Goal: Task Accomplishment & Management: Manage account settings

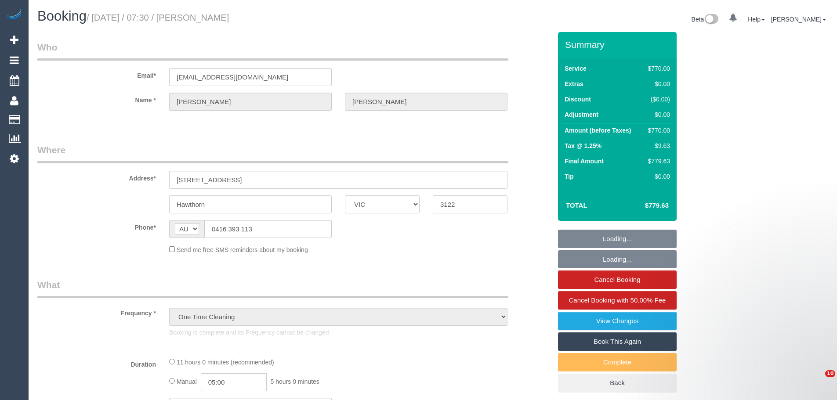
select select "VIC"
select select "string:stripe-pm_1OA9bE2GScqysDRV9SMz1VR2"
select select "660"
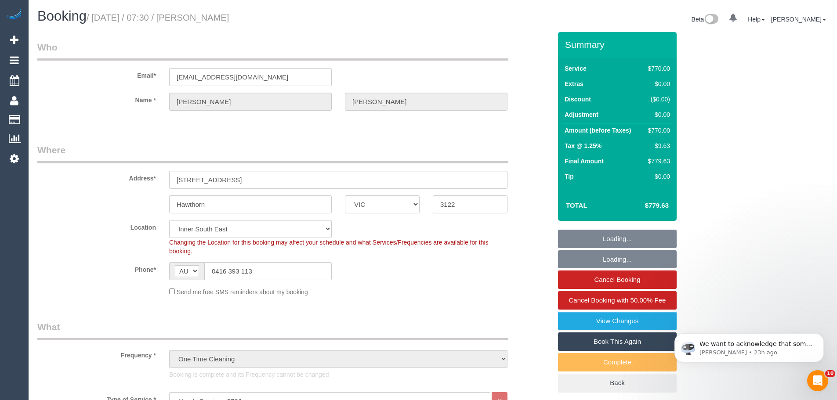
select select "object:772"
select select "number:28"
select select "number:14"
select select "number:20"
select select "number:36"
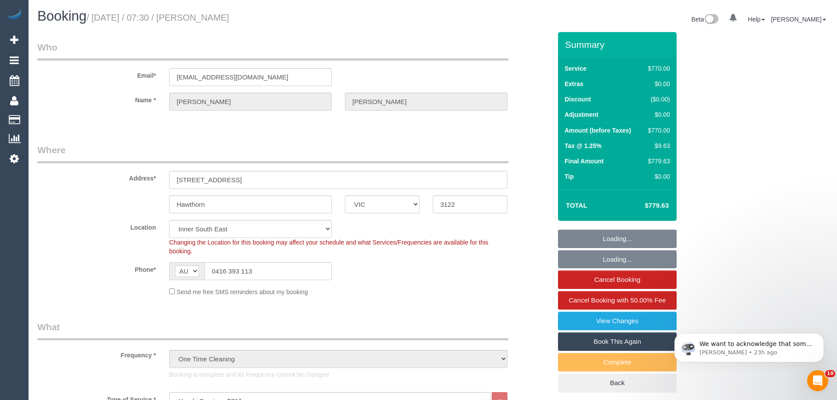
select select "number:11"
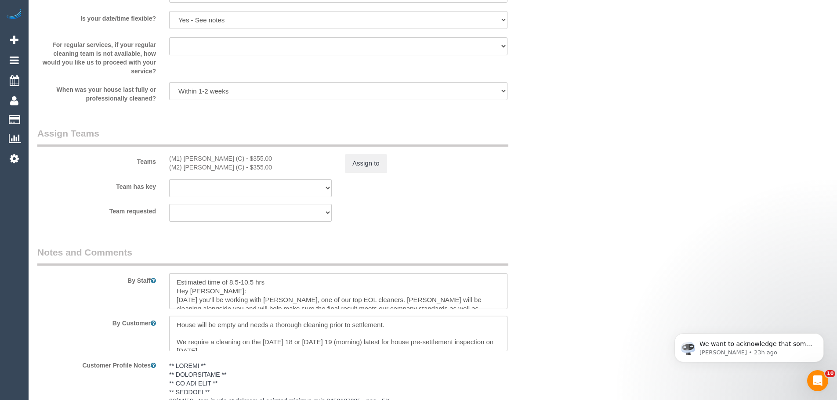
scroll to position [1451, 0]
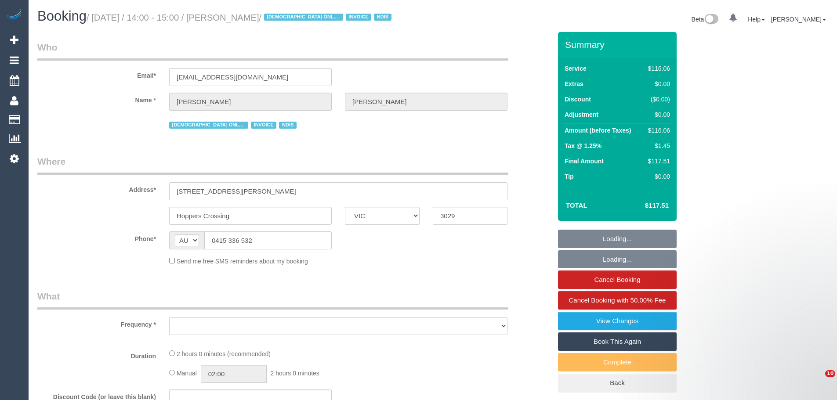
select select "VIC"
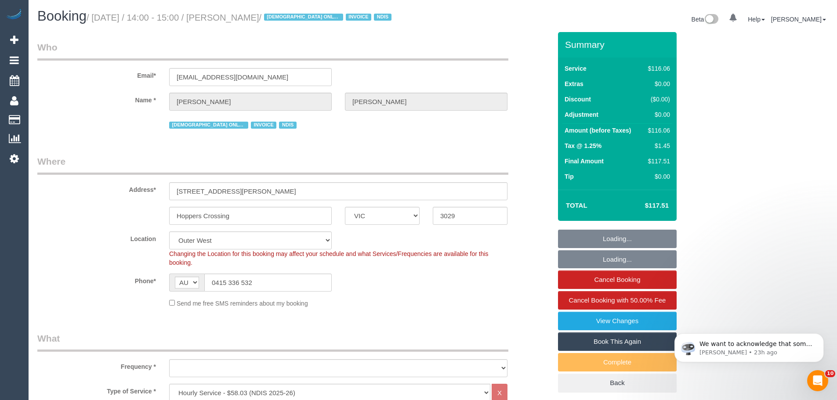
select select "object:740"
select select "number:28"
select select "number:14"
select select "number:19"
select select "number:24"
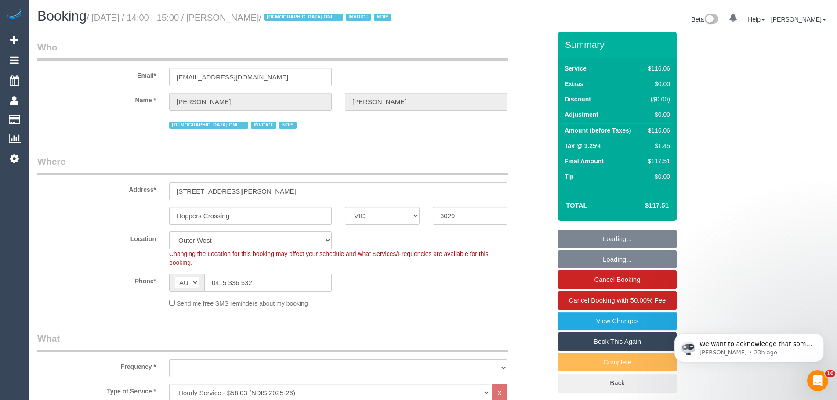
select select "number:35"
select select "object:759"
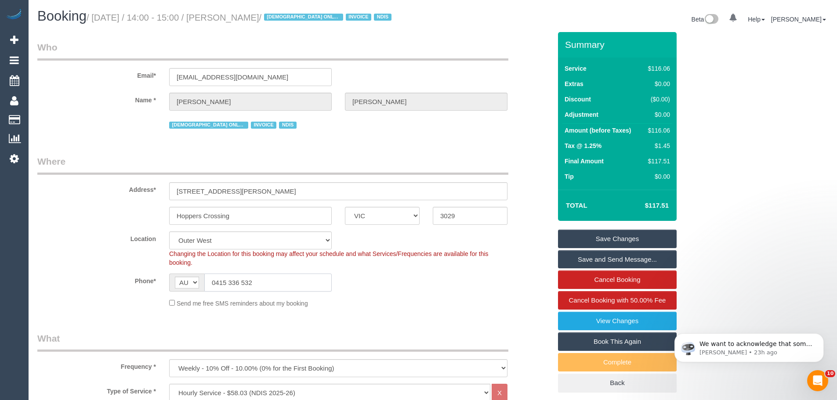
click at [276, 282] on input "0415 336 532" at bounding box center [267, 283] width 127 height 18
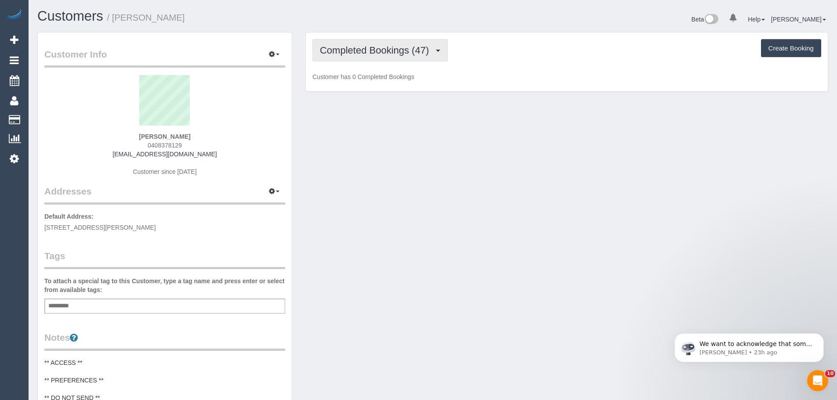
click at [350, 42] on button "Completed Bookings (47)" at bounding box center [380, 50] width 135 height 22
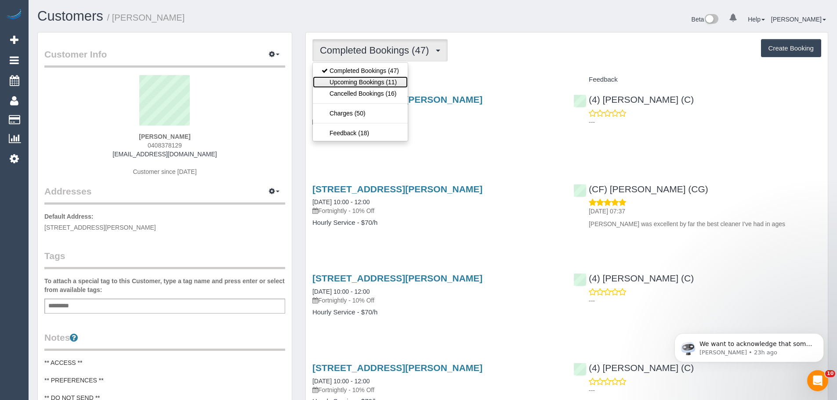
click at [357, 86] on link "Upcoming Bookings (11)" at bounding box center [360, 81] width 95 height 11
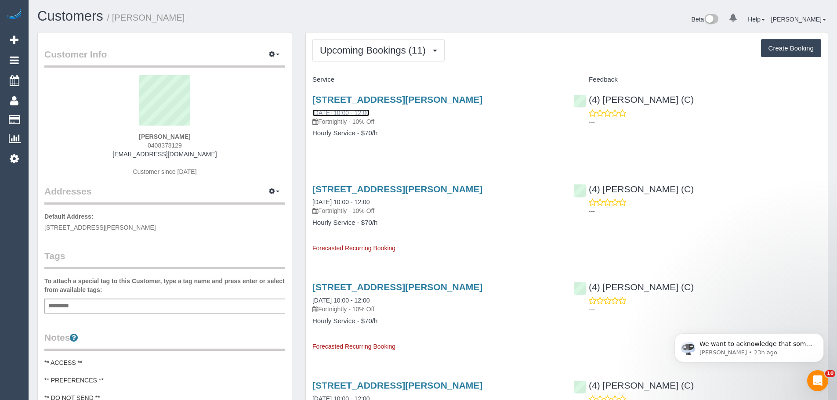
click at [353, 116] on link "[DATE] 10:00 - 12:00" at bounding box center [341, 112] width 57 height 7
click at [406, 113] on div "[STREET_ADDRESS][PERSON_NAME] [DATE] 10:00 - 12:00 Fortnightly - 10% Off" at bounding box center [437, 111] width 248 height 32
drag, startPoint x: 402, startPoint y: 113, endPoint x: 305, endPoint y: 112, distance: 97.2
copy link "25/09/2025 10:00 - 12:00"
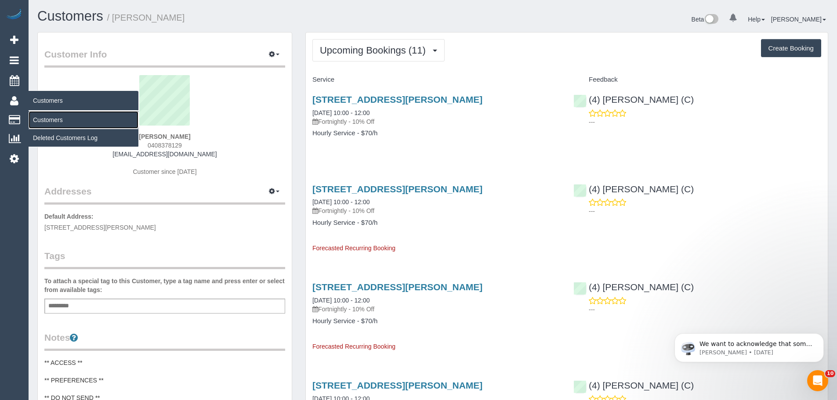
drag, startPoint x: 55, startPoint y: 120, endPoint x: 86, endPoint y: 104, distance: 34.2
click at [55, 120] on link "Customers" at bounding box center [84, 120] width 110 height 18
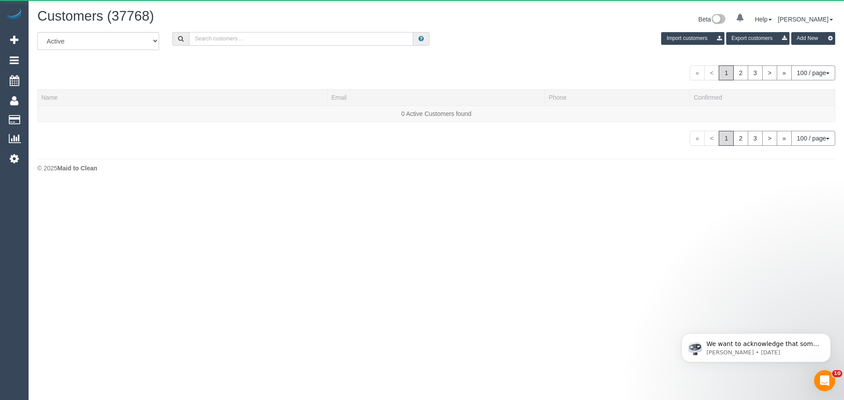
click at [252, 34] on input "text" at bounding box center [301, 39] width 224 height 14
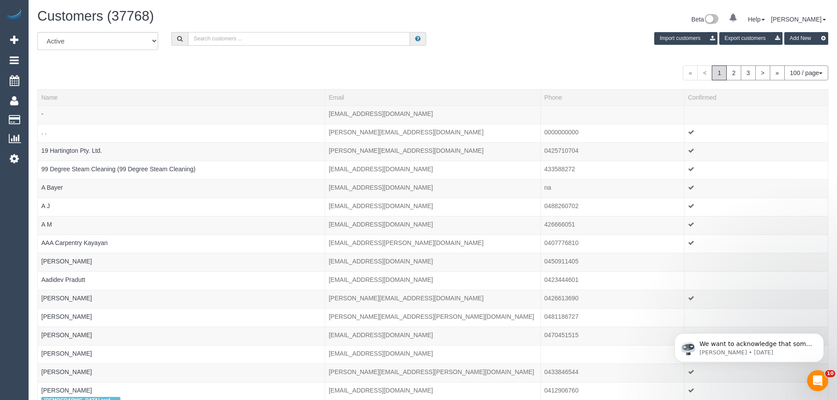
paste input "lachlansturgess@gmail.com"
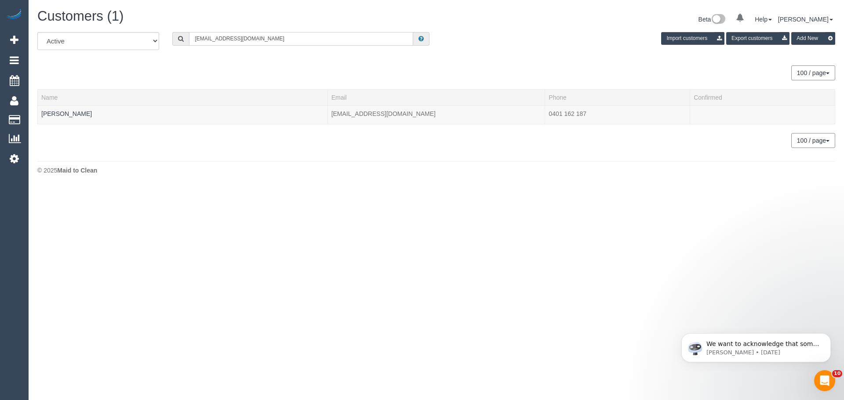
type input "lachlansturgess@gmail.com"
click at [57, 115] on link "lachlan sturgess" at bounding box center [66, 113] width 51 height 7
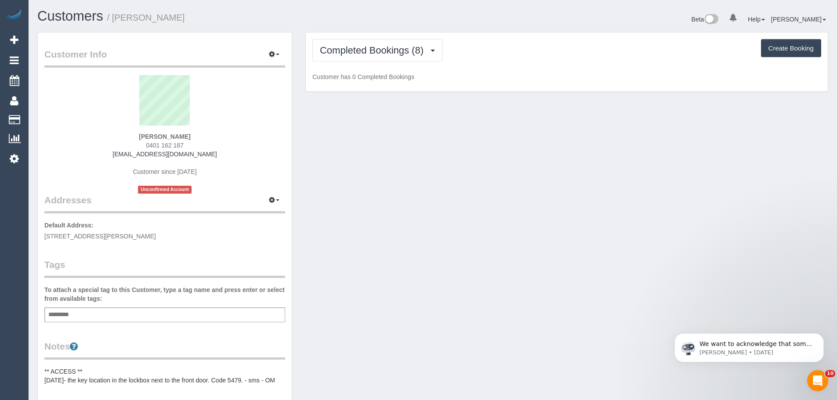
click at [371, 62] on div "Completed Bookings (8) Completed Bookings (8) Upcoming Bookings (12) Cancelled …" at bounding box center [567, 62] width 522 height 59
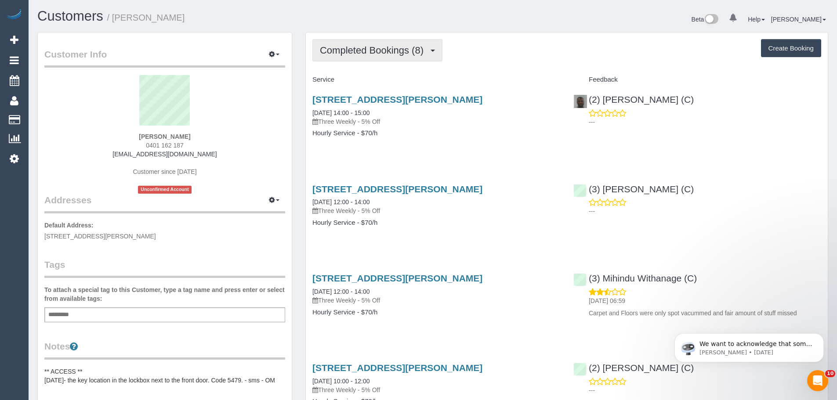
click at [371, 56] on button "Completed Bookings (8)" at bounding box center [378, 50] width 130 height 22
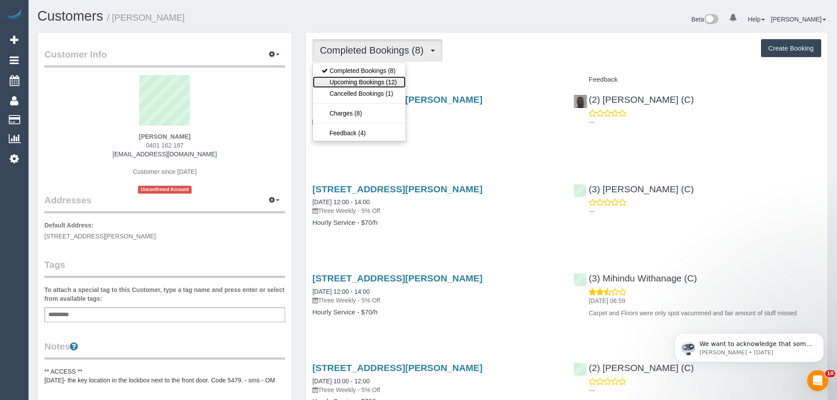
click at [366, 86] on link "Upcoming Bookings (12)" at bounding box center [359, 81] width 93 height 11
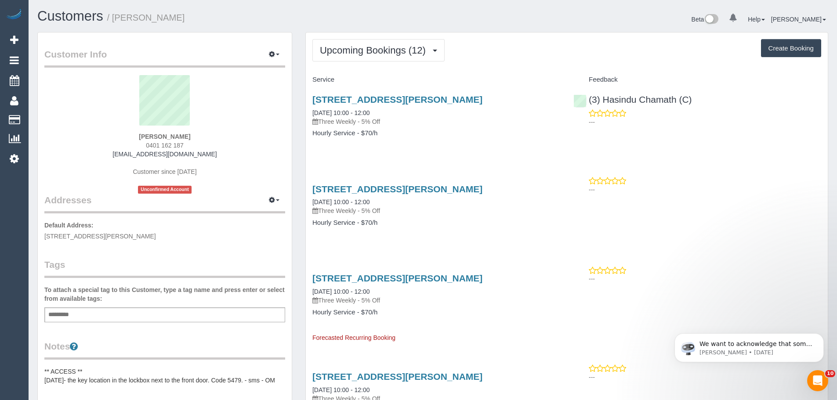
drag, startPoint x: 201, startPoint y: 135, endPoint x: 109, endPoint y: 140, distance: 92.0
click at [109, 140] on div "lachlan sturgess 0401 162 187 lachlansturgess@gmail.com Customer since 2025 Unc…" at bounding box center [164, 134] width 241 height 119
copy strong "lachlan sturgess"
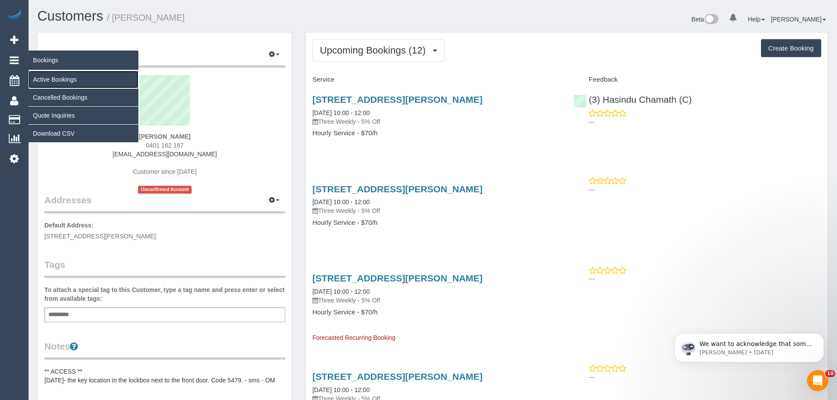
click at [58, 80] on link "Active Bookings" at bounding box center [84, 80] width 110 height 18
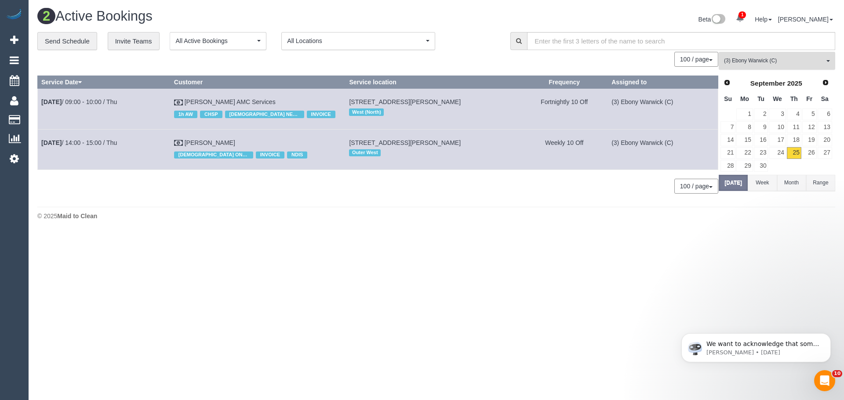
click at [756, 58] on span "(3) Ebony Warwick (C)" at bounding box center [774, 60] width 100 height 7
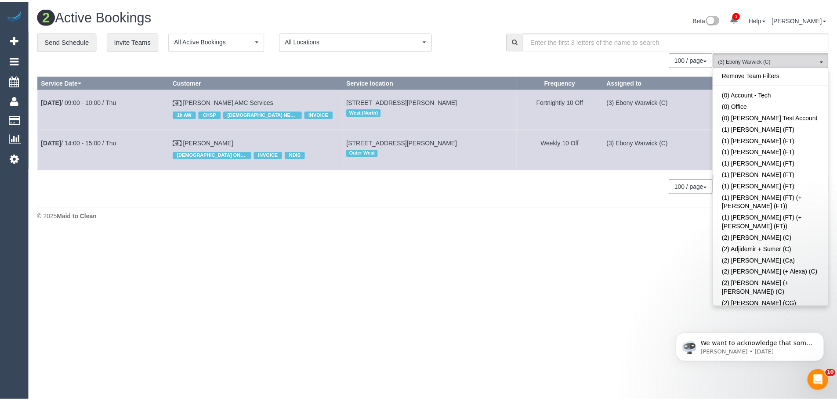
scroll to position [1234, 0]
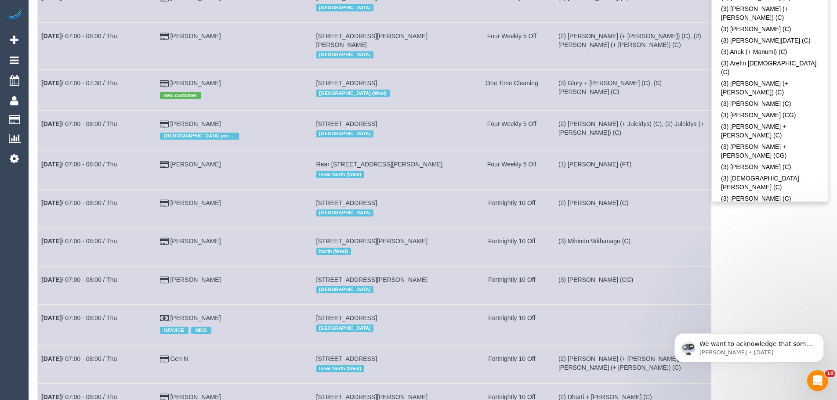
scroll to position [35, 0]
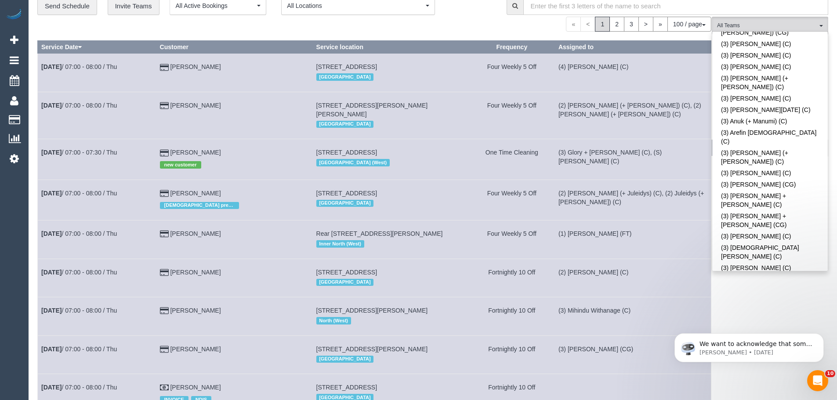
click at [750, 349] on link "(3) [PERSON_NAME] + [PERSON_NAME] (C)" at bounding box center [771, 359] width 116 height 20
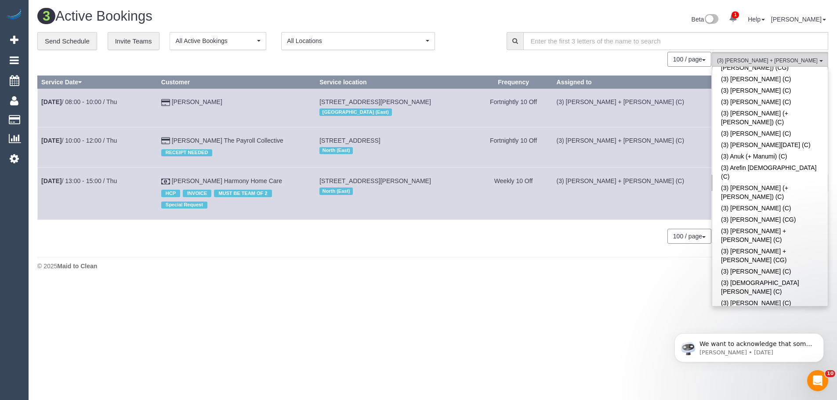
scroll to position [0, 0]
click at [753, 16] on li "Help Help Docs Take a Tour Contact Support" at bounding box center [764, 19] width 22 height 9
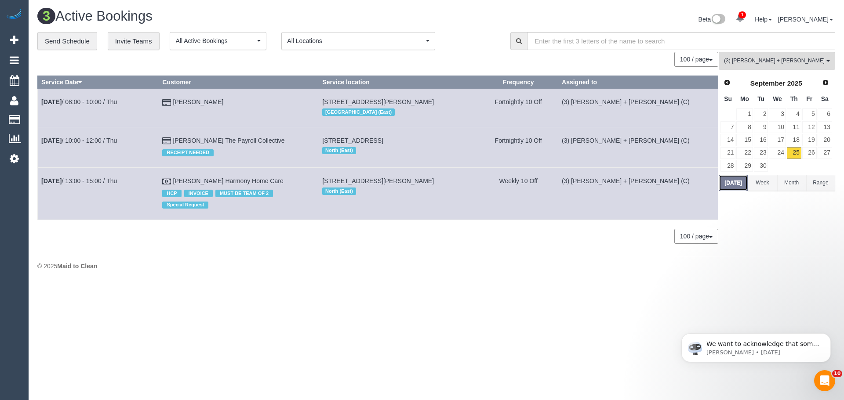
click at [735, 180] on button "[DATE]" at bounding box center [733, 183] width 29 height 16
drag, startPoint x: 273, startPoint y: 100, endPoint x: 43, endPoint y: 105, distance: 229.5
click at [43, 105] on tr "Sep 25th / 08:00 - 10:00 / Thu Caroline Petricola 7 Braeside Avenue, Rosanna, V…" at bounding box center [378, 108] width 680 height 38
copy tr "Sep 25th / 08:00 - 10:00 / Thu Caroline Petricola"
drag, startPoint x: 307, startPoint y: 142, endPoint x: 41, endPoint y: 143, distance: 266.4
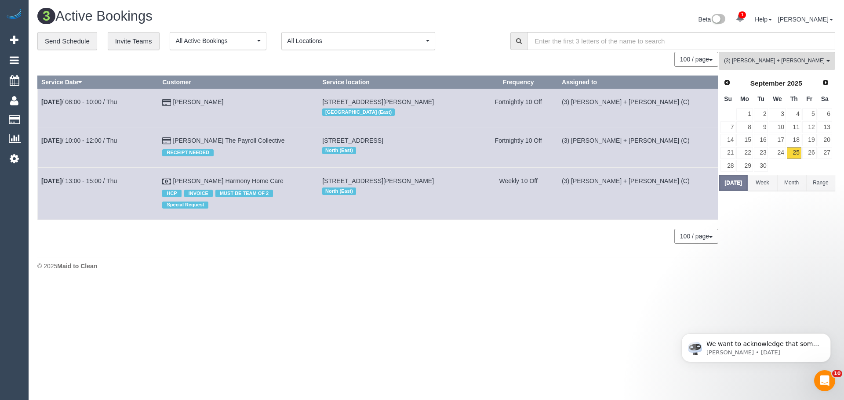
click at [41, 143] on tr "Sep 25th / 10:00 - 12:00 / Thu Natalee Leach The Payroll Collective RECEIPT NEE…" at bounding box center [378, 147] width 680 height 40
copy tr "Sep 25th / 10:00 - 12:00 / Thu Natalee Leach The Payroll Collective"
drag, startPoint x: 325, startPoint y: 176, endPoint x: 42, endPoint y: 187, distance: 283.3
click at [42, 187] on tr "Sep 25th / 13:00 - 15:00 / Thu Guiseppe Lombardo Harmony Home Care HCP INVOICE …" at bounding box center [378, 194] width 680 height 52
copy tr "Sep 25th / 13:00 - 15:00 / Thu Guiseppe Lombardo Harmony Home Care"
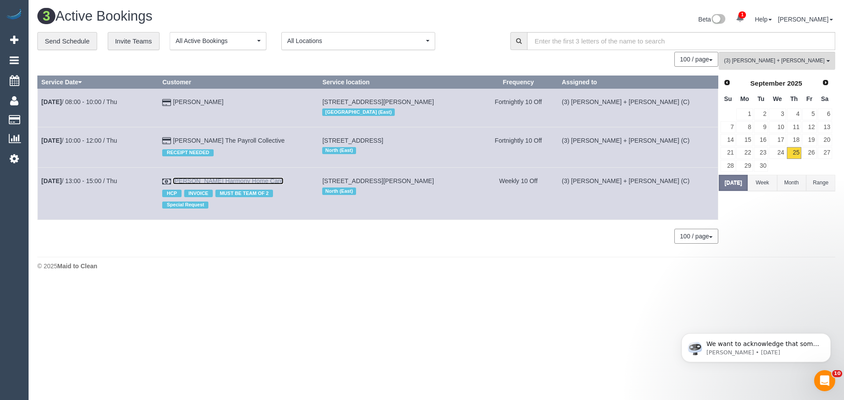
drag, startPoint x: 215, startPoint y: 179, endPoint x: 211, endPoint y: 178, distance: 4.6
click at [742, 56] on button "(3) Denis + Kaira (C) All Teams" at bounding box center [777, 61] width 116 height 18
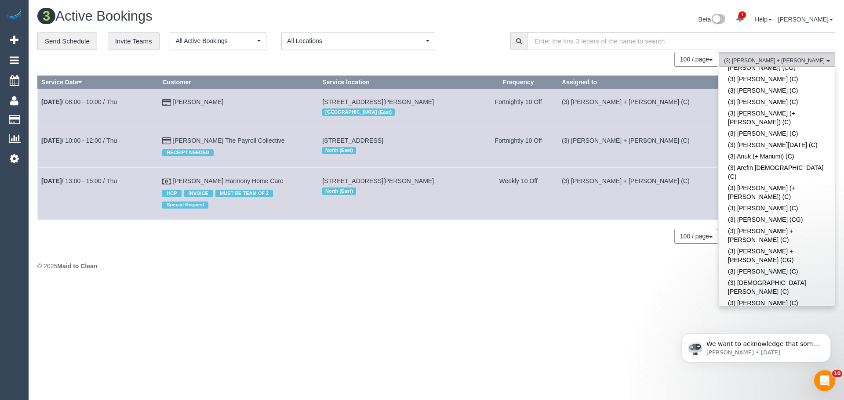
click at [785, 384] on link "(3) [PERSON_NAME] + [PERSON_NAME] (C)" at bounding box center [777, 394] width 116 height 20
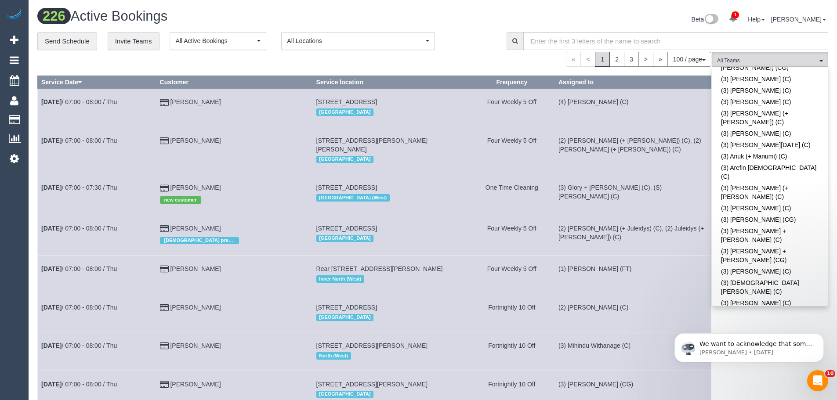
scroll to position [1428, 0]
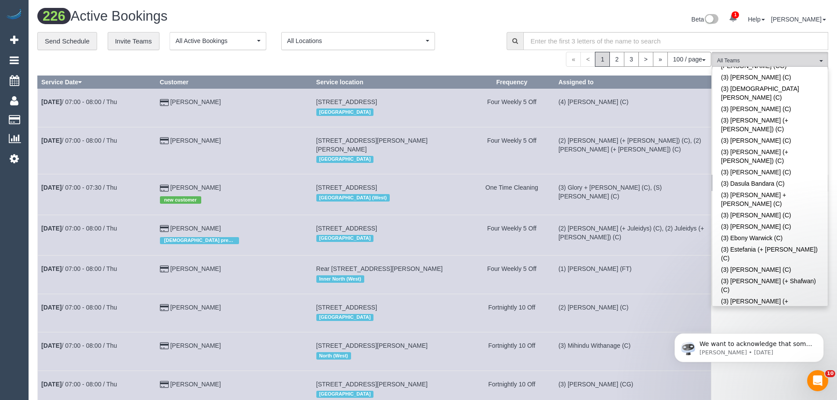
click at [740, 64] on span "(3) Himasha Amarasinghe (C)" at bounding box center [767, 60] width 100 height 7
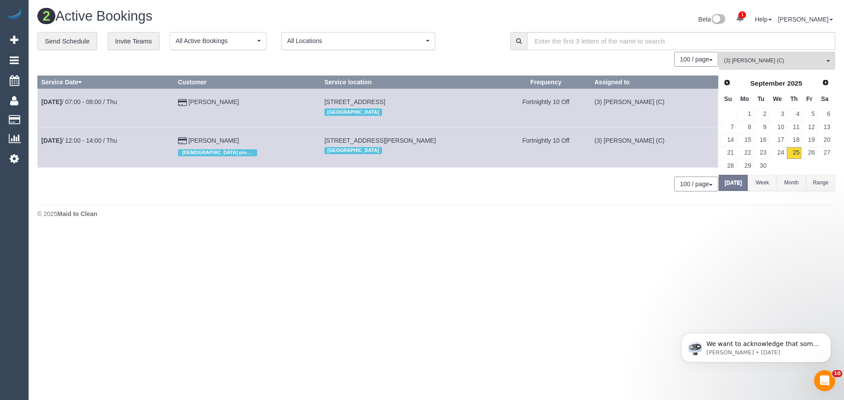
click at [91, 135] on td "Sep 25th / 12:00 - 14:00 / Thu" at bounding box center [106, 147] width 137 height 40
click at [91, 140] on link "Sep 25th / 12:00 - 14:00 / Thu" at bounding box center [79, 140] width 76 height 7
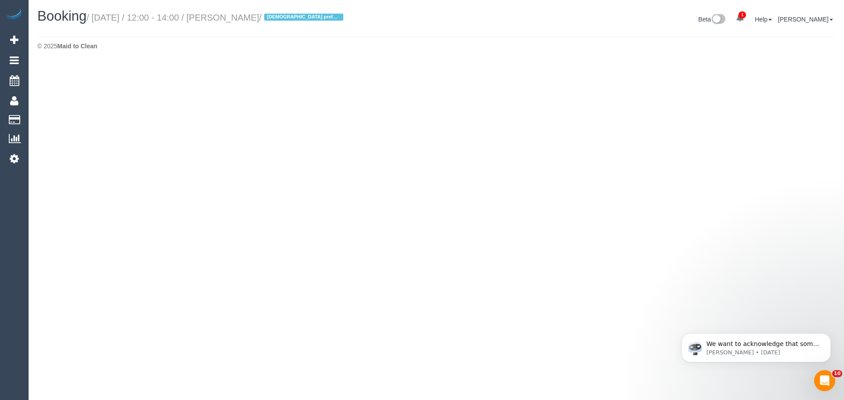
select select "VIC"
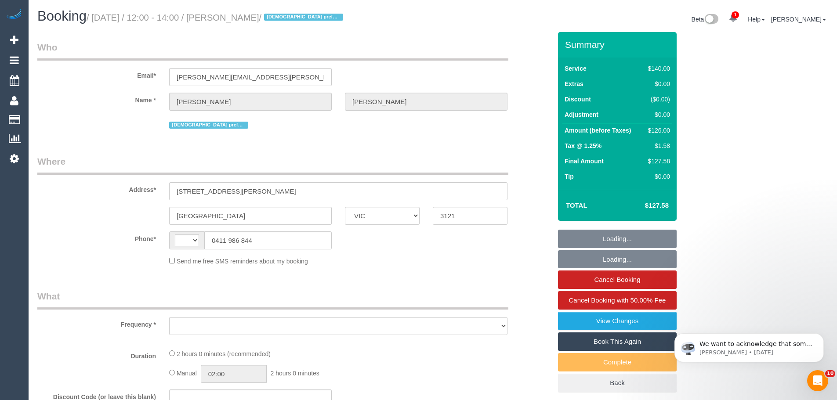
select select "string:AU"
select select "object:9957"
select select "string:stripe-pm_1O7AIr2GScqysDRVseokNx4d"
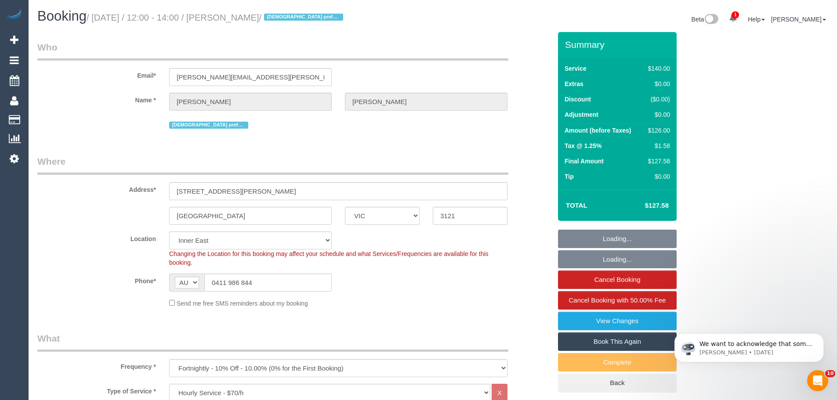
select select "object:10133"
select select "spot1"
select select "number:28"
select select "number:14"
select select "number:19"
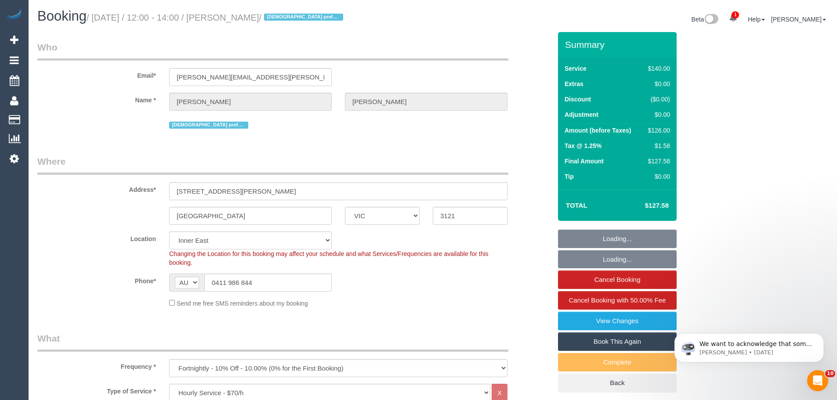
select select "number:35"
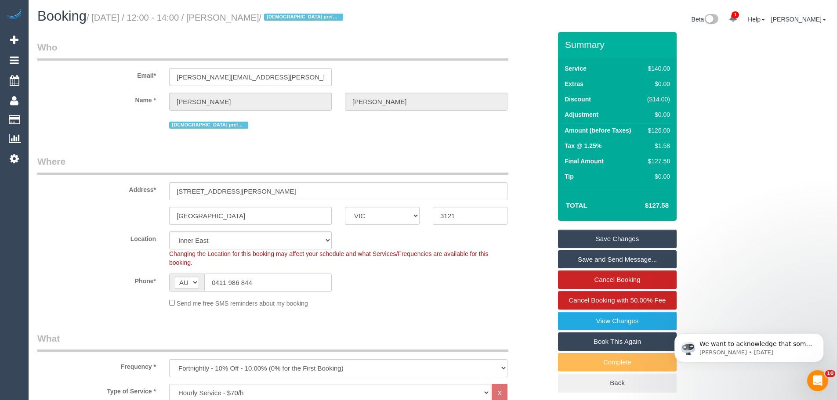
drag, startPoint x: 287, startPoint y: 283, endPoint x: 31, endPoint y: 274, distance: 255.5
click at [31, 274] on div "Phone* AF AL DZ AD AO AI AQ AG AR AM AW AU AT AZ BS BH BD BB BY BE BZ BJ BM BT …" at bounding box center [294, 283] width 527 height 18
drag, startPoint x: 298, startPoint y: 21, endPoint x: 244, endPoint y: 25, distance: 54.3
click at [244, 25] on div "Booking / September 25, 2025 / 12:00 - 14:00 / Brenna Moore / Female preferred" at bounding box center [232, 18] width 402 height 19
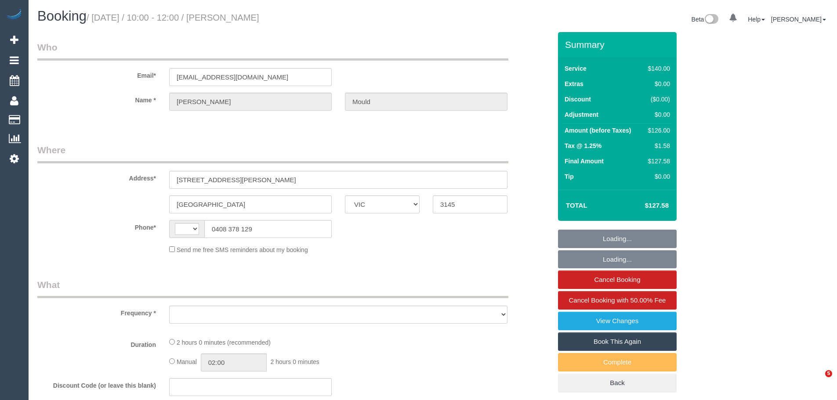
select select "VIC"
select select "string:AU"
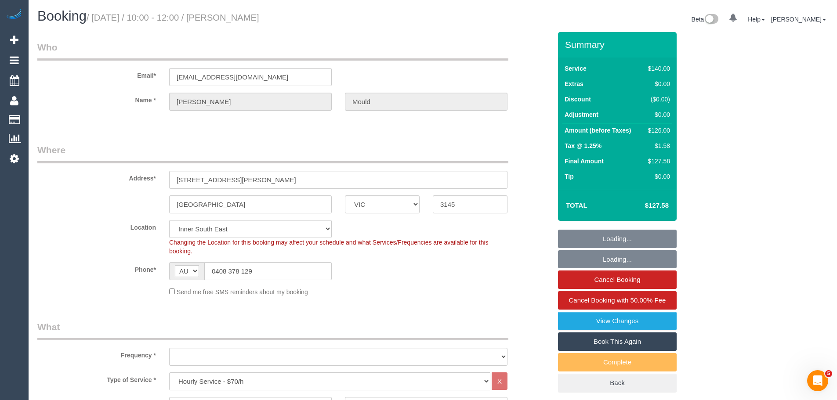
select select "object:845"
select select "number:30"
select select "number:14"
select select "number:19"
select select "number:36"
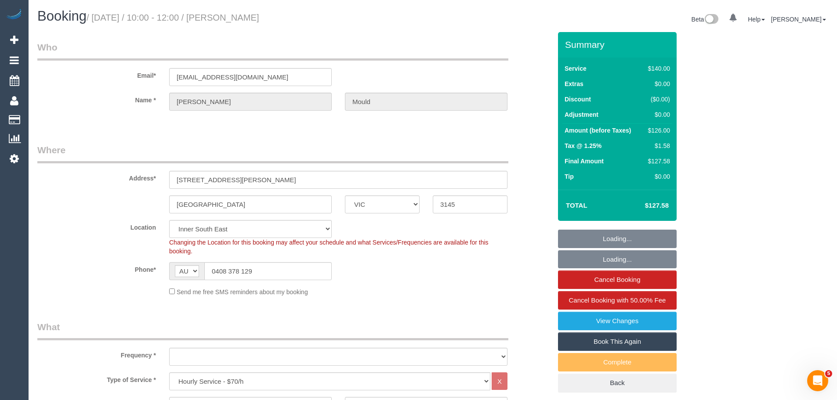
select select "number:34"
select select "object:850"
select select "spot1"
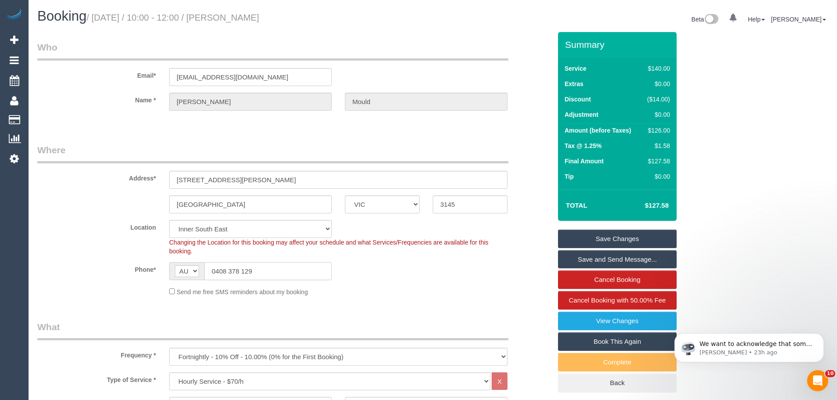
drag, startPoint x: 292, startPoint y: 269, endPoint x: 88, endPoint y: 269, distance: 204.0
click at [88, 269] on div "Phone* AF AL DZ AD AO AI AQ AG AR AM AW AU AT AZ BS BH BD BB BY BE BZ BJ BM BT …" at bounding box center [294, 271] width 527 height 18
drag, startPoint x: 309, startPoint y: 15, endPoint x: 245, endPoint y: 22, distance: 64.6
click at [245, 22] on h1 "Booking / September 25, 2025 / 10:00 - 12:00 / Kerrie Mould" at bounding box center [231, 16] width 389 height 15
copy small "Kerrie Mould"
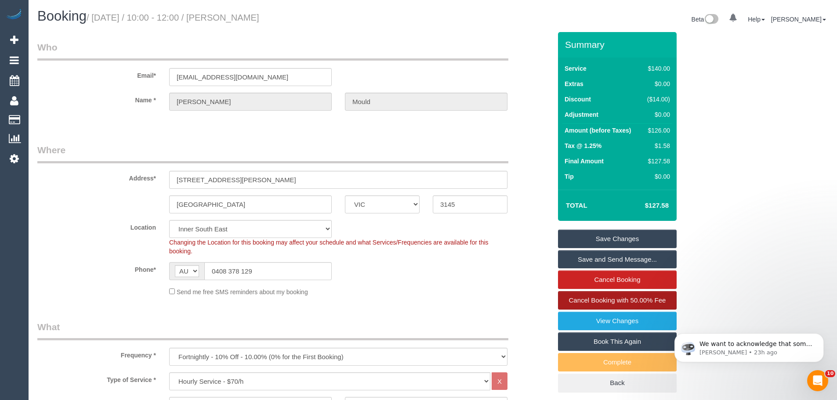
click at [617, 305] on link "Cancel Booking with 50.00% Fee" at bounding box center [617, 300] width 119 height 18
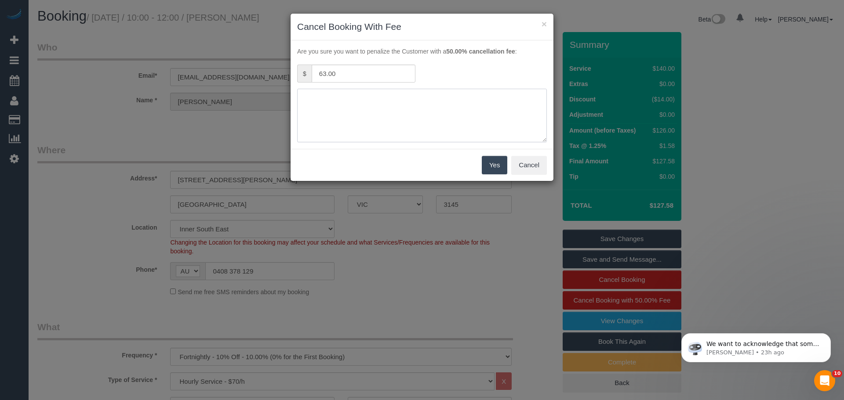
click at [345, 107] on textarea at bounding box center [422, 116] width 250 height 54
type textarea "Personal circumstances - via txt CE"
click at [489, 169] on button "Yes" at bounding box center [494, 165] width 25 height 18
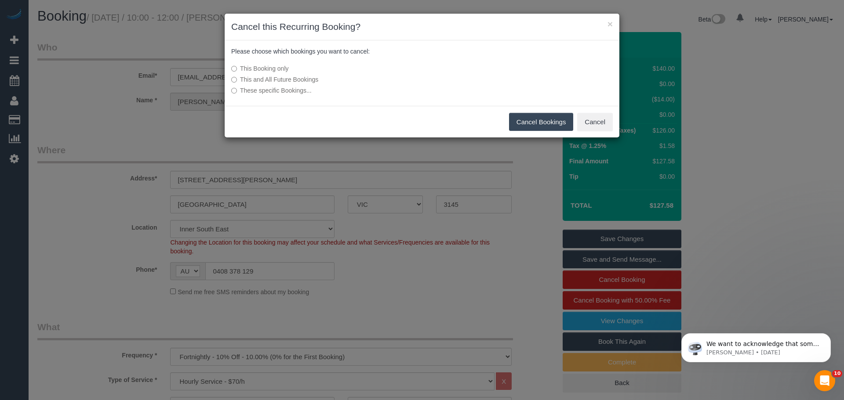
drag, startPoint x: 530, startPoint y: 122, endPoint x: 282, endPoint y: 77, distance: 251.9
click at [283, 76] on div "× Cancel this Recurring Booking? Please choose which bookings you want to cance…" at bounding box center [422, 75] width 396 height 125
click at [282, 79] on label "This and All Future Bookings" at bounding box center [356, 79] width 250 height 9
click at [531, 124] on button "Cancel Bookings" at bounding box center [541, 122] width 65 height 18
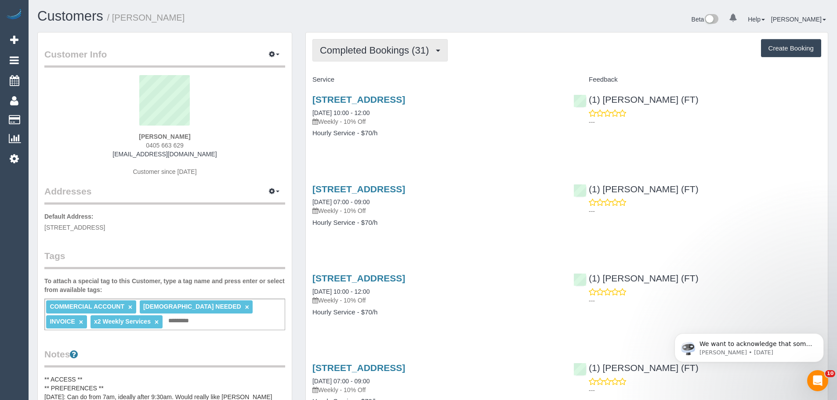
click at [388, 58] on button "Completed Bookings (31)" at bounding box center [380, 50] width 135 height 22
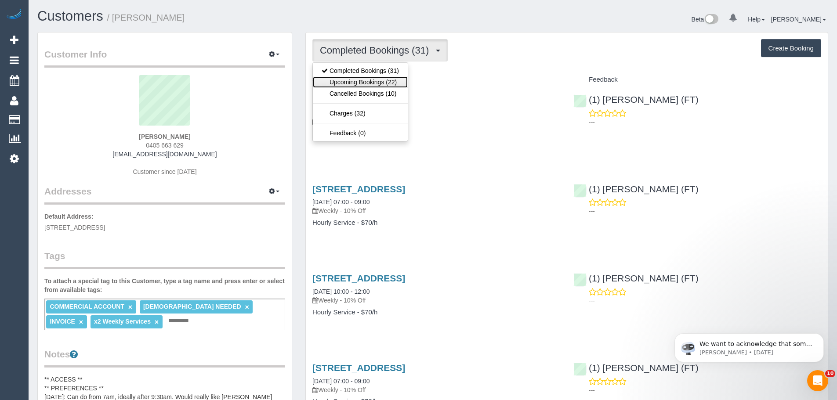
click at [379, 84] on link "Upcoming Bookings (22)" at bounding box center [360, 81] width 95 height 11
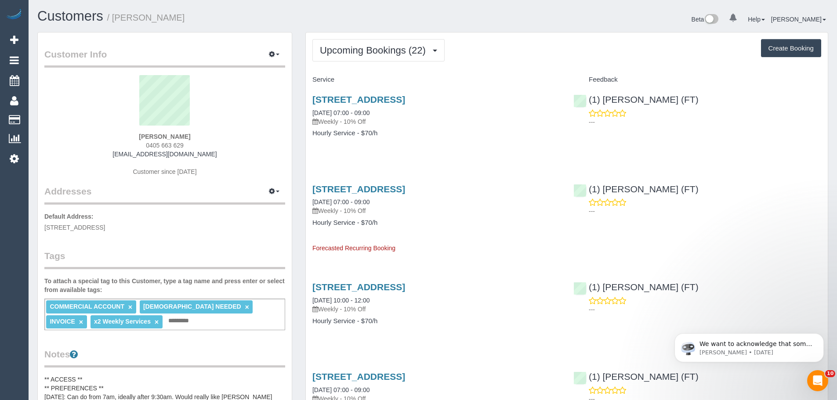
click at [351, 116] on div "35 Honey Flower Way, Greenvale, VIC 3059 29/09/2025 07:00 - 09:00 Weekly - 10% …" at bounding box center [437, 111] width 248 height 32
click at [351, 114] on link "29/09/2025 07:00 - 09:00" at bounding box center [341, 112] width 57 height 7
click at [393, 43] on button "Upcoming Bookings (22)" at bounding box center [379, 50] width 132 height 22
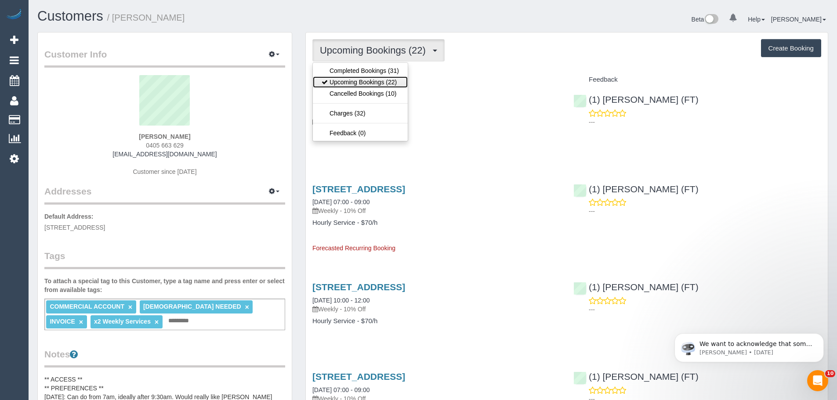
click at [359, 84] on link "Upcoming Bookings (22)" at bounding box center [360, 81] width 95 height 11
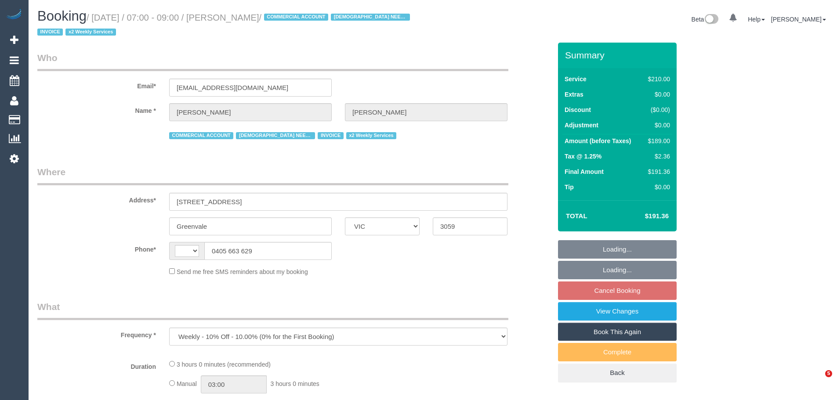
select select "VIC"
select select "string:AU"
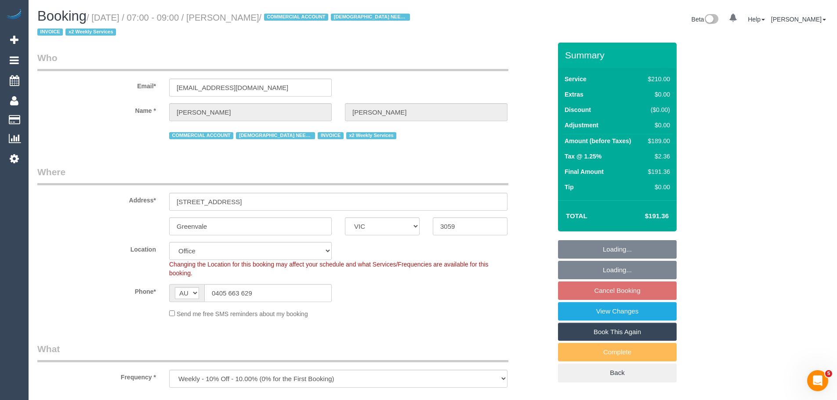
select select "180"
select select "number:27"
select select "number:15"
select select "number:19"
select select "number:36"
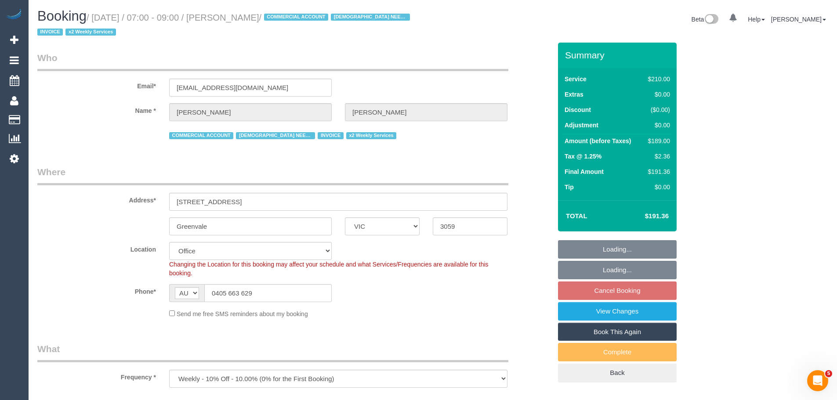
select select "number:34"
select select "number:11"
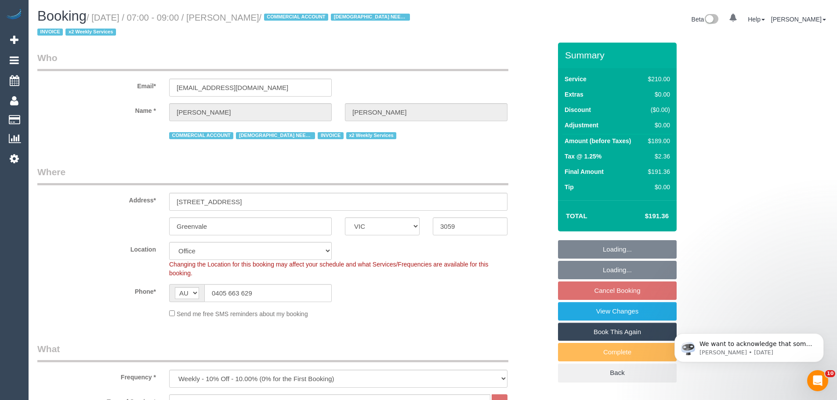
select select "object:850"
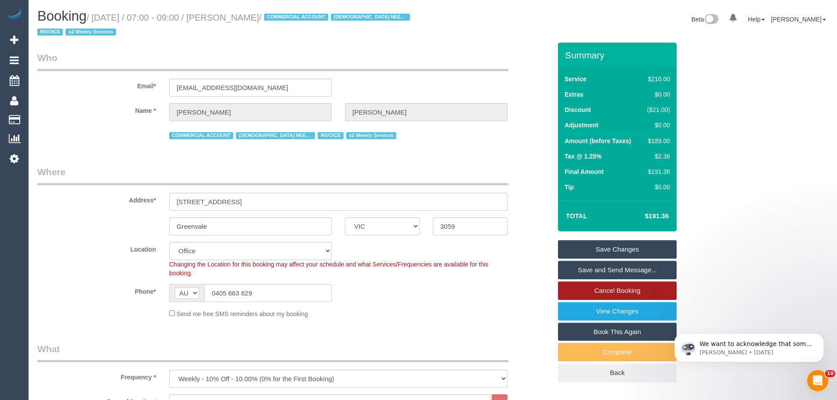
click at [617, 298] on link "Cancel Booking" at bounding box center [617, 291] width 119 height 18
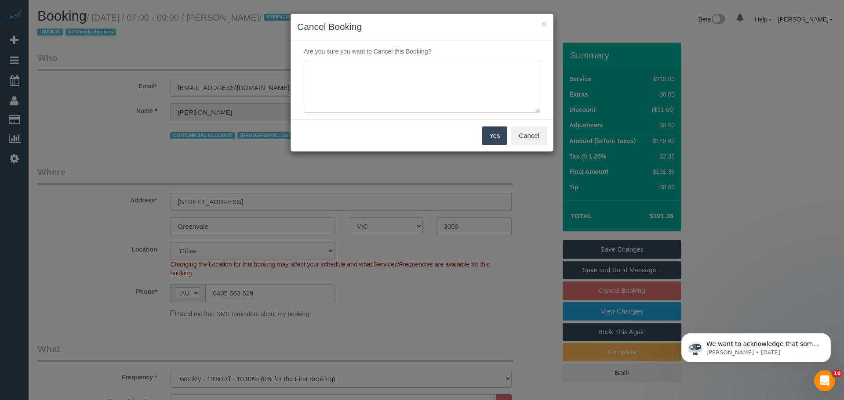
click at [448, 82] on textarea at bounding box center [422, 87] width 236 height 54
type textarea "too many people will be in the house - Via text CE"
click at [497, 134] on button "Yes" at bounding box center [494, 136] width 25 height 18
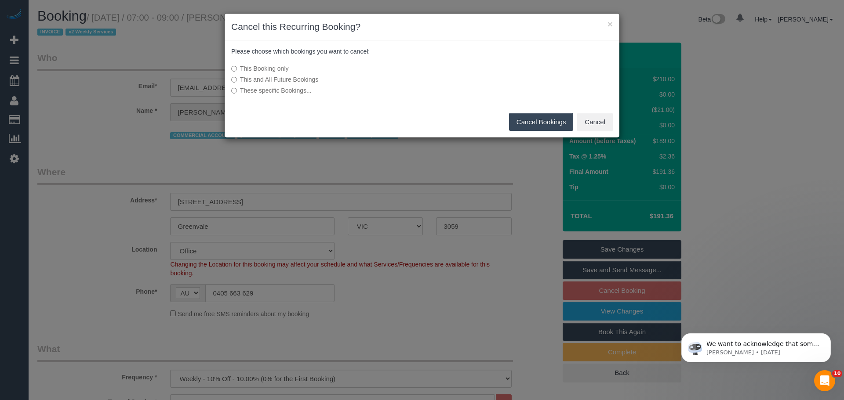
click at [531, 121] on button "Cancel Bookings" at bounding box center [541, 122] width 65 height 18
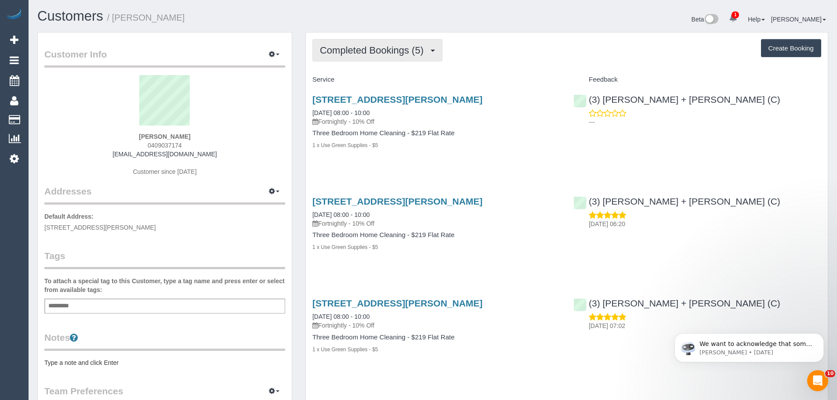
click at [332, 51] on span "Completed Bookings (5)" at bounding box center [374, 50] width 108 height 11
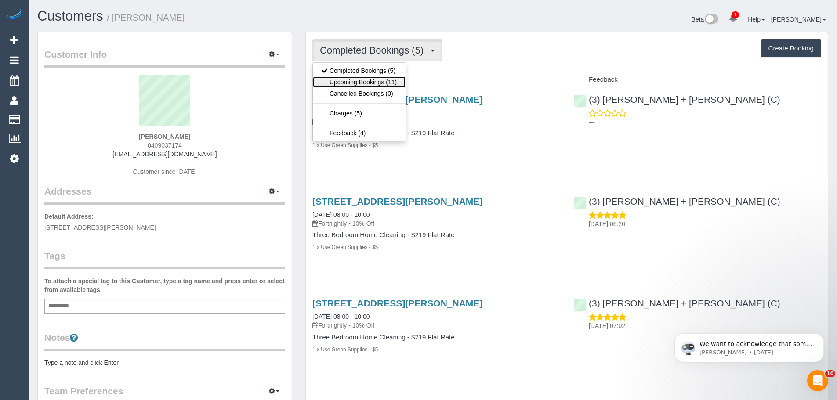
click at [327, 84] on link "Upcoming Bookings (11)" at bounding box center [359, 81] width 93 height 11
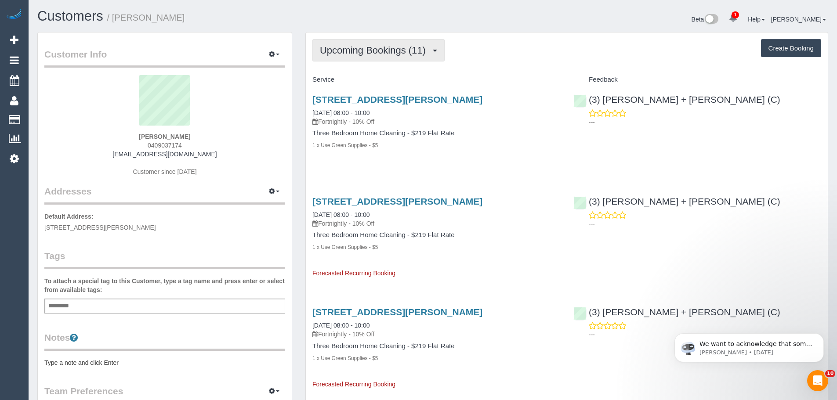
click at [388, 51] on span "Upcoming Bookings (11)" at bounding box center [375, 50] width 110 height 11
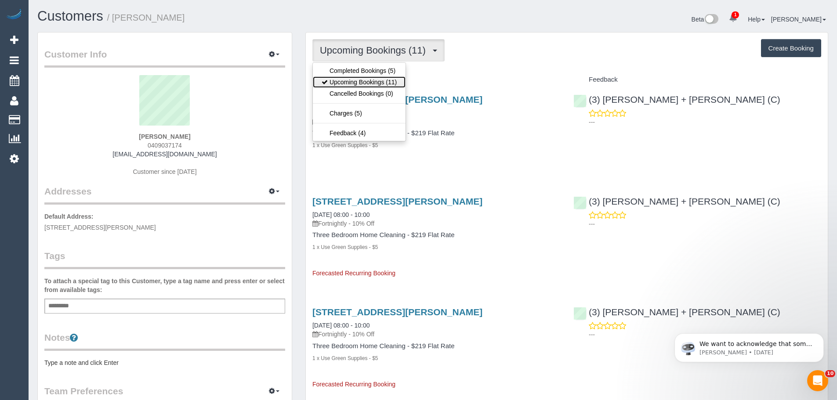
click at [371, 77] on link "Upcoming Bookings (11)" at bounding box center [359, 81] width 93 height 11
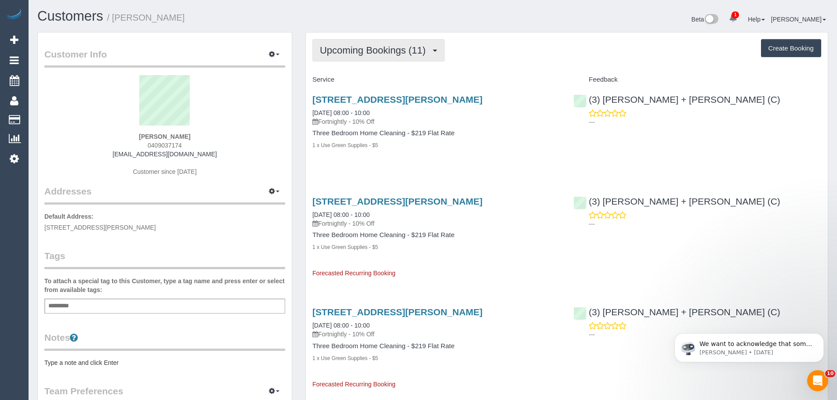
click at [375, 52] on span "Upcoming Bookings (11)" at bounding box center [375, 50] width 110 height 11
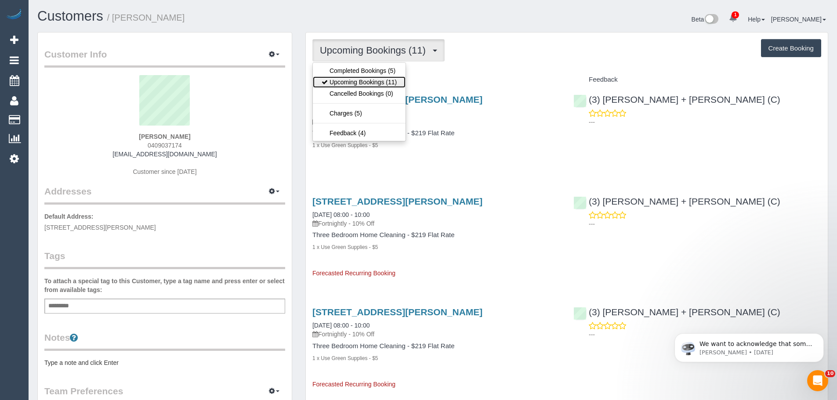
click at [356, 83] on link "Upcoming Bookings (11)" at bounding box center [359, 81] width 93 height 11
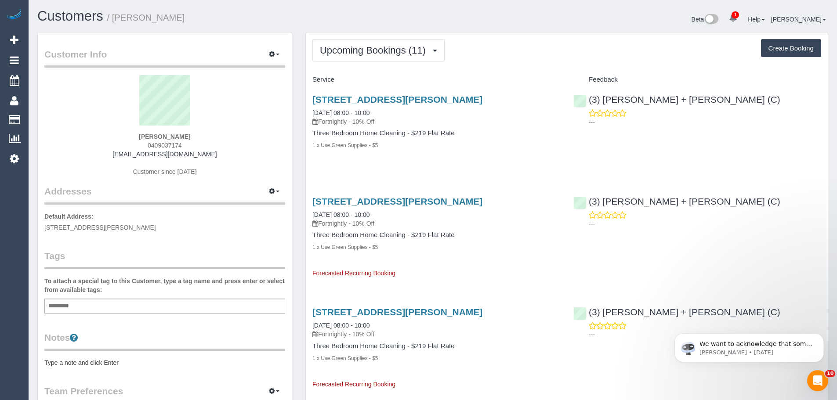
drag, startPoint x: 187, startPoint y: 143, endPoint x: 112, endPoint y: 143, distance: 75.2
click at [120, 142] on div "Caroline Petricola 0409037174 carolinepetricola@hotmail.com Customer since 2025" at bounding box center [164, 130] width 241 height 110
copy span "0409037174"
click at [388, 47] on span "Upcoming Bookings (11)" at bounding box center [375, 50] width 110 height 11
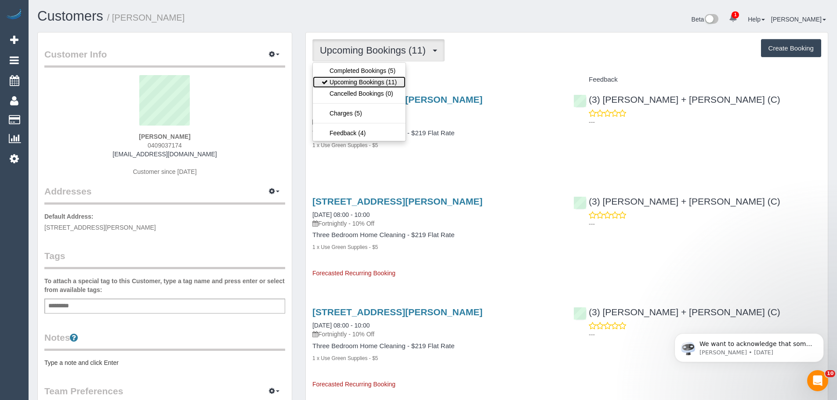
click at [375, 82] on link "Upcoming Bookings (11)" at bounding box center [359, 81] width 93 height 11
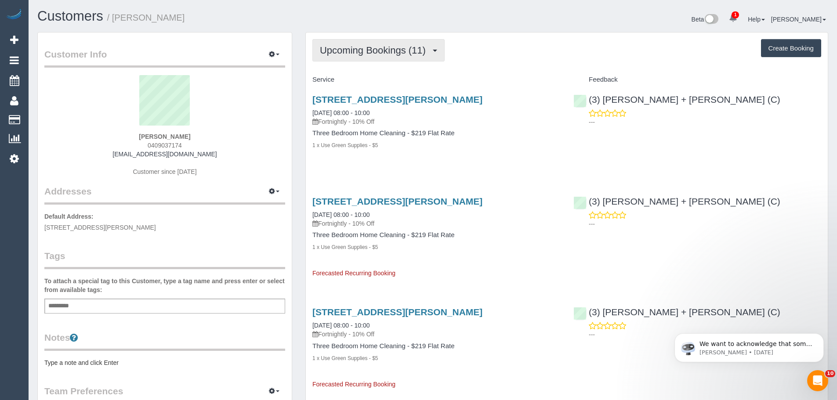
click at [392, 42] on button "Upcoming Bookings (11)" at bounding box center [379, 50] width 132 height 22
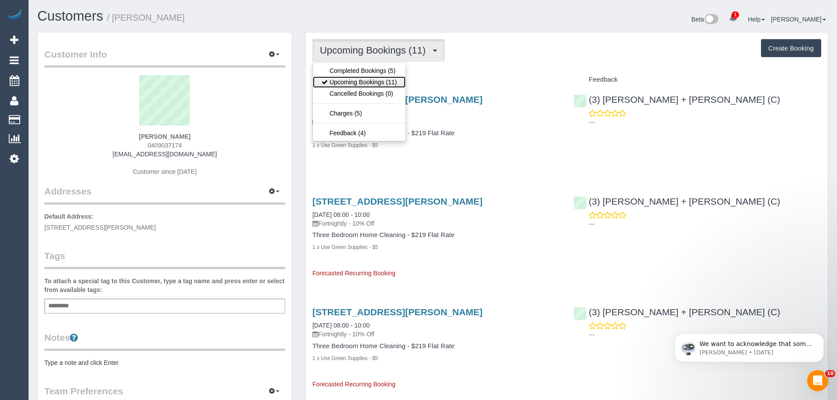
click at [378, 78] on link "Upcoming Bookings (11)" at bounding box center [359, 81] width 93 height 11
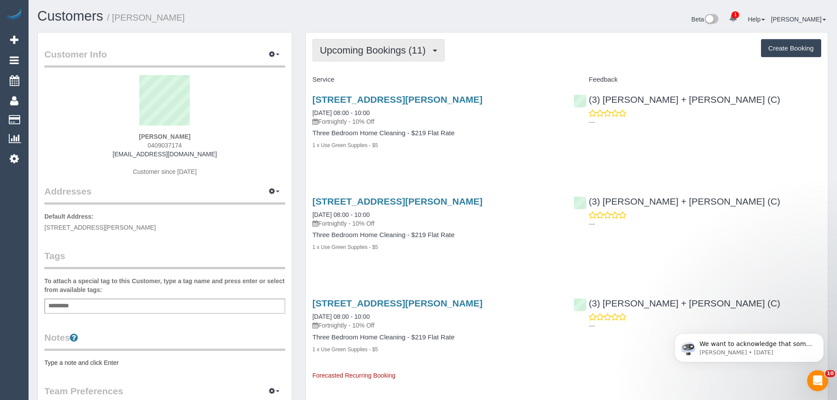
click at [406, 51] on span "Upcoming Bookings (11)" at bounding box center [375, 50] width 110 height 11
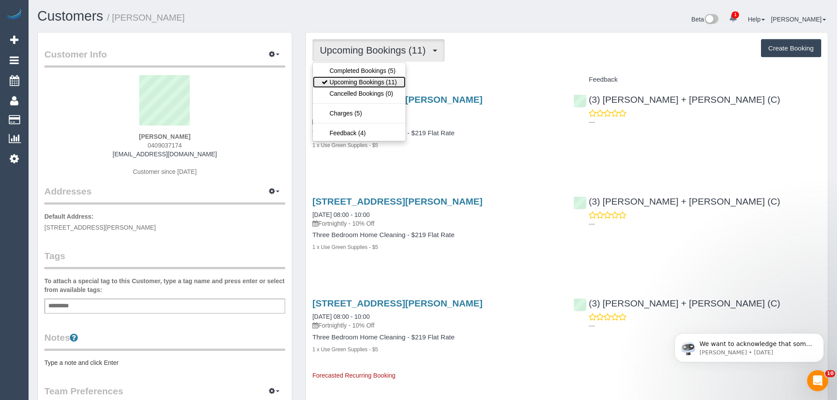
click at [383, 79] on link "Upcoming Bookings (11)" at bounding box center [359, 81] width 93 height 11
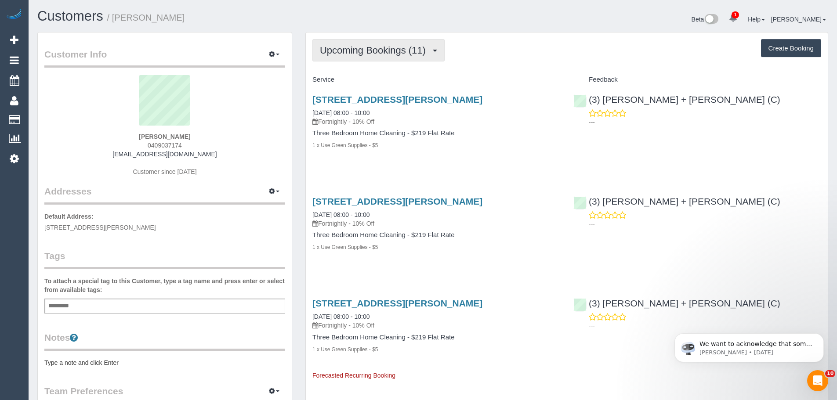
click at [408, 46] on span "Upcoming Bookings (11)" at bounding box center [375, 50] width 110 height 11
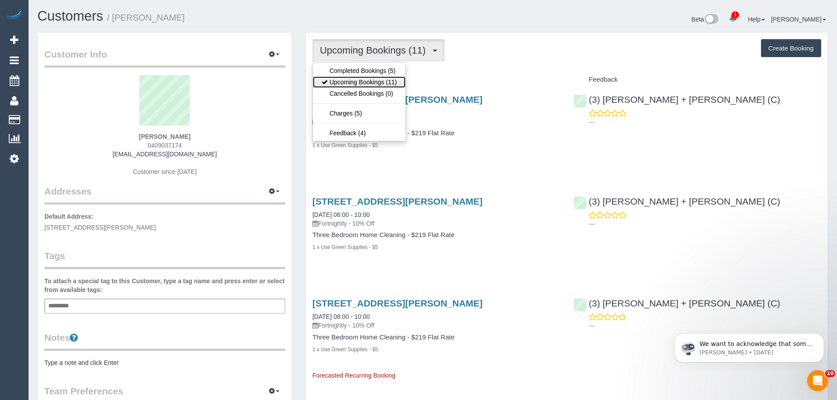
click at [386, 81] on link "Upcoming Bookings (11)" at bounding box center [359, 81] width 93 height 11
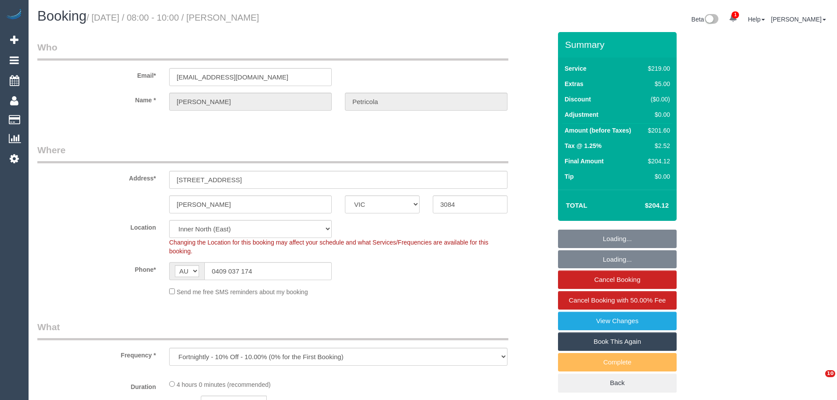
select select "VIC"
select select "object:646"
select select "string:stripe-pm_1Rgyfg2GScqysDRV6MLzsBLo"
select select "number:29"
select select "number:14"
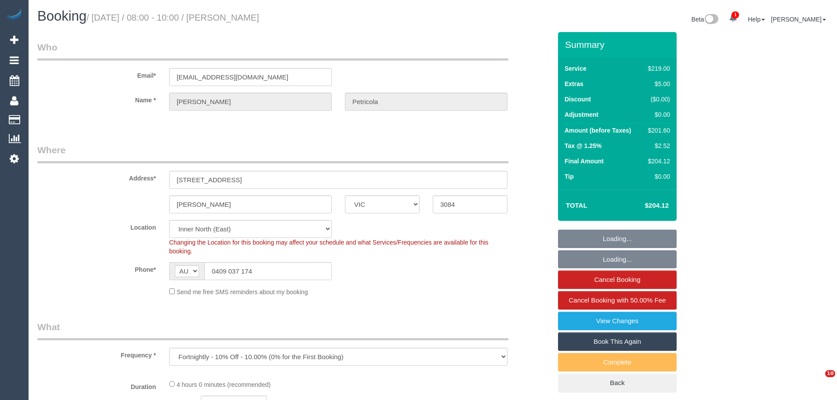
select select "number:19"
select select "number:24"
select select "number:34"
select select "number:12"
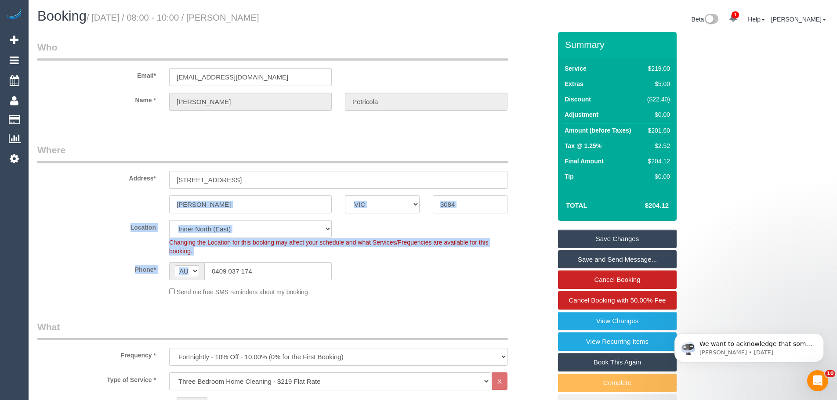
drag, startPoint x: 262, startPoint y: 284, endPoint x: 258, endPoint y: 276, distance: 8.3
click at [258, 276] on sui-booking-location "Location [GEOGRAPHIC_DATA] (North) East (South) [GEOGRAPHIC_DATA] (East) [GEOGR…" at bounding box center [294, 258] width 514 height 76
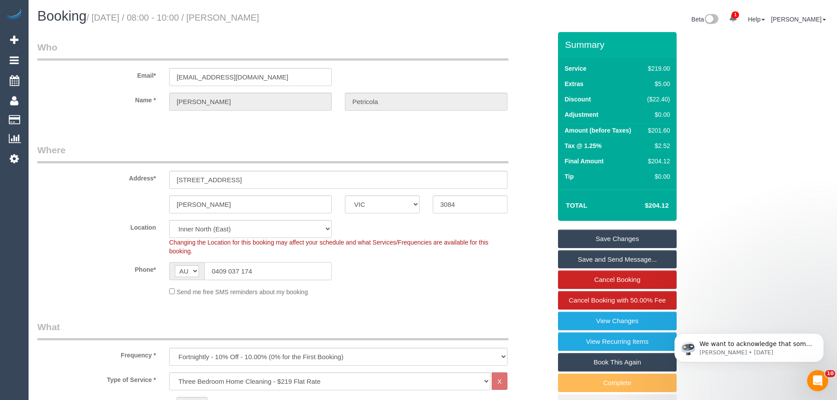
drag, startPoint x: 262, startPoint y: 273, endPoint x: 119, endPoint y: 269, distance: 143.8
click at [119, 269] on div "Phone* AF AL DZ AD AO AI AQ AG AR AM AW AU AT AZ BS BH BD BB BY BE BZ BJ BM BT …" at bounding box center [294, 271] width 527 height 18
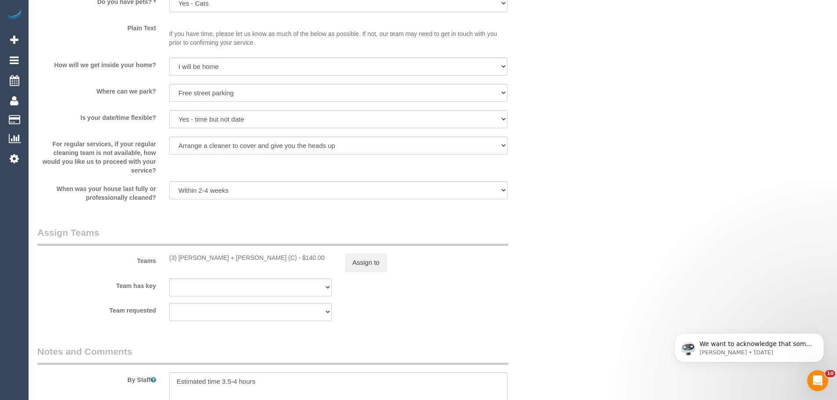
scroll to position [1231, 0]
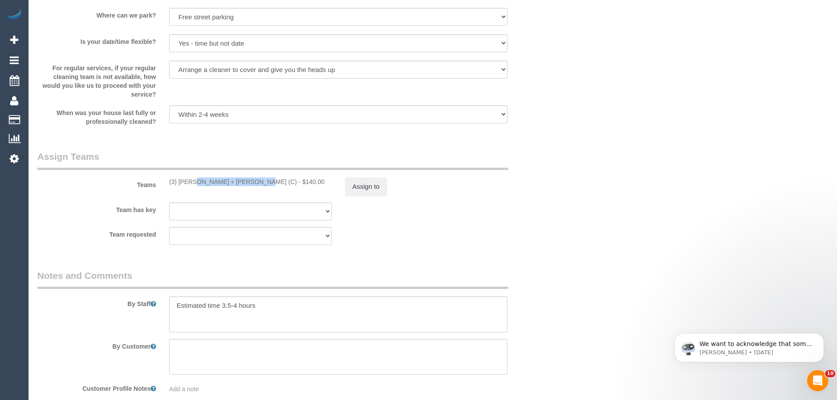
drag, startPoint x: 226, startPoint y: 183, endPoint x: 166, endPoint y: 182, distance: 59.8
click at [166, 182] on div "(3) [PERSON_NAME] + [PERSON_NAME] (C) - $140.00" at bounding box center [251, 182] width 176 height 9
copy div "(3) [PERSON_NAME] + [PERSON_NAME] (C)"
click at [351, 178] on button "Assign to" at bounding box center [366, 187] width 42 height 18
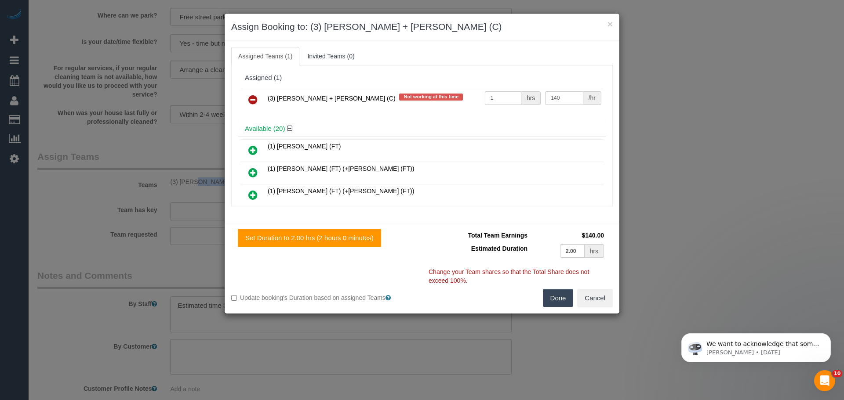
click at [251, 100] on icon at bounding box center [252, 100] width 9 height 11
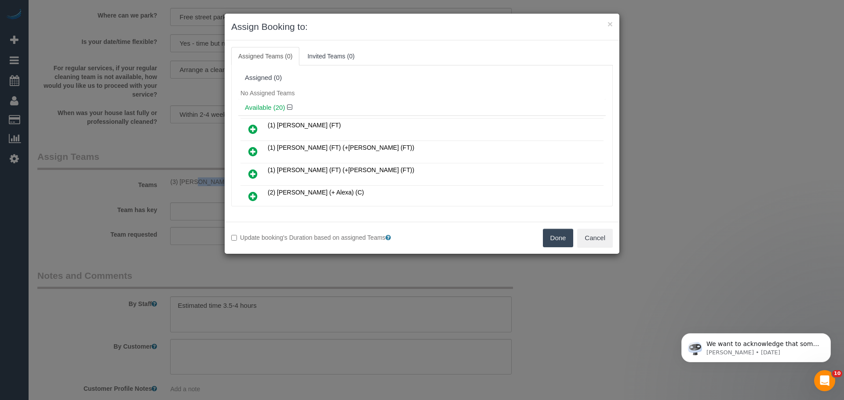
click at [549, 241] on button "Done" at bounding box center [558, 238] width 31 height 18
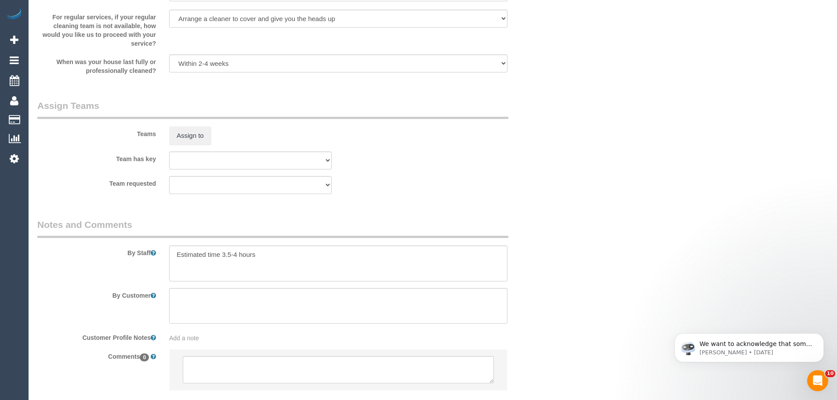
scroll to position [1336, 0]
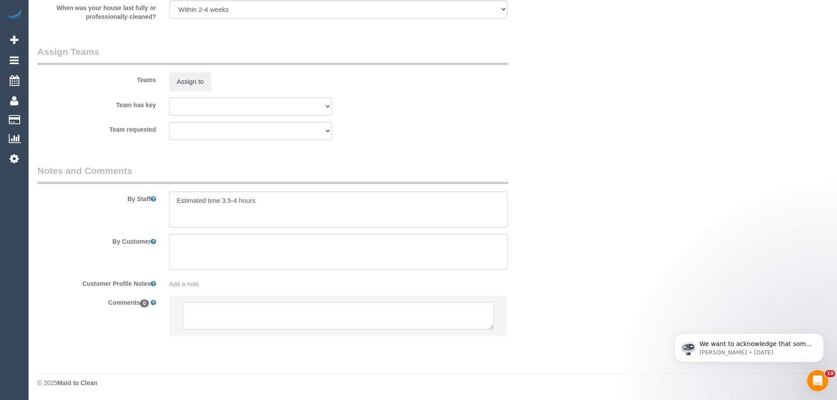
click at [228, 316] on textarea at bounding box center [338, 315] width 311 height 27
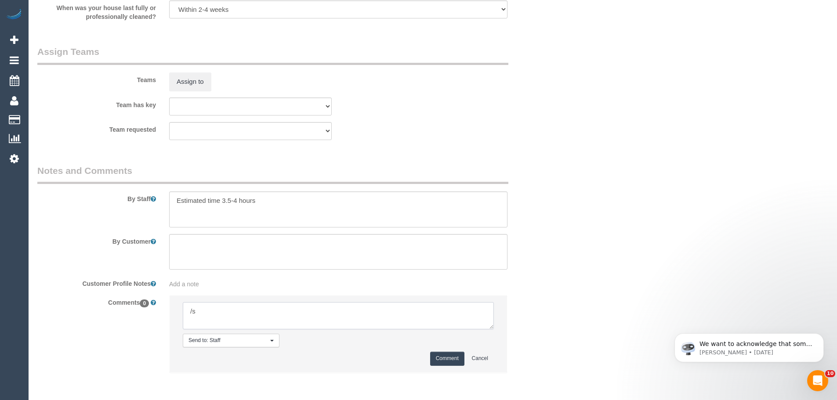
type textarea "/"
paste textarea "Cleaner(s) Unassigned: Reason Unassigned: Contact via: Which message sent: Addi…"
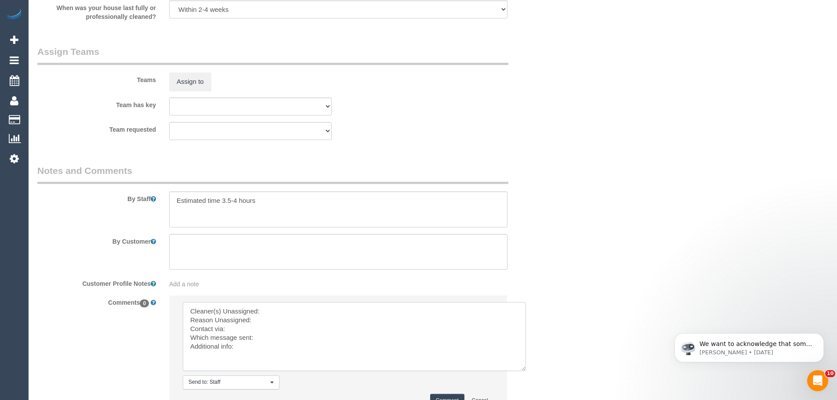
scroll to position [0, 0]
drag, startPoint x: 491, startPoint y: 325, endPoint x: 544, endPoint y: 394, distance: 87.2
click at [526, 371] on textarea at bounding box center [354, 336] width 343 height 69
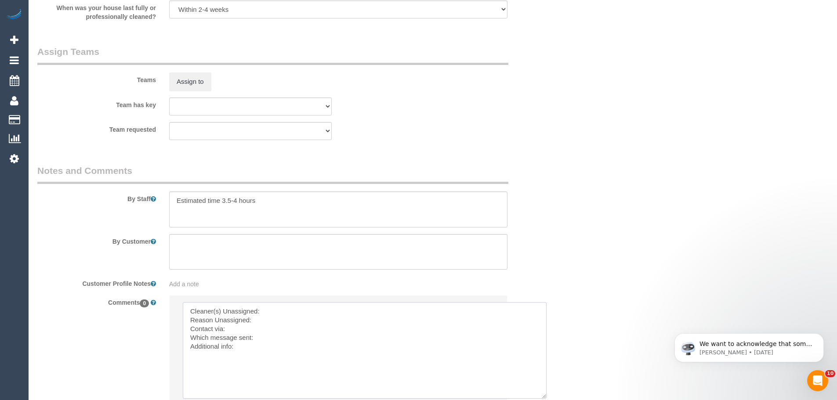
click at [289, 309] on textarea at bounding box center [365, 350] width 364 height 97
paste textarea "(3) [PERSON_NAME] + [PERSON_NAME] (C)"
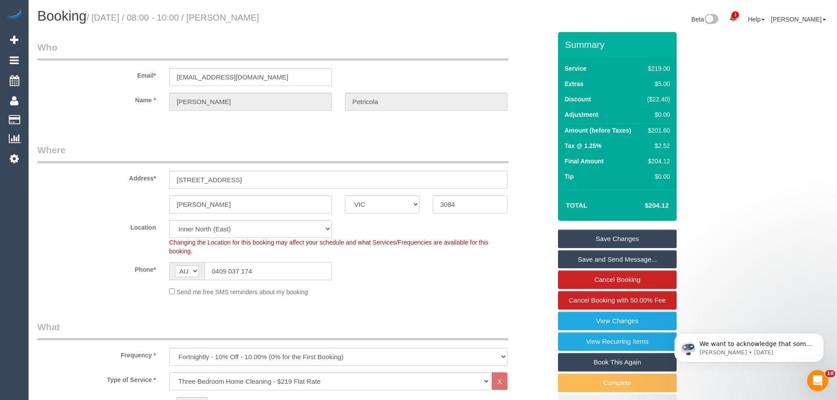
drag, startPoint x: 275, startPoint y: 271, endPoint x: 46, endPoint y: 254, distance: 230.1
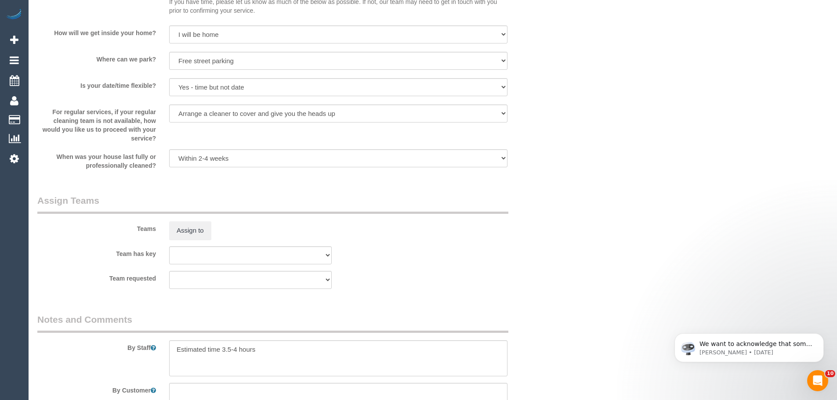
scroll to position [1442, 0]
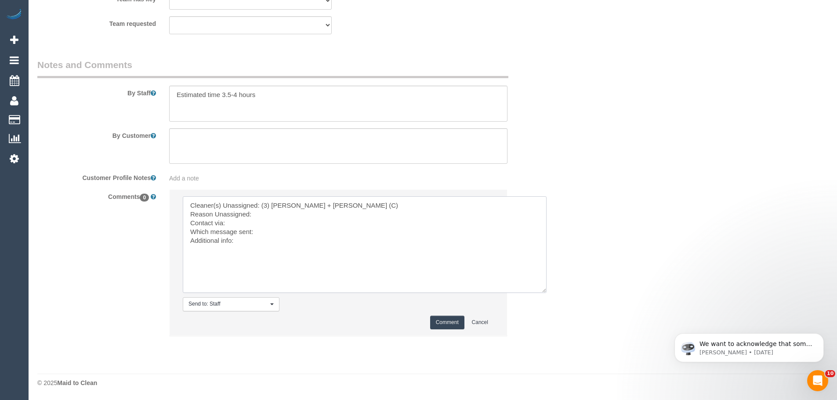
click at [272, 214] on textarea at bounding box center [365, 244] width 364 height 97
click at [286, 225] on textarea at bounding box center [365, 244] width 364 height 97
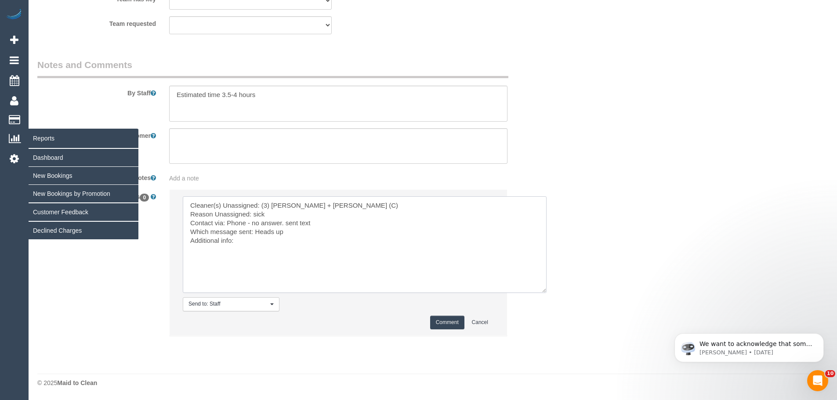
drag, startPoint x: 288, startPoint y: 249, endPoint x: 0, endPoint y: 145, distance: 306.3
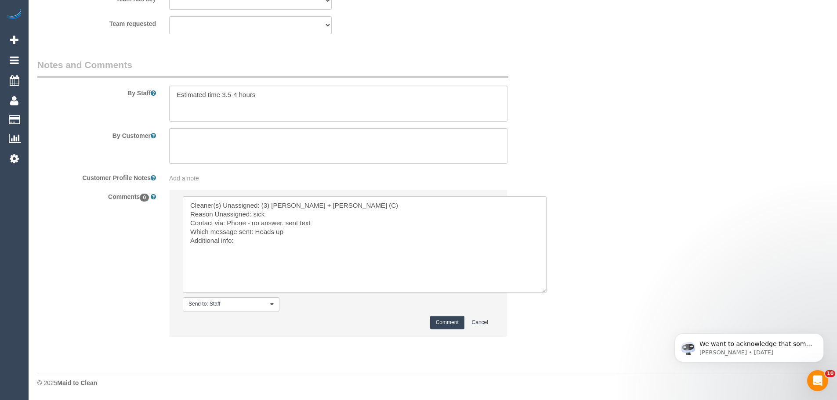
type textarea "Cleaner(s) Unassigned: (3) Denis + Kaira (C) Reason Unassigned: sick Contact vi…"
click at [451, 322] on button "Comment" at bounding box center [447, 323] width 34 height 14
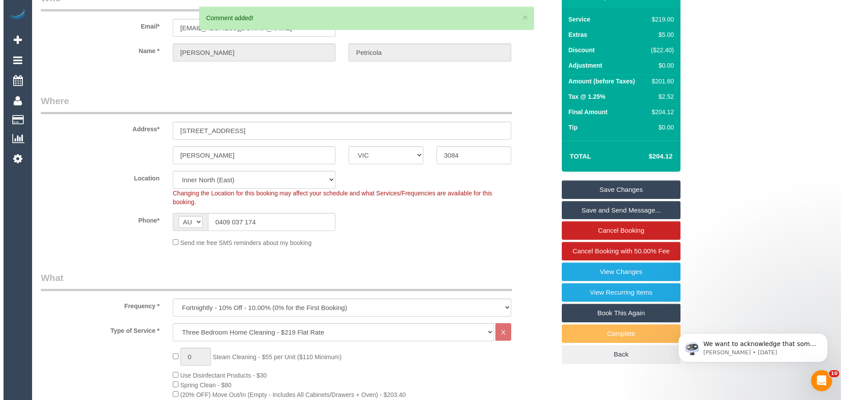
scroll to position [0, 0]
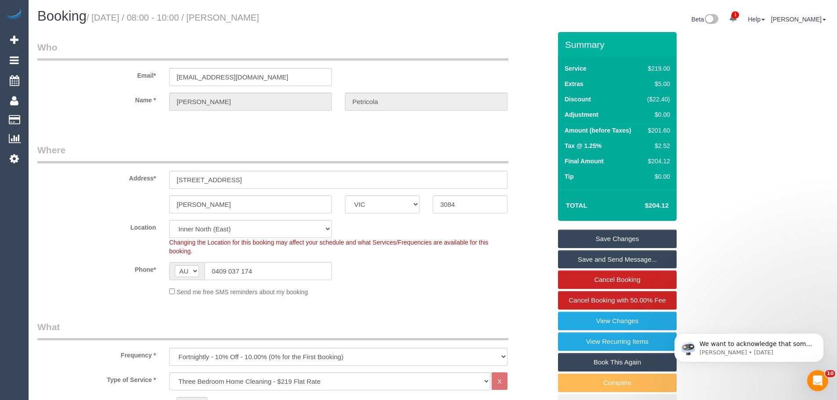
click at [607, 240] on link "Save Changes" at bounding box center [617, 239] width 119 height 18
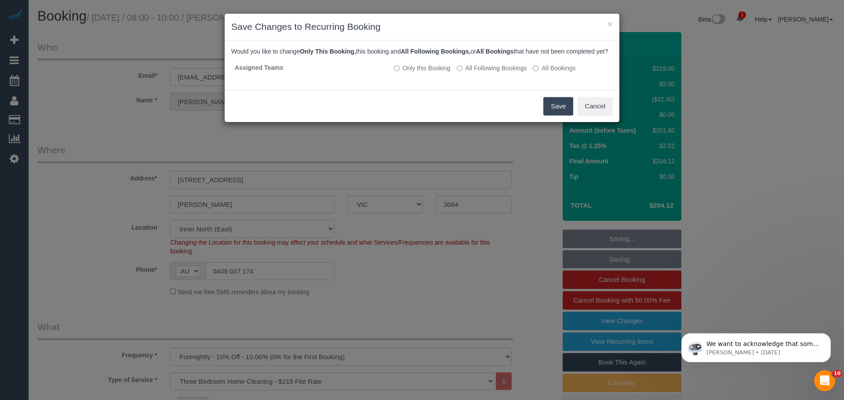
click at [541, 116] on div "Save Cancel" at bounding box center [422, 106] width 395 height 32
click at [549, 116] on button "Save" at bounding box center [558, 106] width 30 height 18
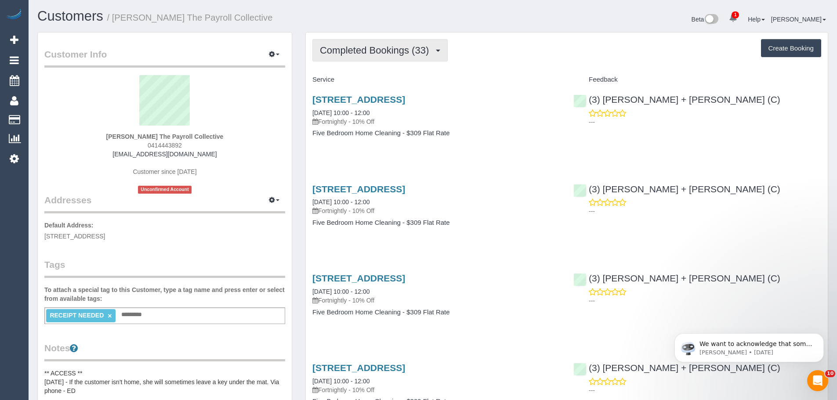
click at [412, 51] on span "Completed Bookings (33)" at bounding box center [376, 50] width 113 height 11
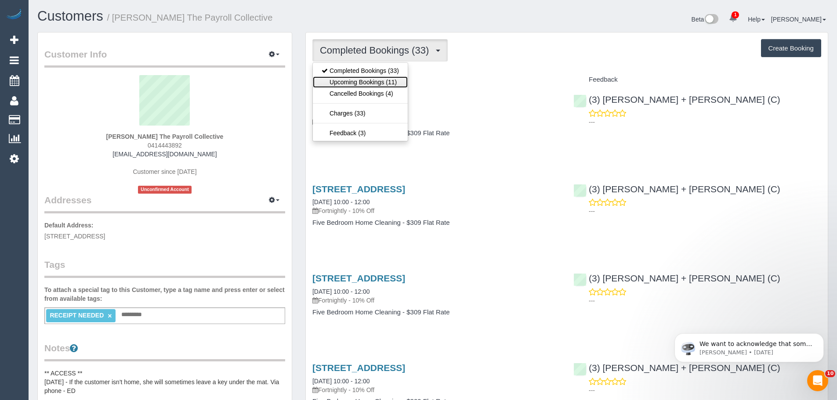
click at [379, 83] on link "Upcoming Bookings (11)" at bounding box center [360, 81] width 95 height 11
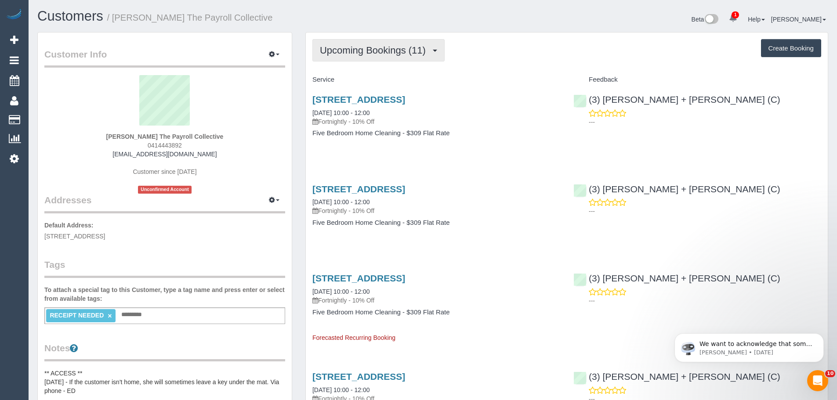
click at [400, 53] on span "Upcoming Bookings (11)" at bounding box center [375, 50] width 110 height 11
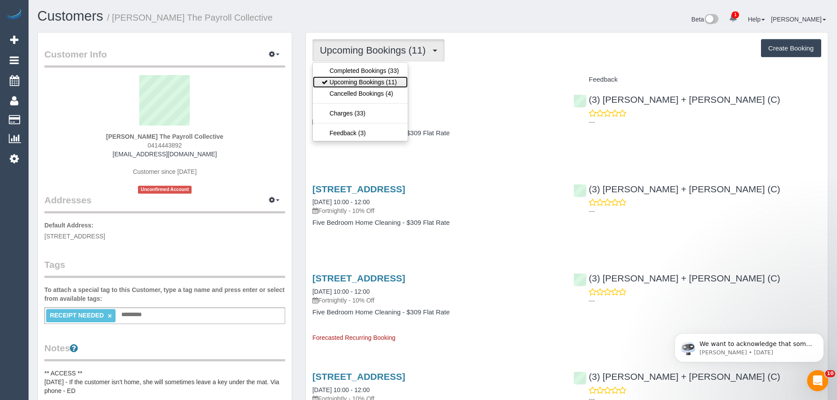
click at [374, 82] on link "Upcoming Bookings (11)" at bounding box center [360, 81] width 95 height 11
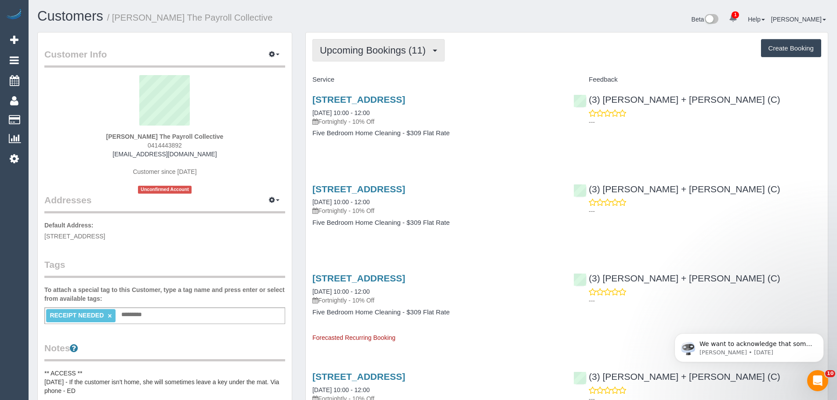
click at [376, 59] on button "Upcoming Bookings (11)" at bounding box center [379, 50] width 132 height 22
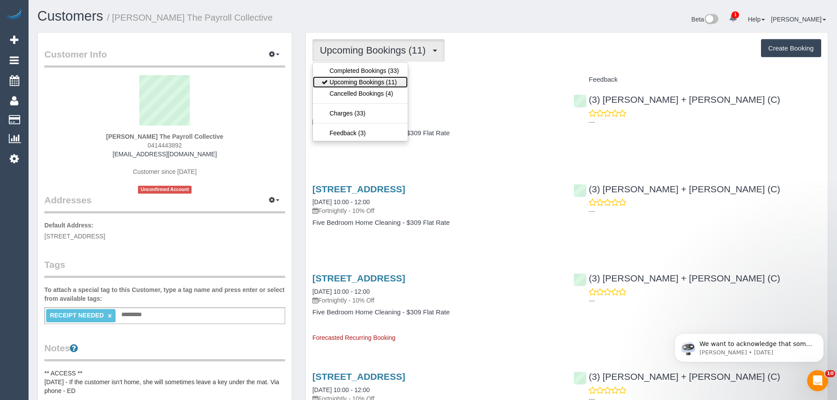
click at [374, 81] on link "Upcoming Bookings (11)" at bounding box center [360, 81] width 95 height 11
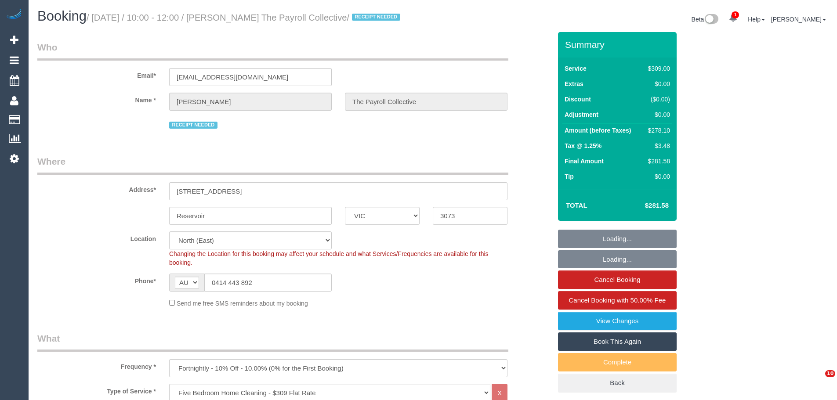
select select "VIC"
select select "number:27"
select select "number:14"
select select "number:19"
select select "number:22"
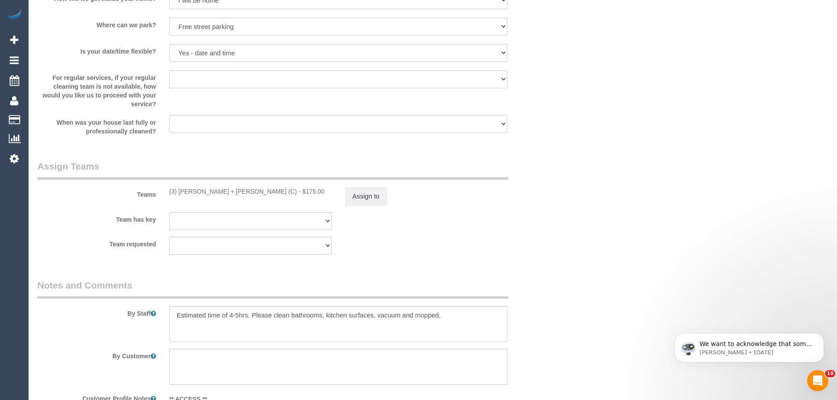
scroll to position [1275, 0]
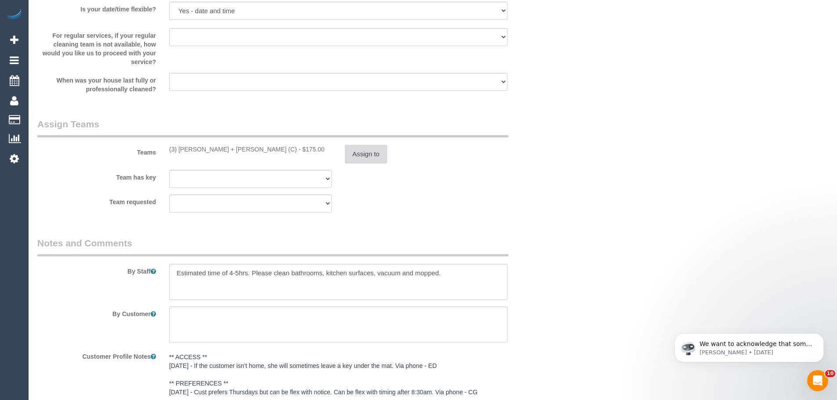
click at [382, 163] on button "Assign to" at bounding box center [366, 154] width 42 height 18
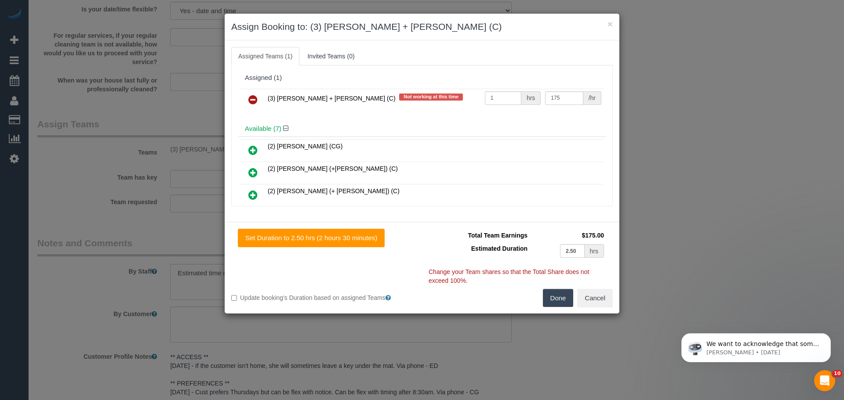
click at [251, 101] on icon at bounding box center [252, 100] width 9 height 11
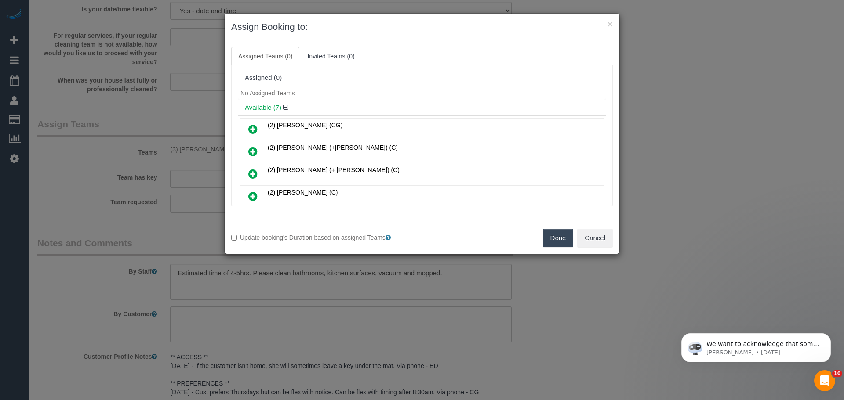
click at [546, 235] on button "Done" at bounding box center [558, 238] width 31 height 18
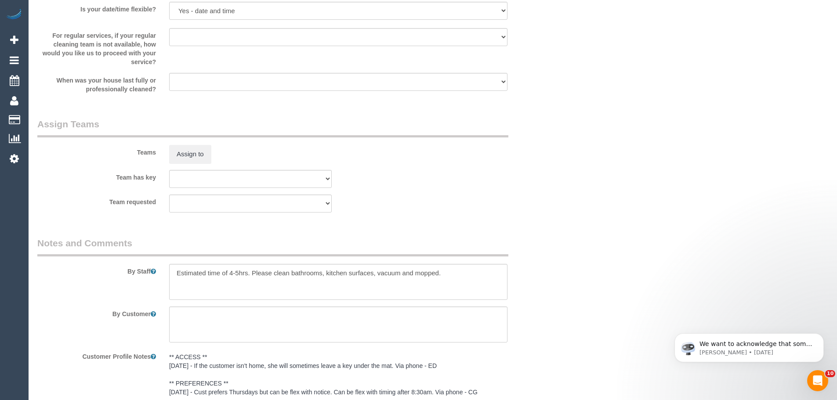
scroll to position [1486, 0]
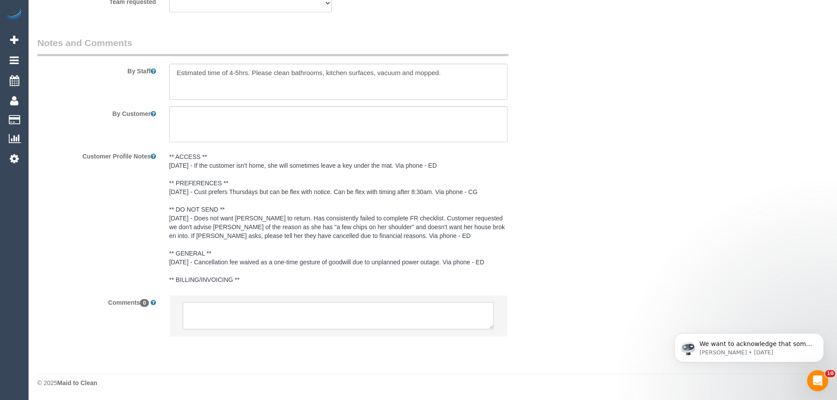
click at [232, 322] on textarea at bounding box center [338, 315] width 311 height 27
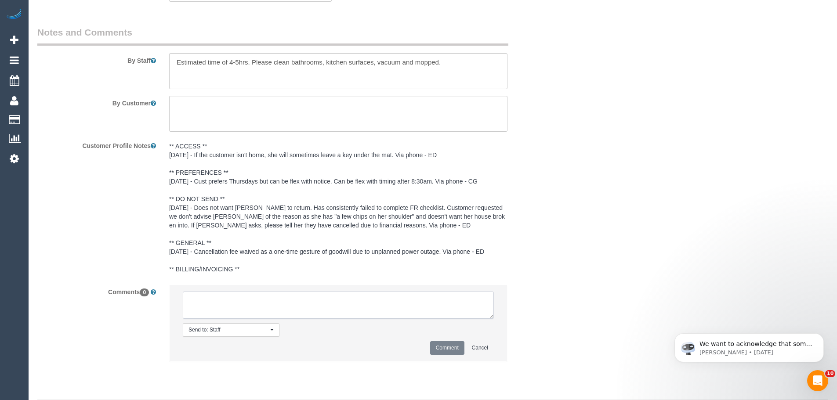
paste textarea "Cleaner(s) Unassigned: (3) Denis + Kaira (C) Reason Unassigned: sick Contact vi…"
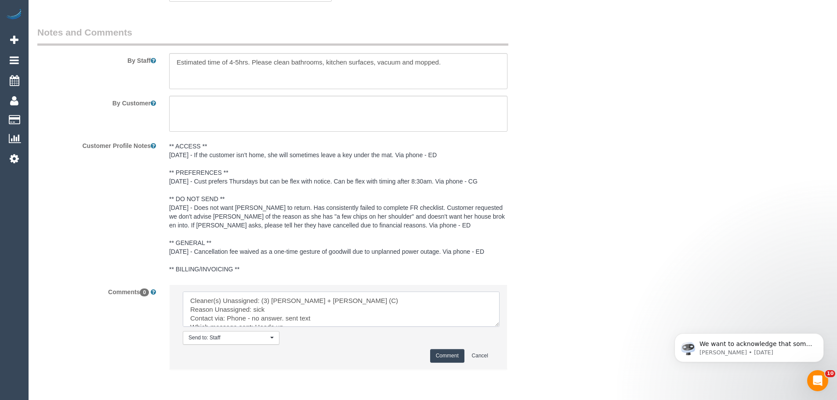
drag, startPoint x: 490, startPoint y: 327, endPoint x: 513, endPoint y: 386, distance: 63.9
click at [500, 327] on textarea at bounding box center [341, 309] width 317 height 35
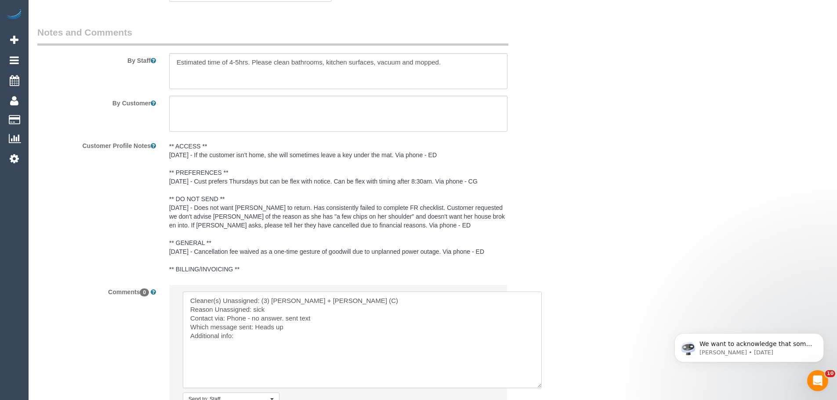
drag, startPoint x: 228, startPoint y: 330, endPoint x: 297, endPoint y: 331, distance: 69.5
click at [297, 331] on textarea at bounding box center [362, 340] width 359 height 97
drag, startPoint x: 256, startPoint y: 338, endPoint x: 292, endPoint y: 340, distance: 36.5
click at [292, 340] on textarea at bounding box center [362, 340] width 359 height 97
click at [273, 338] on textarea at bounding box center [362, 340] width 359 height 97
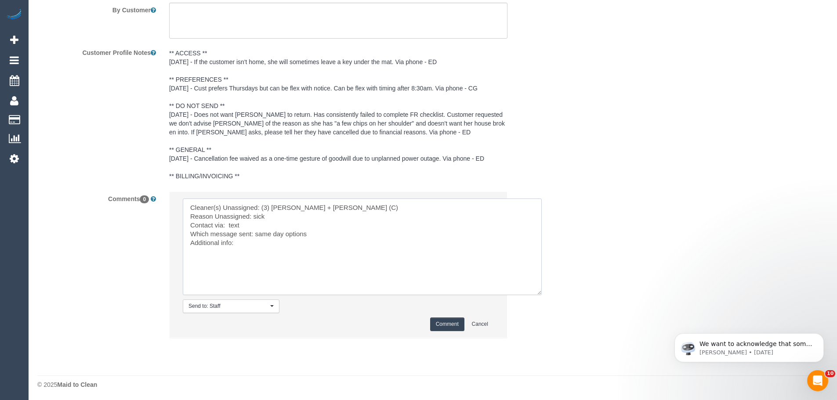
scroll to position [1591, 0]
type textarea "Cleaner(s) Unassigned: (3) Denis + Kaira (C) Reason Unassigned: sick Contact vi…"
click at [447, 321] on button "Comment" at bounding box center [447, 323] width 34 height 14
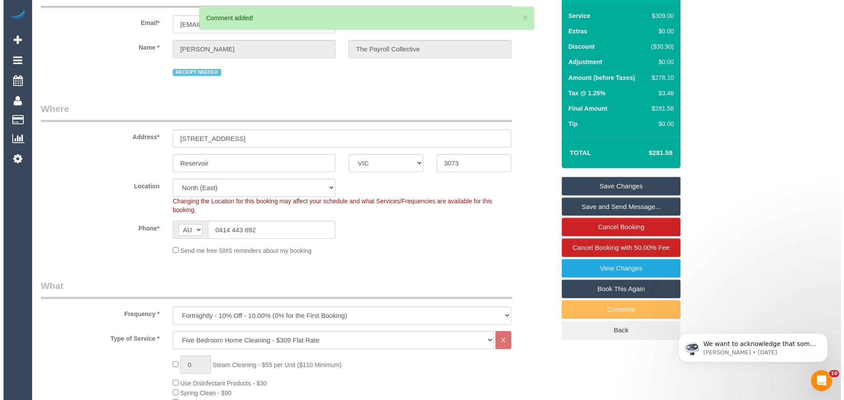
scroll to position [0, 0]
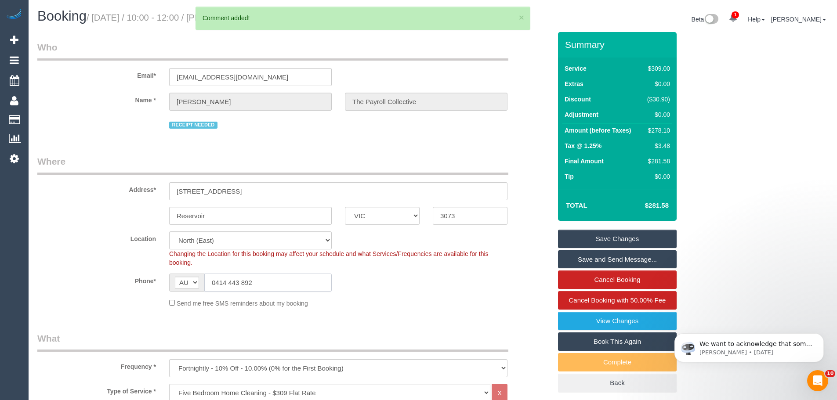
drag, startPoint x: 273, startPoint y: 296, endPoint x: 43, endPoint y: 292, distance: 230.8
click at [49, 292] on div "Phone* AF AL DZ AD AO AI AQ AG AR AM AW AU AT AZ BS BH BD BB BY BE BZ BJ BM BT …" at bounding box center [294, 283] width 527 height 18
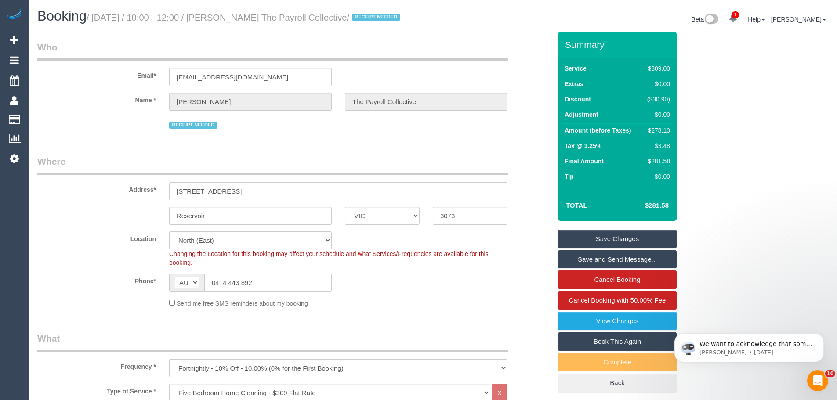
drag, startPoint x: 618, startPoint y: 248, endPoint x: 623, endPoint y: 245, distance: 6.7
click at [618, 248] on link "Save Changes" at bounding box center [617, 239] width 119 height 18
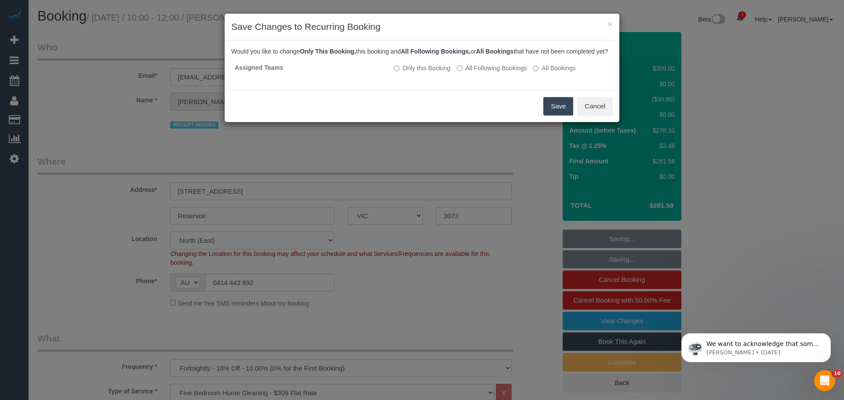
click at [563, 116] on button "Save" at bounding box center [558, 106] width 30 height 18
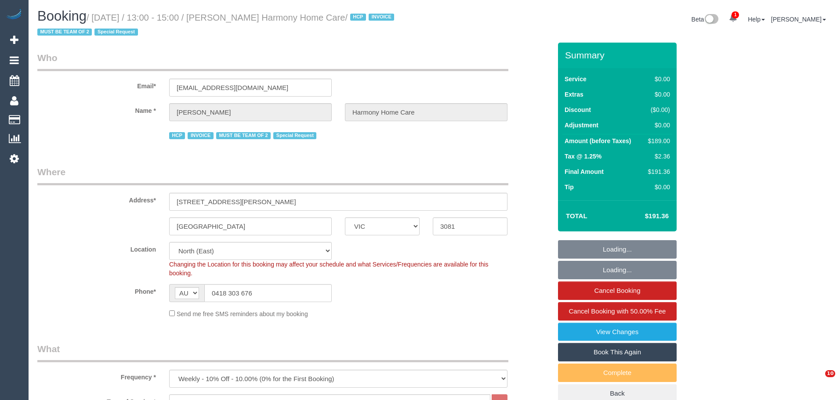
select select "VIC"
select select "180"
select select "number:28"
select select "number:14"
select select "number:19"
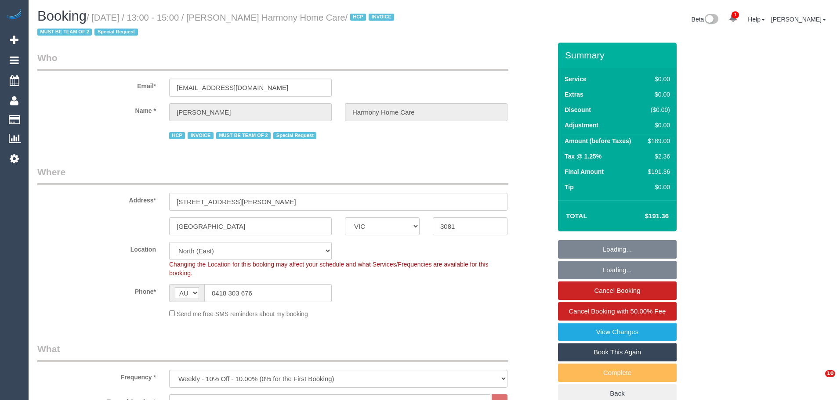
select select "number:36"
select select "number:35"
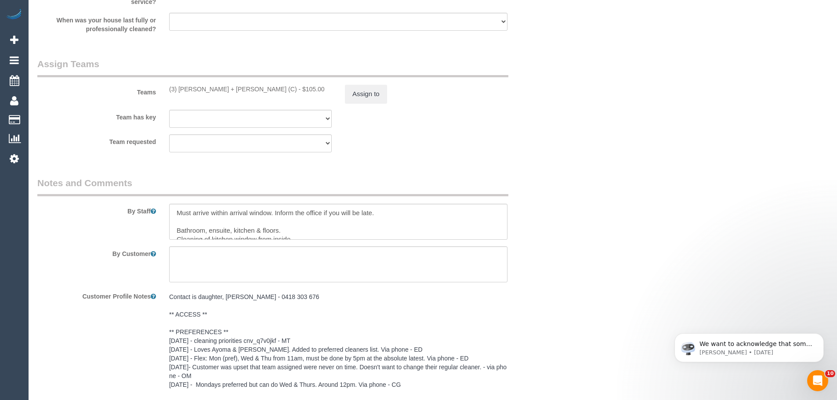
scroll to position [1143, 0]
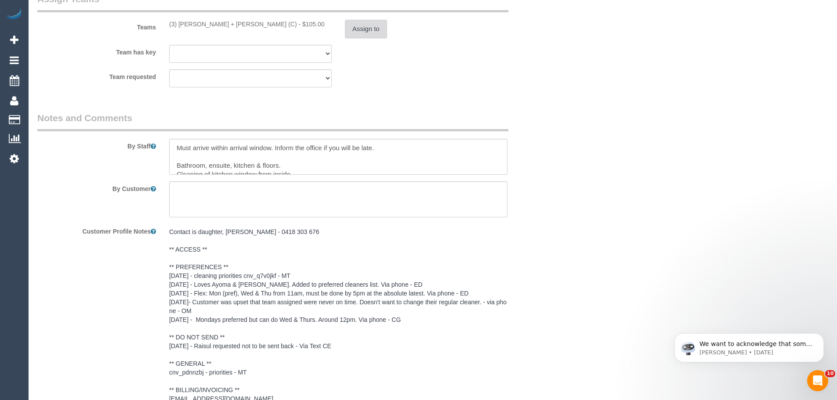
click at [370, 20] on button "Assign to" at bounding box center [366, 29] width 42 height 18
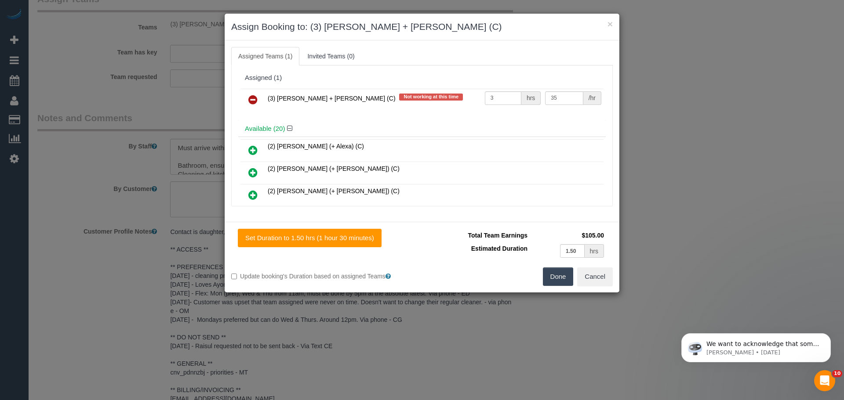
drag, startPoint x: 254, startPoint y: 98, endPoint x: 263, endPoint y: 99, distance: 9.7
click at [254, 98] on icon at bounding box center [252, 100] width 9 height 11
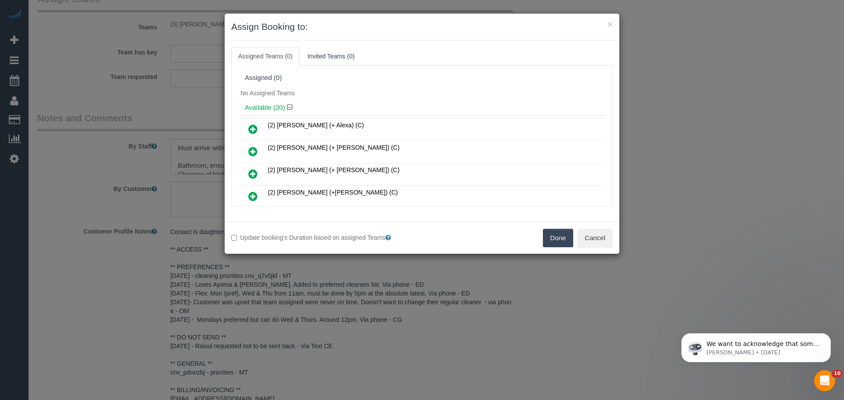
click at [556, 236] on button "Done" at bounding box center [558, 238] width 31 height 18
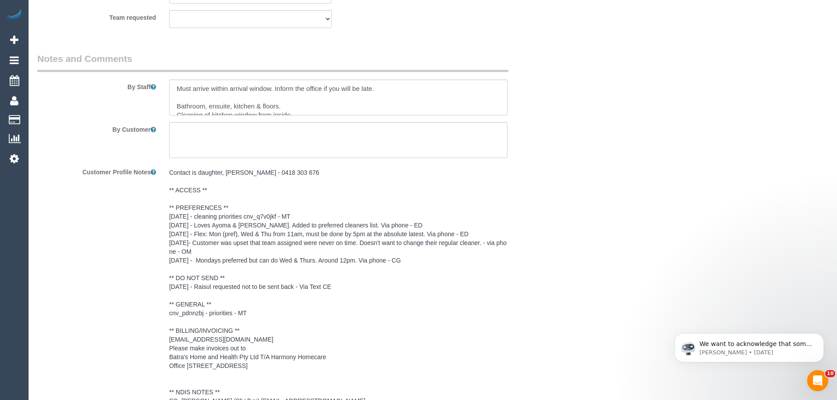
scroll to position [1332, 0]
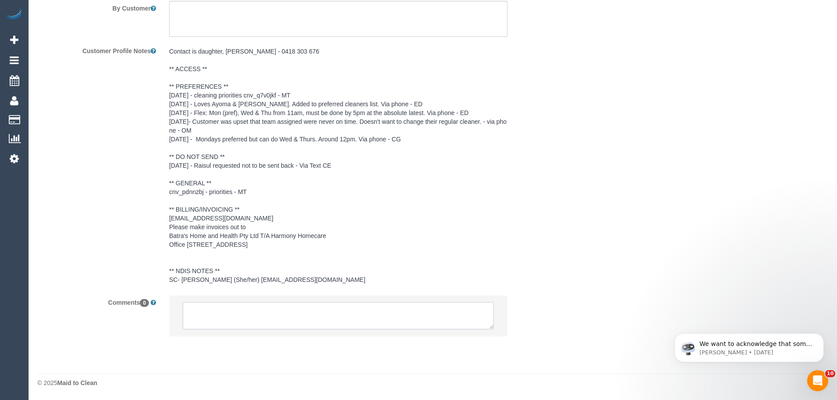
click at [248, 324] on textarea at bounding box center [338, 315] width 311 height 27
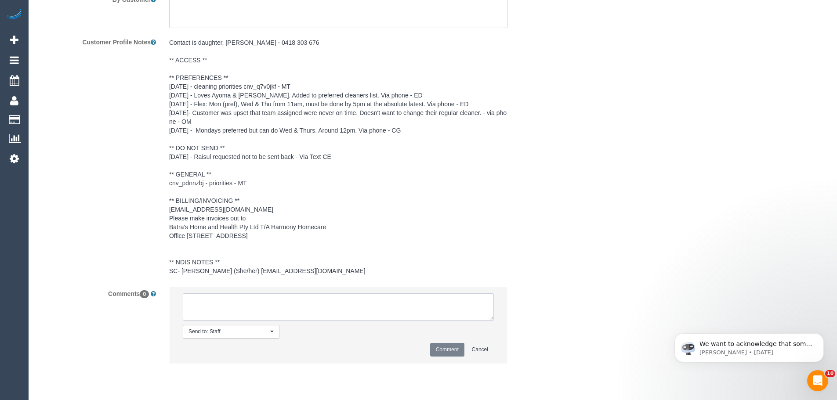
paste textarea "Cleaner(s) Unassigned: (3) [PERSON_NAME] + [PERSON_NAME] (C) Reason Unassigned:…"
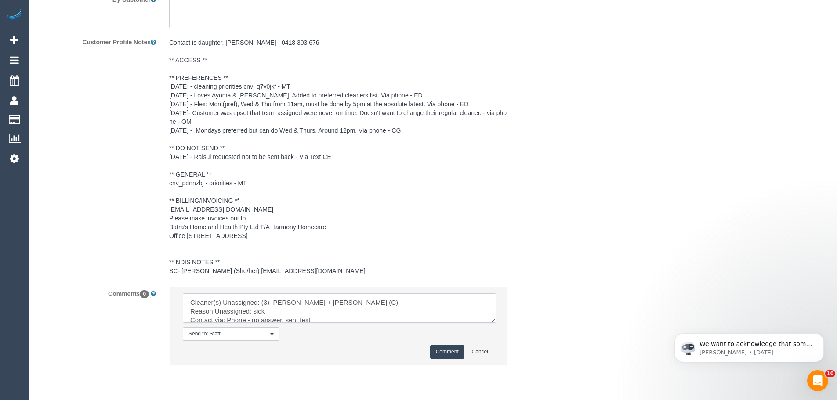
drag, startPoint x: 488, startPoint y: 326, endPoint x: 558, endPoint y: 408, distance: 107.6
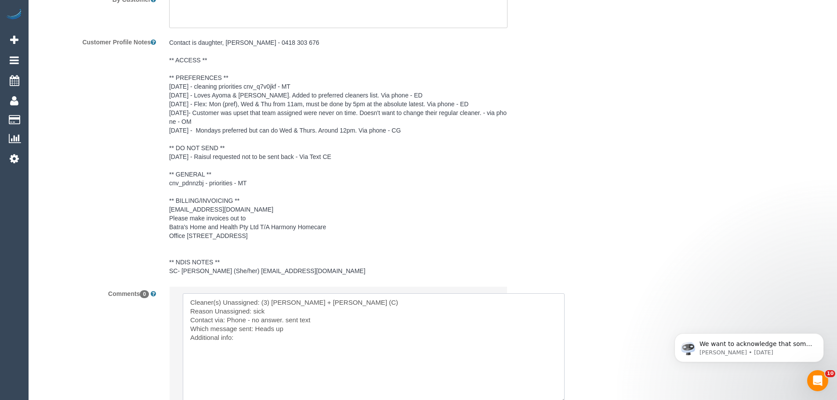
drag, startPoint x: 227, startPoint y: 329, endPoint x: 298, endPoint y: 328, distance: 71.2
click at [298, 328] on textarea at bounding box center [374, 349] width 382 height 110
drag, startPoint x: 255, startPoint y: 336, endPoint x: 293, endPoint y: 337, distance: 38.3
click at [293, 337] on textarea at bounding box center [374, 349] width 382 height 110
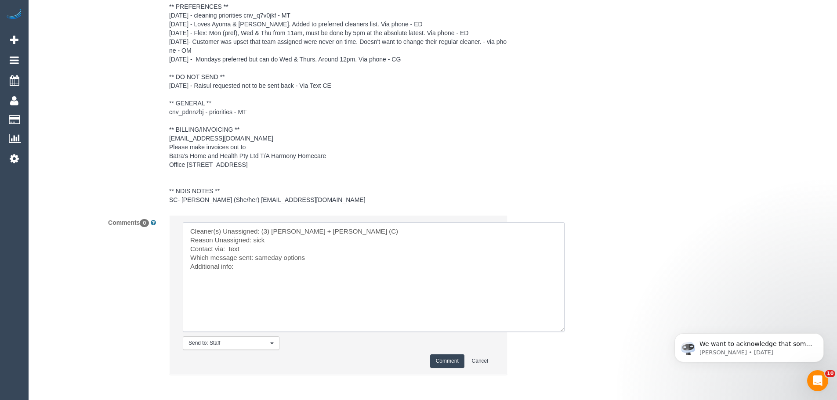
scroll to position [1420, 0]
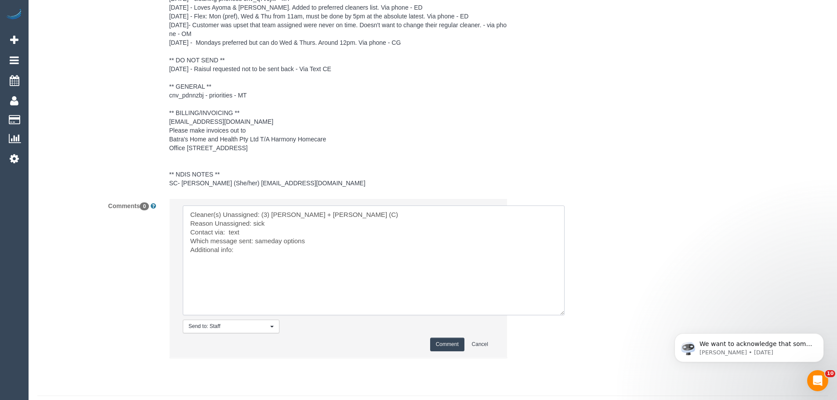
type textarea "Cleaner(s) Unassigned: (3) [PERSON_NAME] + [PERSON_NAME] (C) Reason Unassigned:…"
click at [443, 358] on li "Send to: Staff Nothing selected Send to: Staff Send to: Customer Send to: Team …" at bounding box center [339, 278] width 338 height 159
click at [447, 349] on button "Comment" at bounding box center [447, 345] width 34 height 14
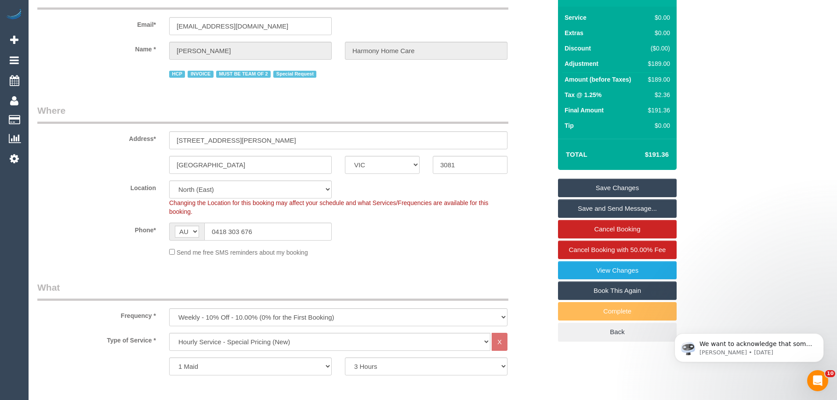
scroll to position [0, 0]
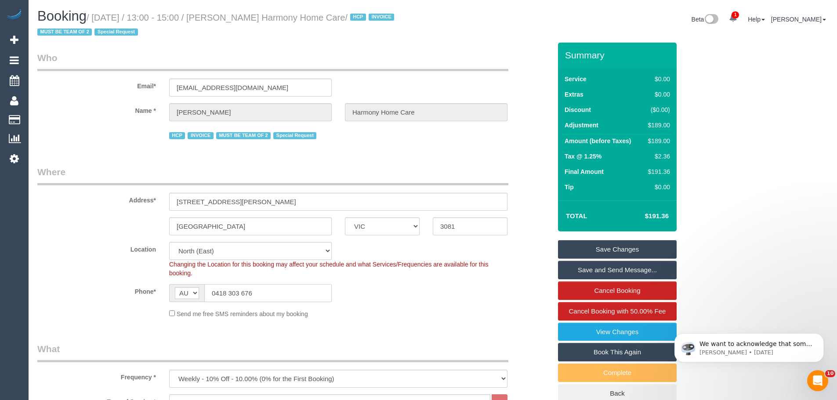
drag, startPoint x: 276, startPoint y: 297, endPoint x: 78, endPoint y: 278, distance: 198.3
click at [78, 278] on sui-booking-location "Location [GEOGRAPHIC_DATA] (North) East (South) [GEOGRAPHIC_DATA] (East) [GEOGR…" at bounding box center [294, 280] width 514 height 76
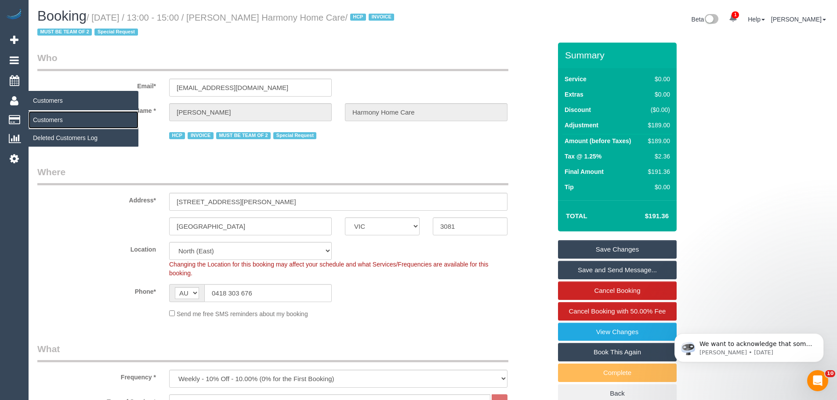
click at [53, 119] on link "Customers" at bounding box center [84, 120] width 110 height 18
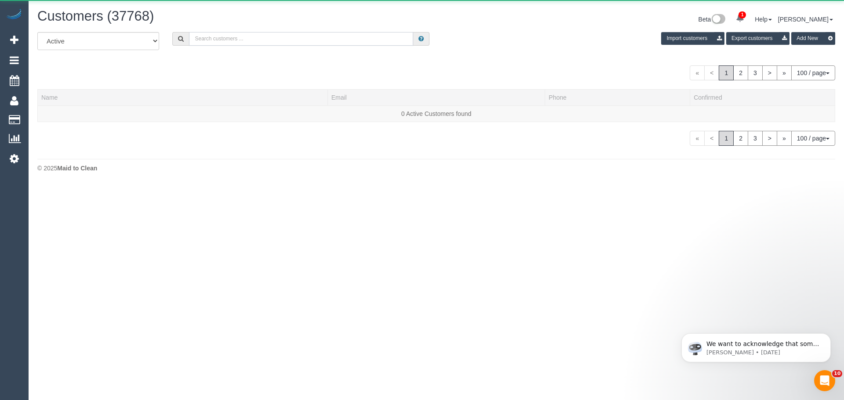
click at [251, 39] on input "text" at bounding box center [301, 39] width 224 height 14
paste input "[PHONE_NUMBER]"
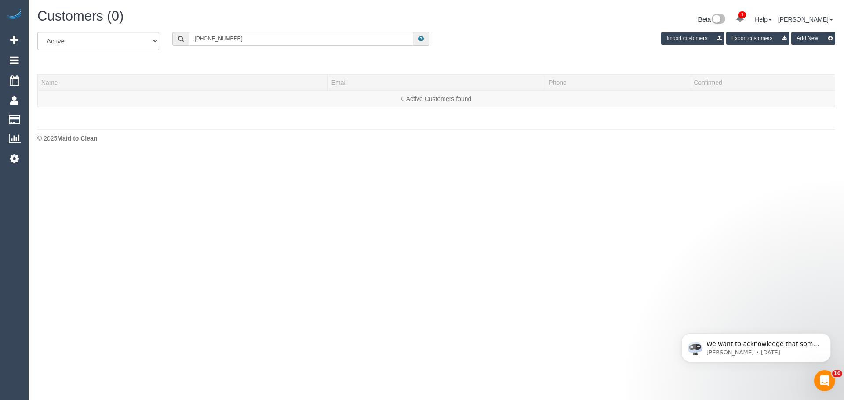
click at [201, 40] on input "[PHONE_NUMBER]" at bounding box center [301, 39] width 224 height 14
drag, startPoint x: 204, startPoint y: 38, endPoint x: 191, endPoint y: 39, distance: 12.3
click at [191, 39] on input "[PHONE_NUMBER]" at bounding box center [301, 39] width 224 height 14
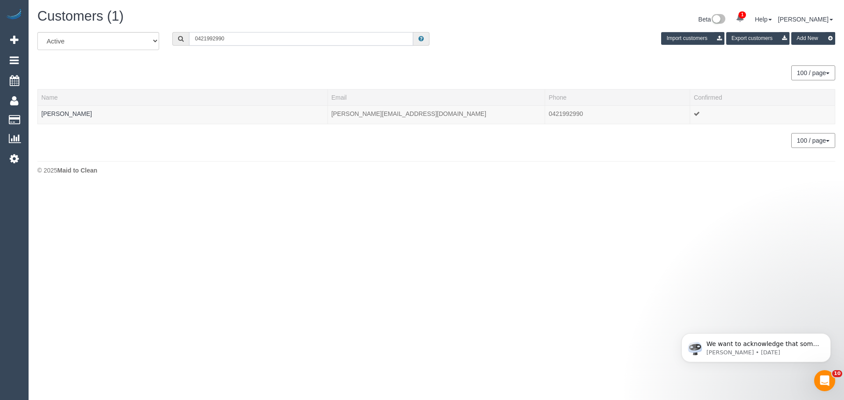
type input "0421992990"
click at [86, 114] on link "[PERSON_NAME]" at bounding box center [66, 113] width 51 height 7
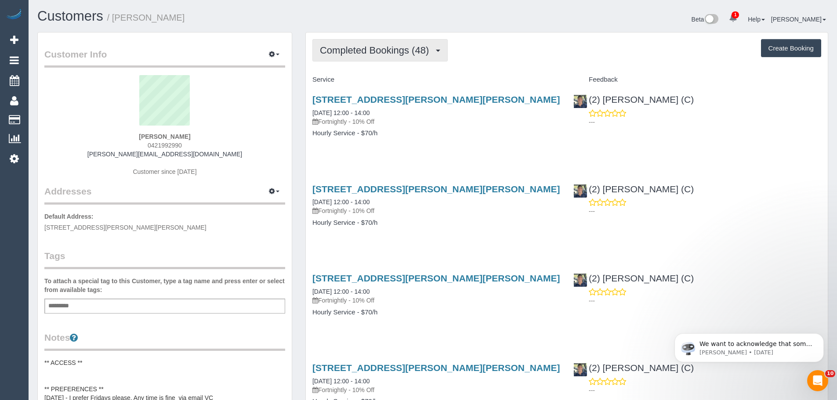
click at [367, 58] on button "Completed Bookings (48)" at bounding box center [380, 50] width 135 height 22
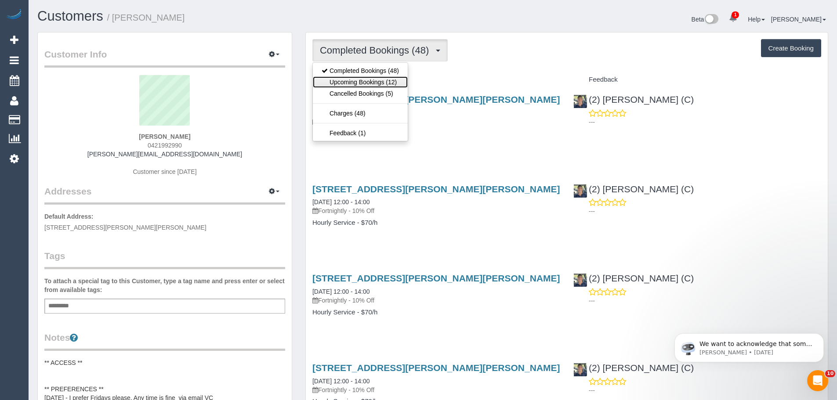
click at [364, 80] on link "Upcoming Bookings (12)" at bounding box center [360, 81] width 95 height 11
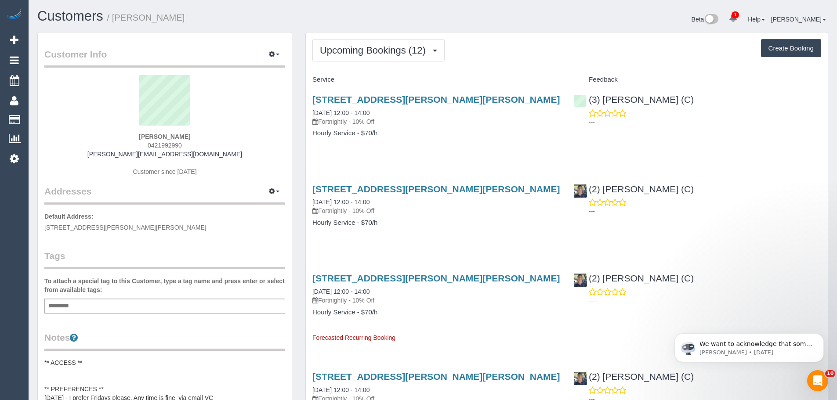
drag, startPoint x: 311, startPoint y: 99, endPoint x: 399, endPoint y: 134, distance: 94.5
click at [399, 134] on div "[STREET_ADDRESS][PERSON_NAME][PERSON_NAME] [DATE] 12:00 - 14:00 Fortnightly - 1…" at bounding box center [436, 121] width 261 height 68
copy div "[STREET_ADDRESS][PERSON_NAME][PERSON_NAME] [DATE] 12:00 - 14:00 Fortnightly - 1…"
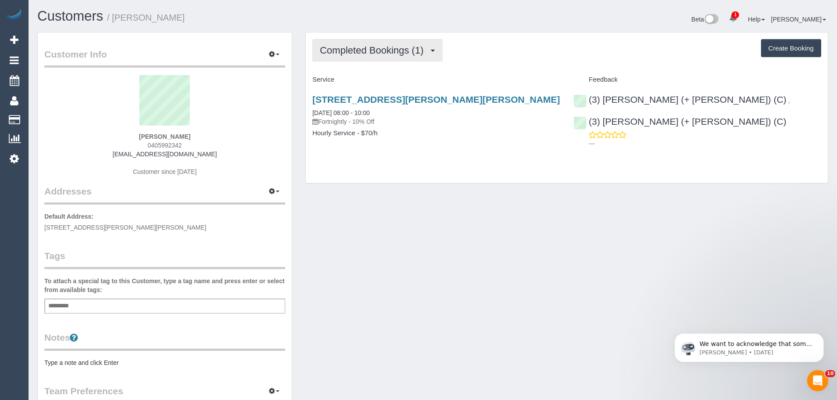
click at [380, 52] on span "Completed Bookings (1)" at bounding box center [374, 50] width 108 height 11
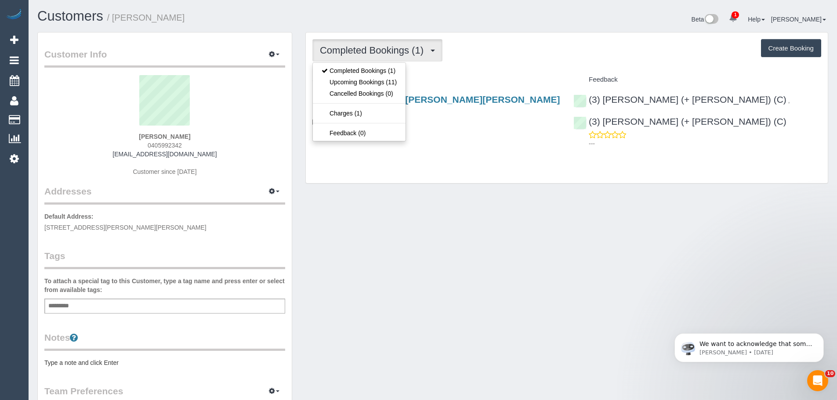
drag, startPoint x: 194, startPoint y: 146, endPoint x: 141, endPoint y: 139, distance: 53.2
click at [141, 139] on div "[PERSON_NAME] 0405992342 [EMAIL_ADDRESS][DOMAIN_NAME] Customer since [DATE]" at bounding box center [164, 130] width 241 height 110
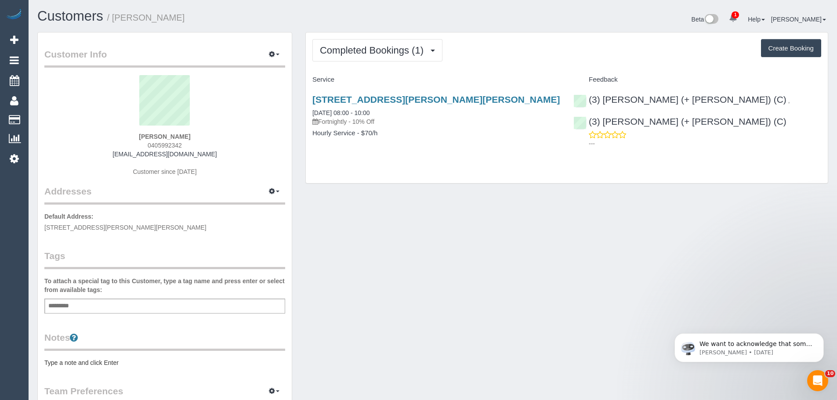
click at [142, 145] on div "[PERSON_NAME] 0405992342 [EMAIL_ADDRESS][DOMAIN_NAME] Customer since [DATE]" at bounding box center [164, 130] width 241 height 110
drag, startPoint x: 142, startPoint y: 145, endPoint x: 198, endPoint y: 143, distance: 55.8
click at [198, 143] on div "[PERSON_NAME] 0405992342 [EMAIL_ADDRESS][DOMAIN_NAME] Customer since [DATE]" at bounding box center [164, 130] width 241 height 110
click at [402, 41] on button "Completed Bookings (1)" at bounding box center [378, 50] width 130 height 22
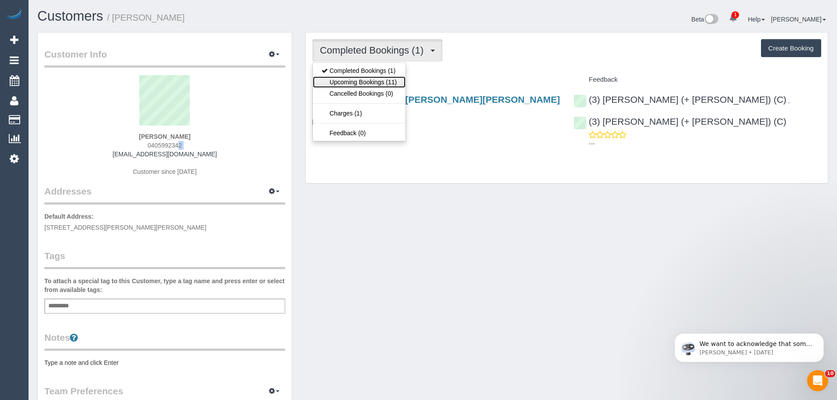
click at [384, 79] on link "Upcoming Bookings (11)" at bounding box center [359, 81] width 93 height 11
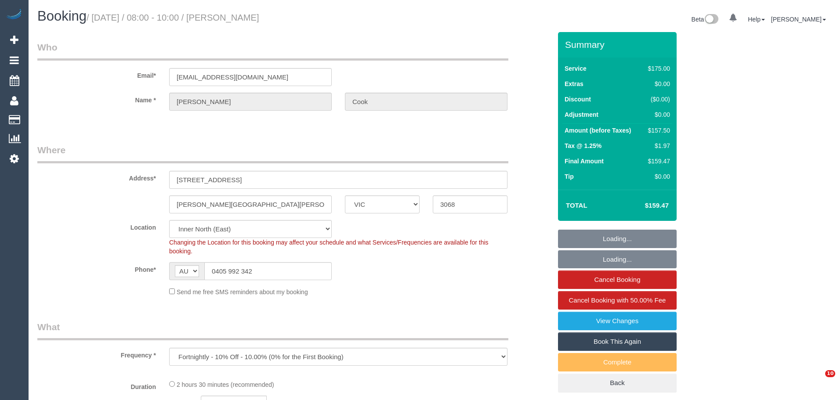
select select "VIC"
select select "object:1536"
select select "string:stripe-pm_1S4shO2GScqysDRVIlFUhuG6"
select select "150"
select select "number:28"
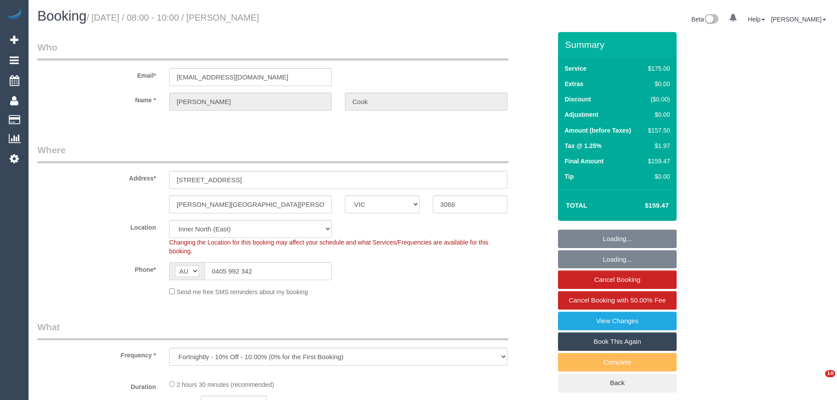
select select "number:16"
select select "number:19"
select select "number:22"
select select "number:33"
select select "number:12"
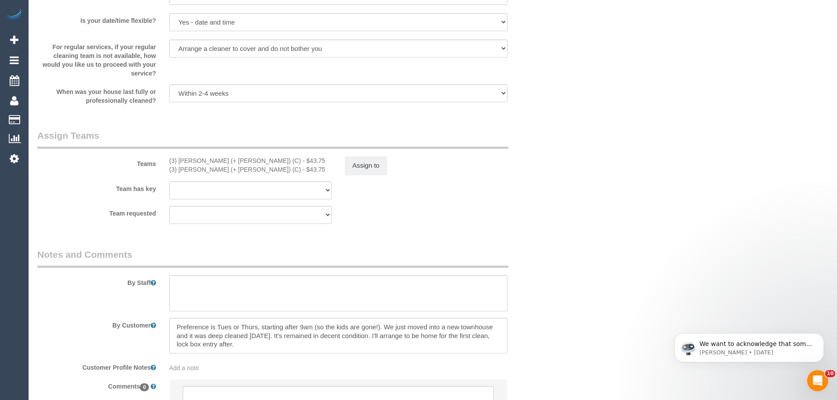
scroll to position [1231, 0]
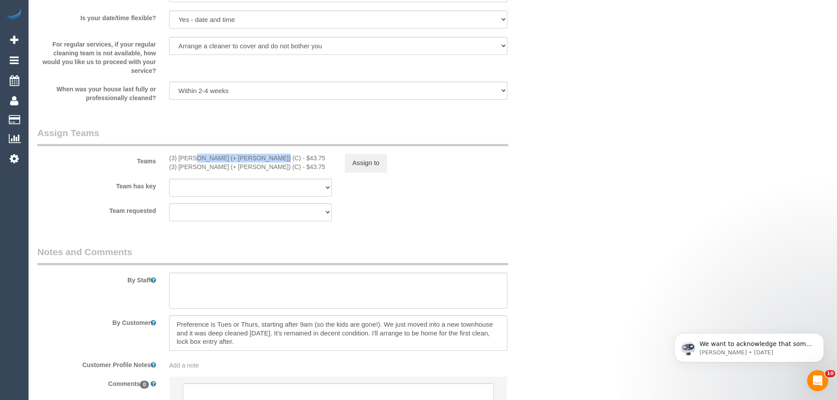
drag, startPoint x: 243, startPoint y: 159, endPoint x: 169, endPoint y: 156, distance: 74.3
click at [169, 156] on div "(3) [PERSON_NAME] (+ [PERSON_NAME]) (C) - $43.75" at bounding box center [250, 158] width 163 height 9
copy div "(3) [PERSON_NAME] (+ [PERSON_NAME]) (C)"
click at [362, 164] on button "Assign to" at bounding box center [366, 163] width 42 height 18
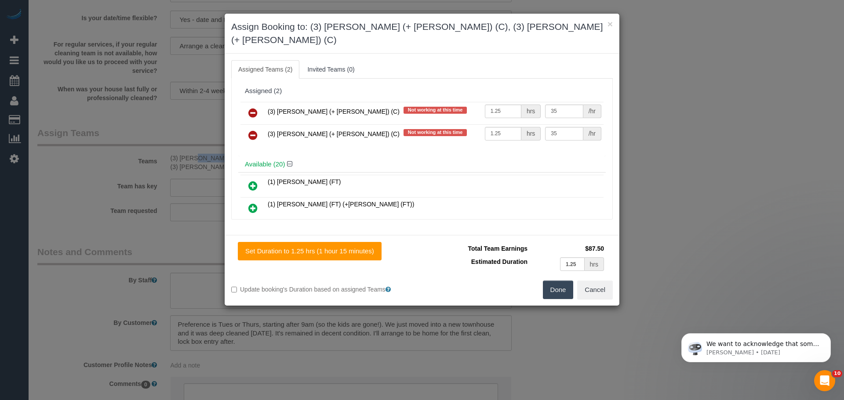
click at [255, 108] on icon at bounding box center [252, 113] width 9 height 11
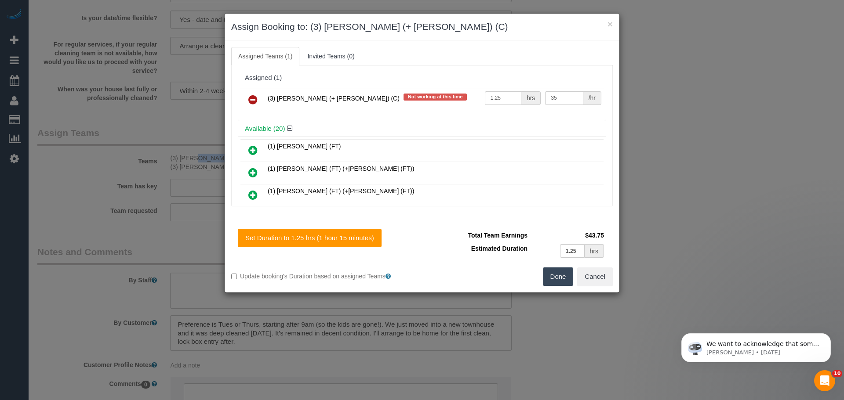
click at [255, 98] on icon at bounding box center [252, 100] width 9 height 11
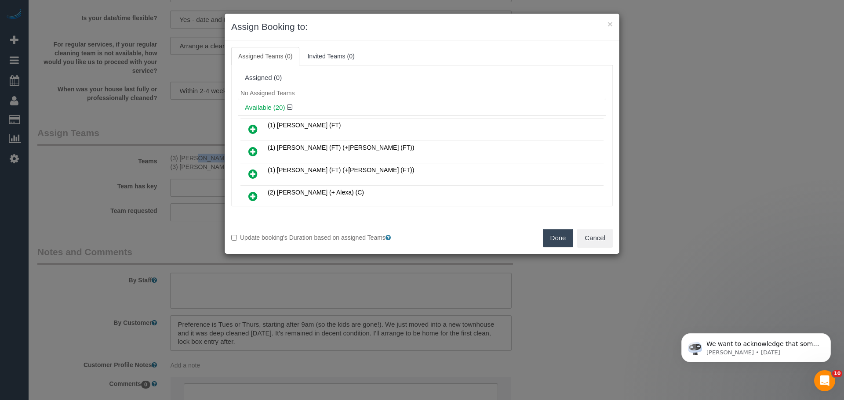
click at [555, 242] on button "Done" at bounding box center [558, 238] width 31 height 18
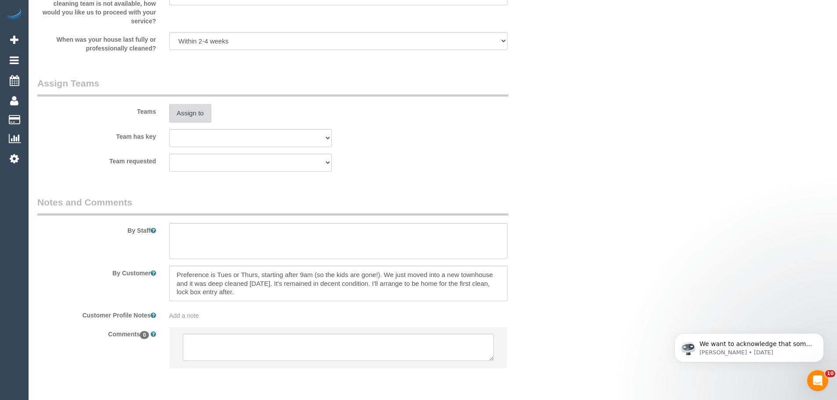
scroll to position [1312, 0]
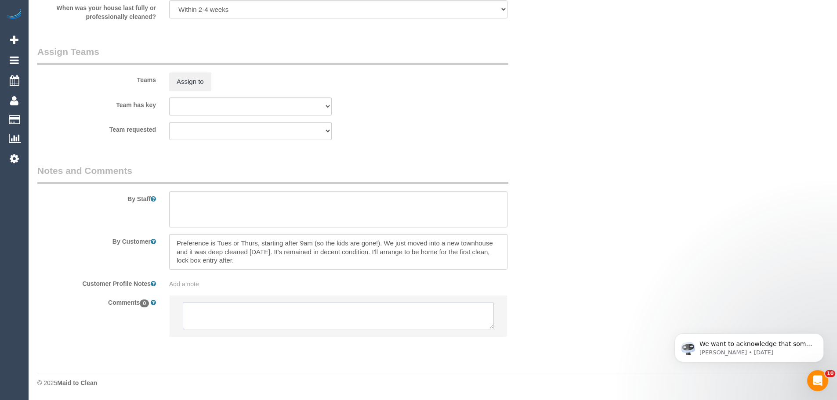
click at [258, 314] on textarea at bounding box center [338, 315] width 311 height 27
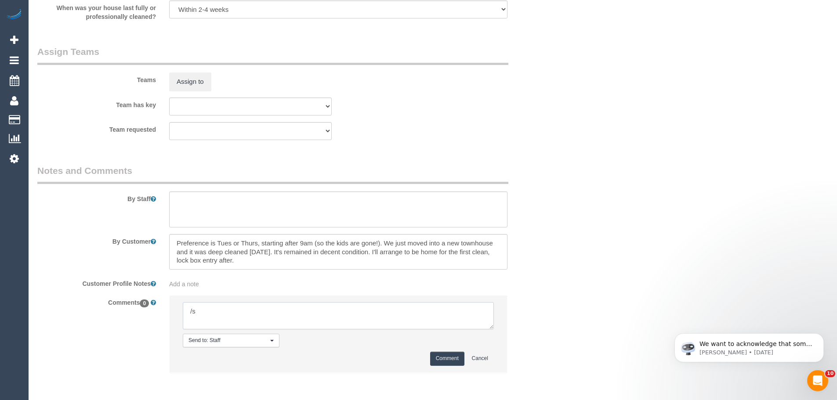
type textarea "/"
paste textarea "Cleaner(s) Unassigned: Reason Unassigned: Contact via: Which message sent: Addi…"
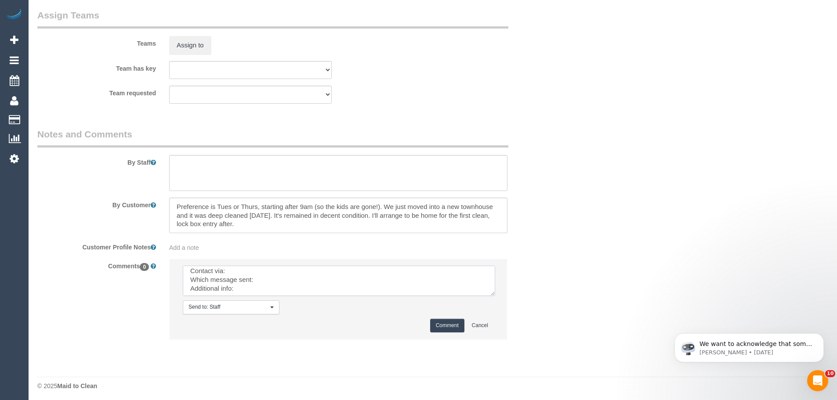
scroll to position [0, 0]
drag, startPoint x: 491, startPoint y: 291, endPoint x: 618, endPoint y: 421, distance: 182.5
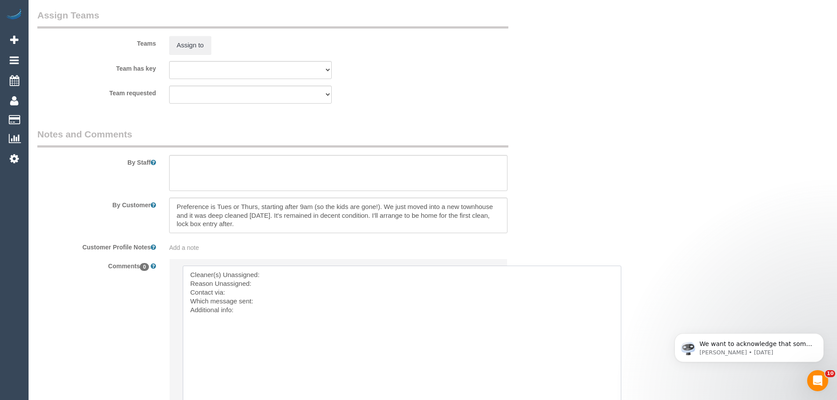
click at [305, 271] on textarea at bounding box center [402, 345] width 439 height 158
paste textarea "(3) [PERSON_NAME] (+ [PERSON_NAME]) (C)"
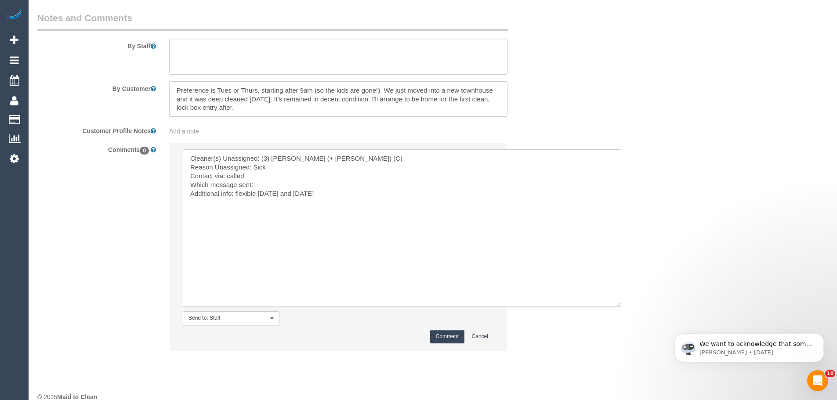
scroll to position [1479, 0]
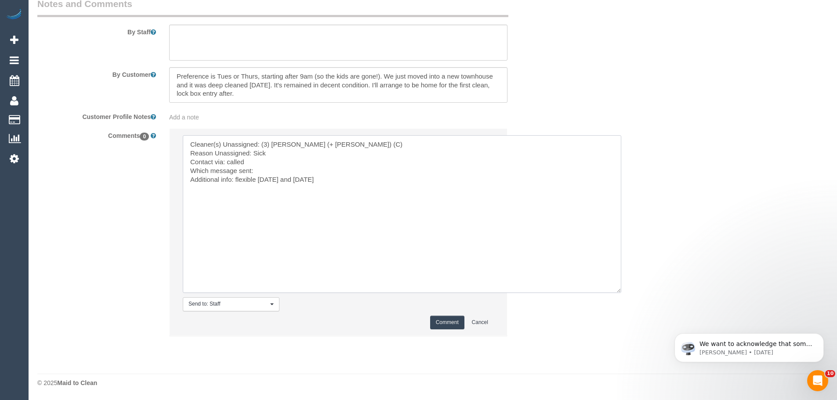
drag, startPoint x: 236, startPoint y: 178, endPoint x: 340, endPoint y: 185, distance: 103.9
click at [340, 184] on textarea at bounding box center [402, 214] width 439 height 158
click at [343, 189] on textarea at bounding box center [402, 214] width 439 height 158
type textarea "Cleaner(s) Unassigned: (3) [PERSON_NAME] (+ [PERSON_NAME]) (C) Reason Unassigne…"
click at [442, 319] on button "Comment" at bounding box center [447, 323] width 34 height 14
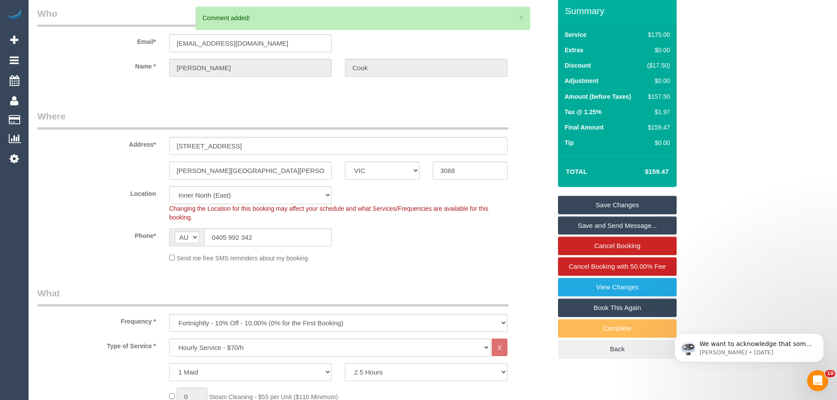
scroll to position [0, 0]
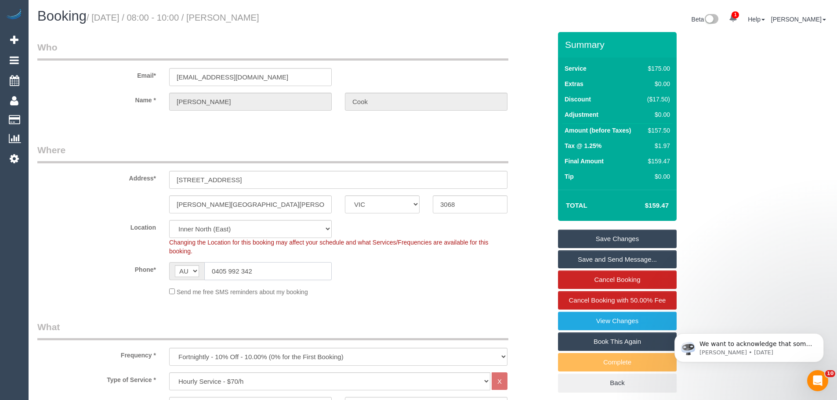
drag, startPoint x: 272, startPoint y: 270, endPoint x: 155, endPoint y: 258, distance: 117.5
click at [160, 261] on sui-booking-location "Location Office City East (North) East (South) Inner East Inner North (East) In…" at bounding box center [294, 258] width 514 height 76
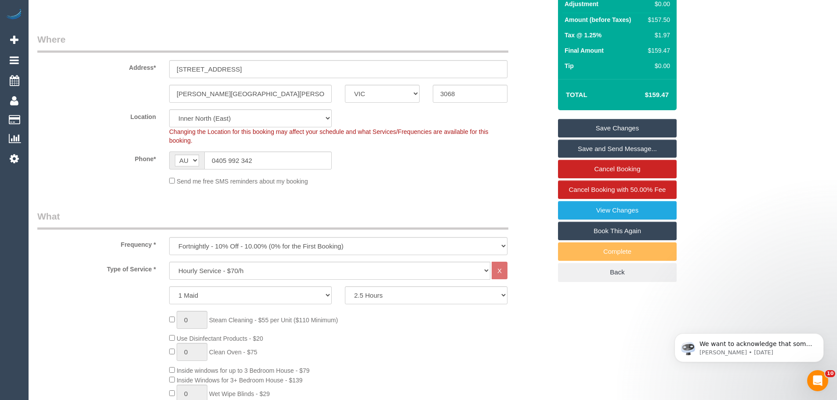
scroll to position [50, 0]
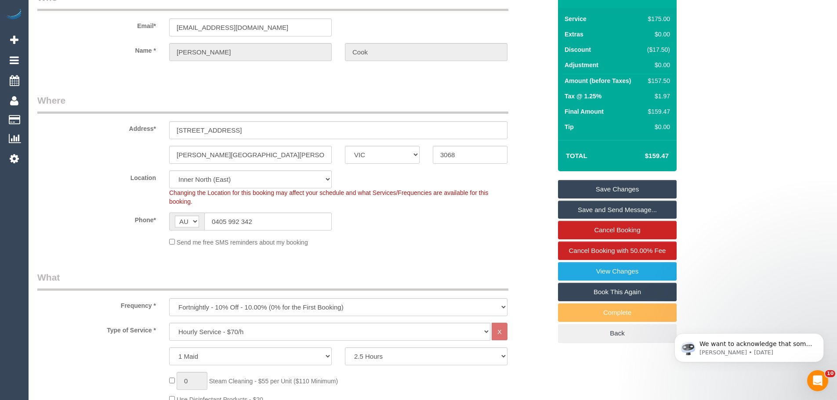
click at [600, 185] on link "Save Changes" at bounding box center [617, 189] width 119 height 18
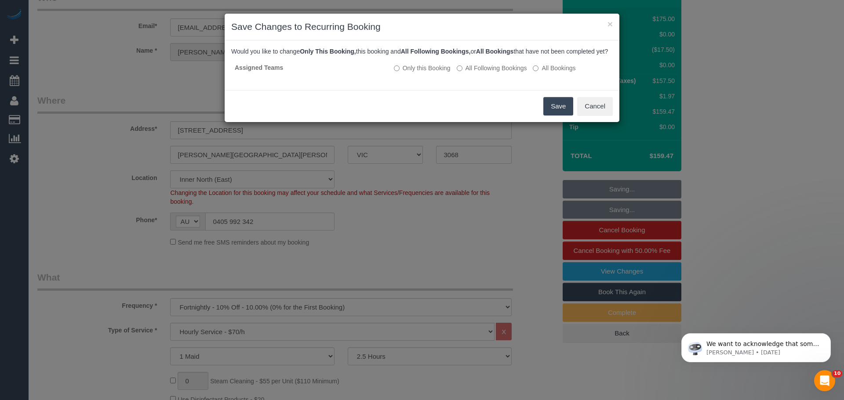
click at [553, 113] on button "Save" at bounding box center [558, 106] width 30 height 18
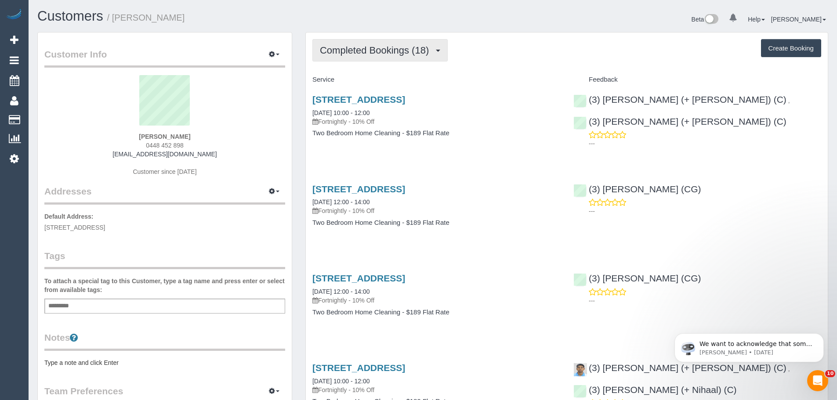
click at [367, 43] on button "Completed Bookings (18)" at bounding box center [380, 50] width 135 height 22
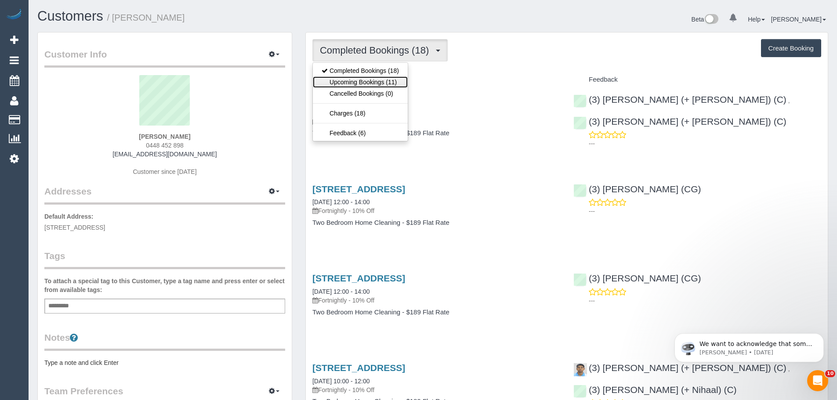
click at [360, 81] on link "Upcoming Bookings (11)" at bounding box center [360, 81] width 95 height 11
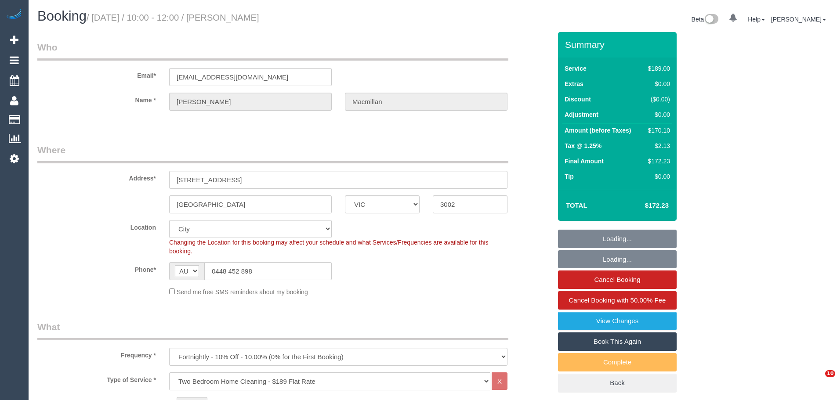
select select "VIC"
select select "number:28"
select select "number:14"
select select "number:21"
select select "number:22"
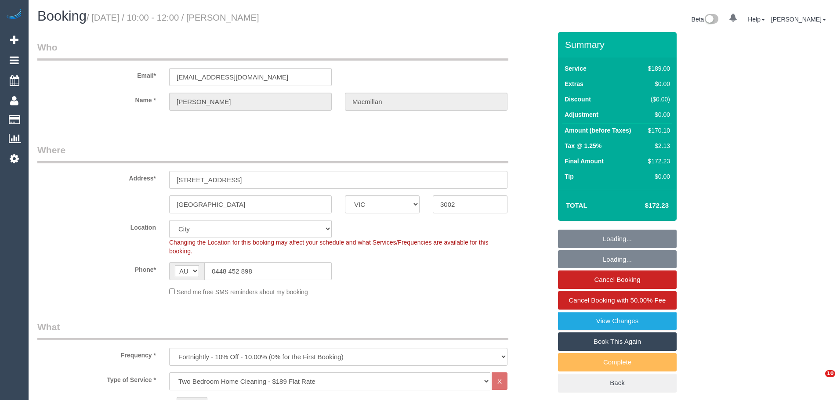
select select "number:33"
select select "number:13"
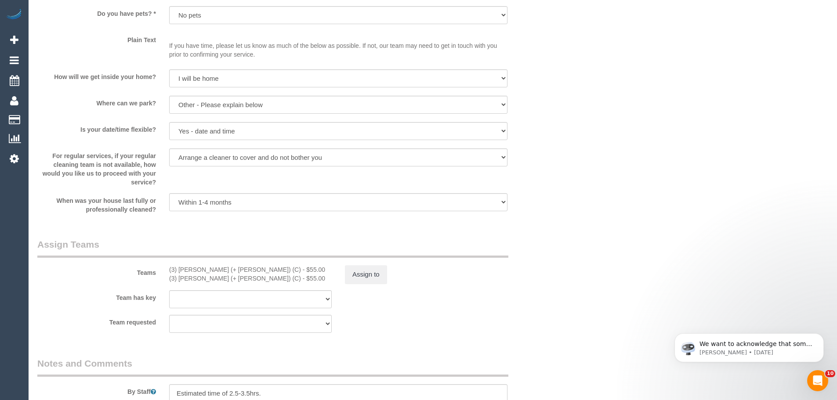
scroll to position [1275, 0]
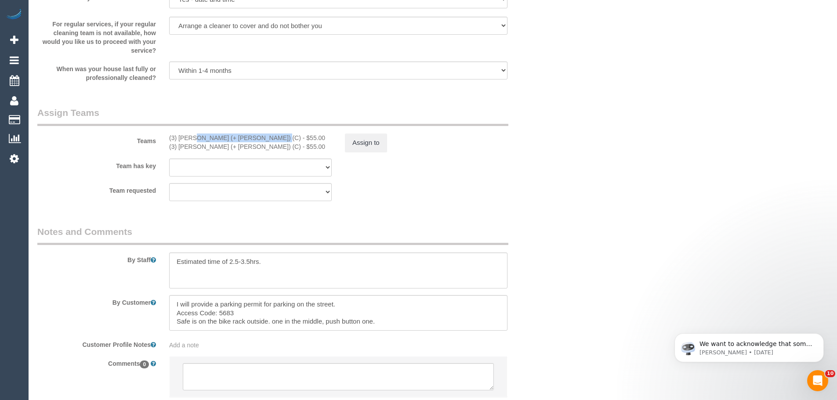
drag, startPoint x: 245, startPoint y: 136, endPoint x: 167, endPoint y: 135, distance: 77.8
click at [167, 135] on div "(3) [PERSON_NAME] (+ [PERSON_NAME]) (C) - $55.00 (3) [PERSON_NAME] (+ [PERSON_N…" at bounding box center [251, 143] width 176 height 18
copy div "(3) [PERSON_NAME] (+ [PERSON_NAME]) (C)"
click at [365, 140] on button "Assign to" at bounding box center [366, 143] width 42 height 18
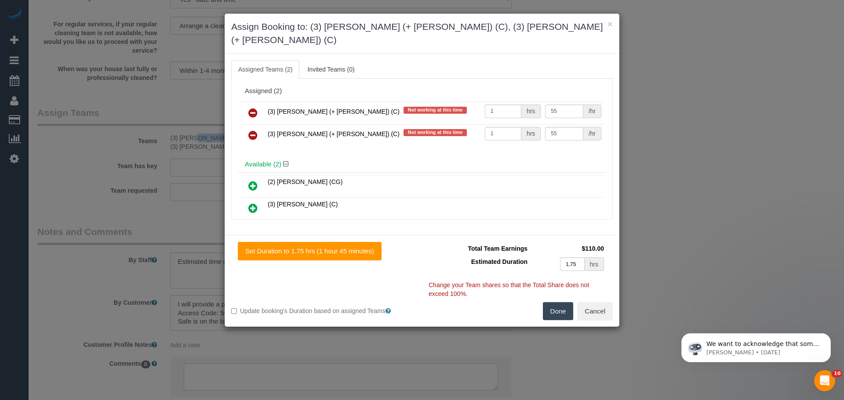
drag, startPoint x: 251, startPoint y: 102, endPoint x: 251, endPoint y: 106, distance: 4.5
click at [251, 108] on icon at bounding box center [252, 113] width 9 height 11
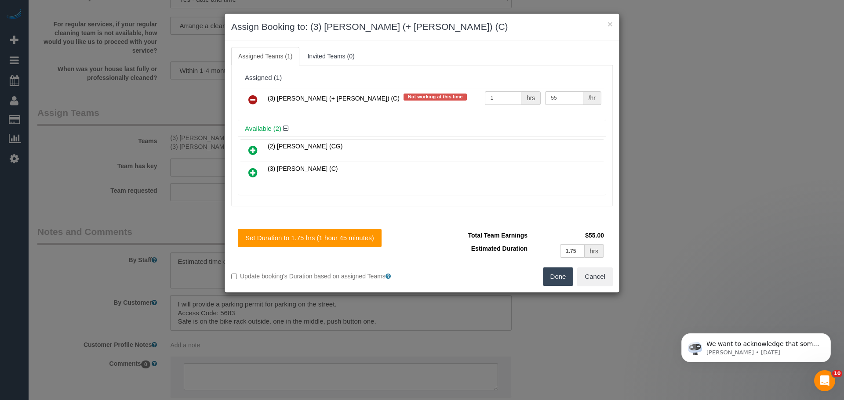
click at [249, 111] on td at bounding box center [252, 100] width 25 height 22
click at [253, 100] on icon at bounding box center [252, 100] width 9 height 11
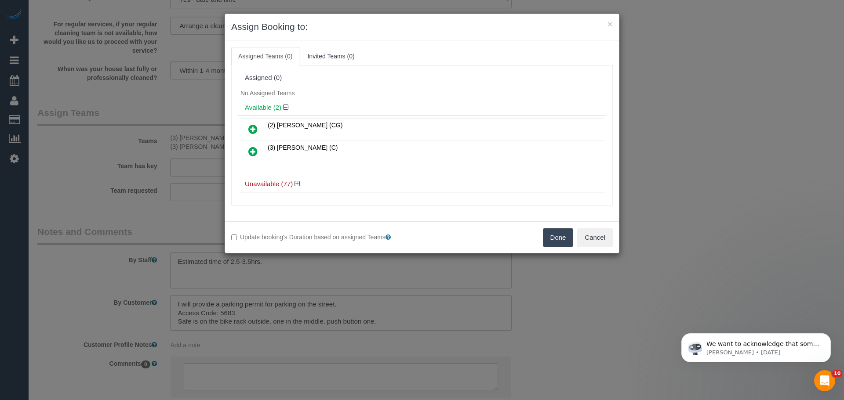
click at [550, 238] on button "Done" at bounding box center [558, 238] width 31 height 18
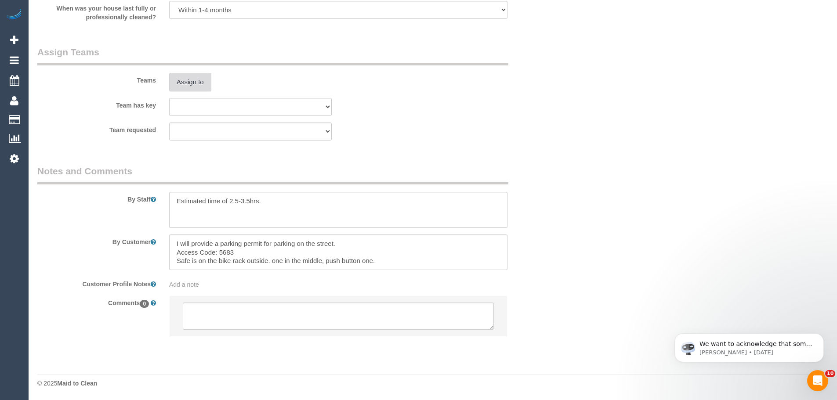
scroll to position [1336, 0]
click at [297, 314] on textarea at bounding box center [338, 315] width 311 height 27
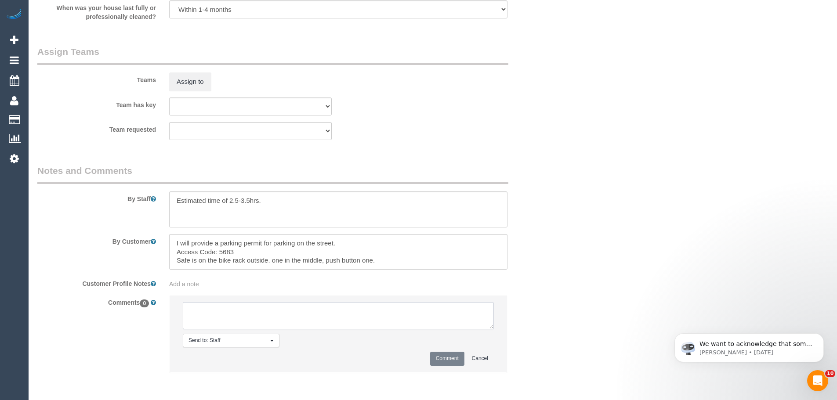
type textarea "/"
paste textarea "Cleaner(s) Unassigned: Reason Unassigned: Contact via: Which message sent: Addi…"
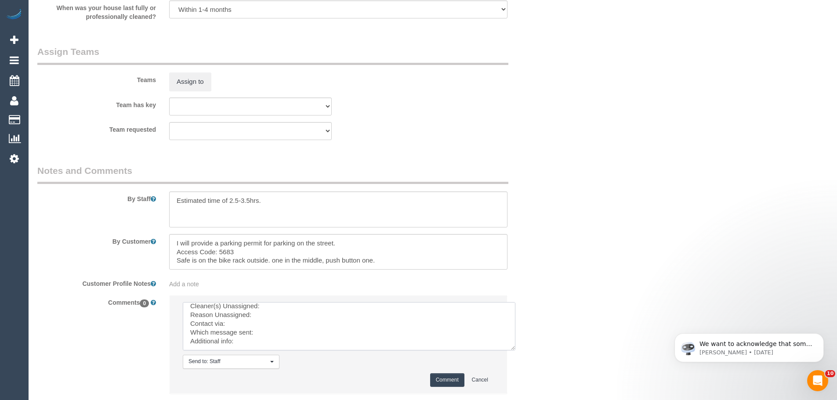
scroll to position [0, 0]
drag, startPoint x: 488, startPoint y: 326, endPoint x: 585, endPoint y: 420, distance: 134.9
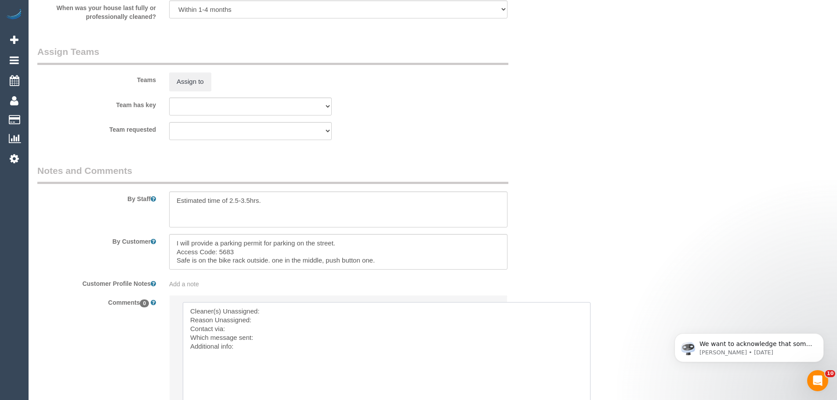
click at [269, 309] on textarea at bounding box center [387, 362] width 408 height 121
paste textarea "(3) [PERSON_NAME] (+ [PERSON_NAME]) (C)"
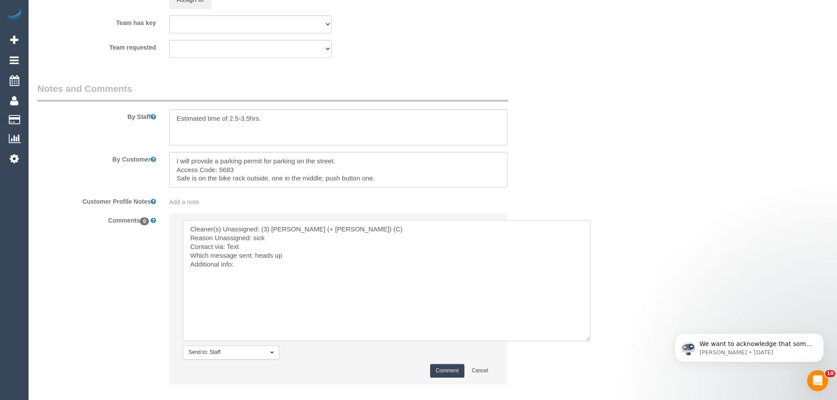
scroll to position [1424, 0]
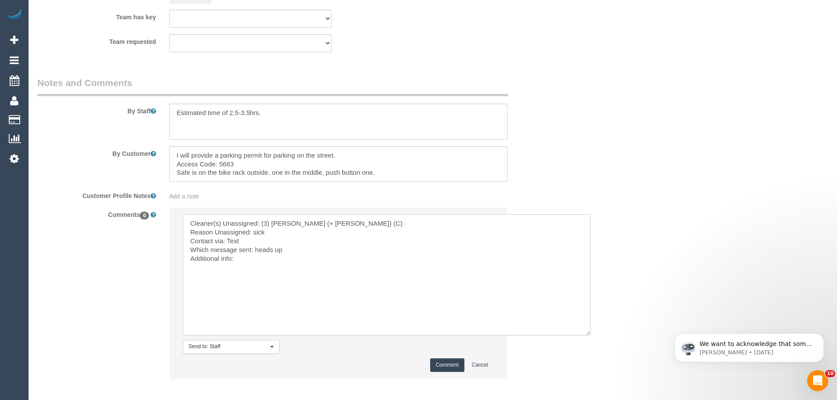
drag, startPoint x: 262, startPoint y: 289, endPoint x: 87, endPoint y: 140, distance: 229.4
click at [87, 139] on sui-booking-comments "By Staff By Customer Customer Profile Notes Add a note Comments 0 Send to: Staf…" at bounding box center [294, 232] width 514 height 312
type textarea "Cleaner(s) Unassigned: (3) [PERSON_NAME] (+ [PERSON_NAME]) (C) Reason Unassigne…"
click at [446, 361] on button "Comment" at bounding box center [447, 366] width 34 height 14
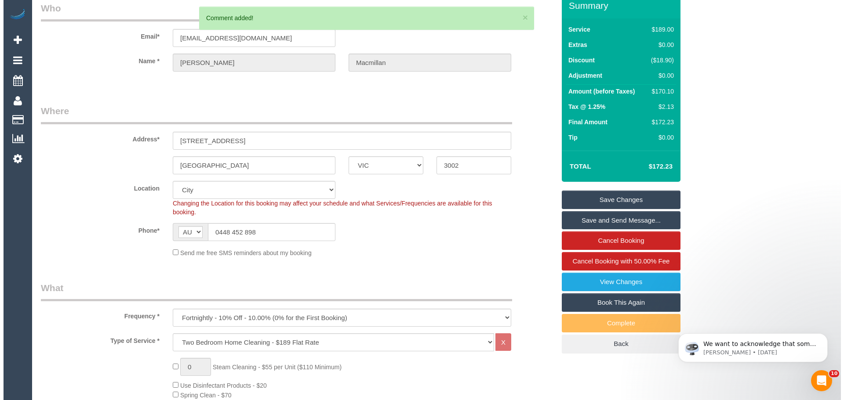
scroll to position [0, 0]
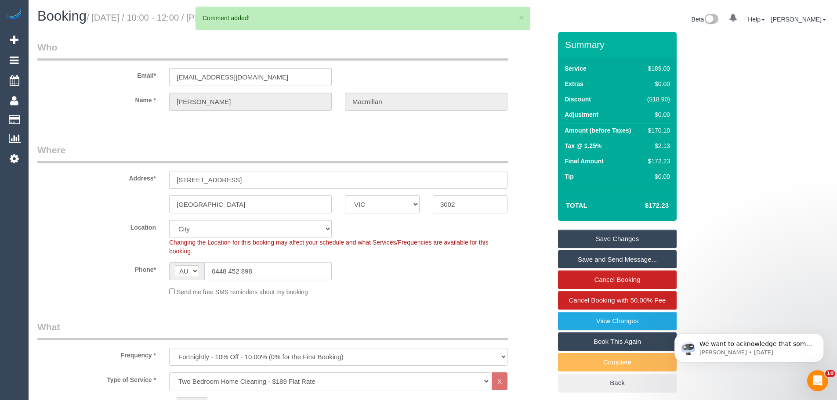
drag, startPoint x: 270, startPoint y: 269, endPoint x: 44, endPoint y: 270, distance: 226.4
click at [41, 274] on div "Phone* AF AL DZ AD AO AI AQ AG AR AM AW AU AT AZ BS BH BD BB BY BE BZ BJ BM BT …" at bounding box center [294, 271] width 527 height 18
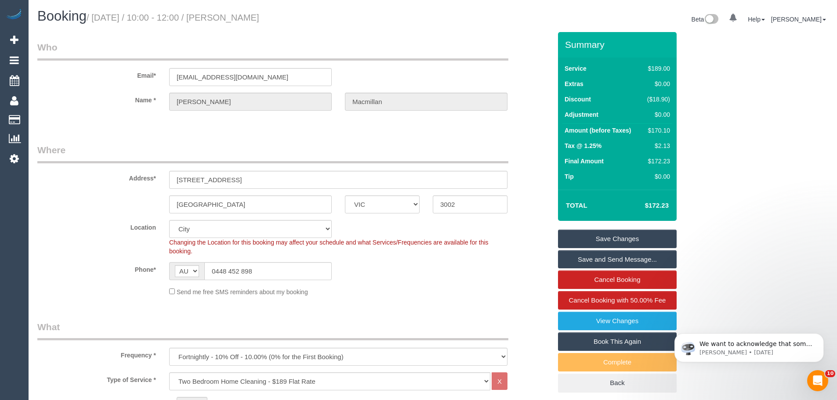
click at [637, 237] on link "Save Changes" at bounding box center [617, 239] width 119 height 18
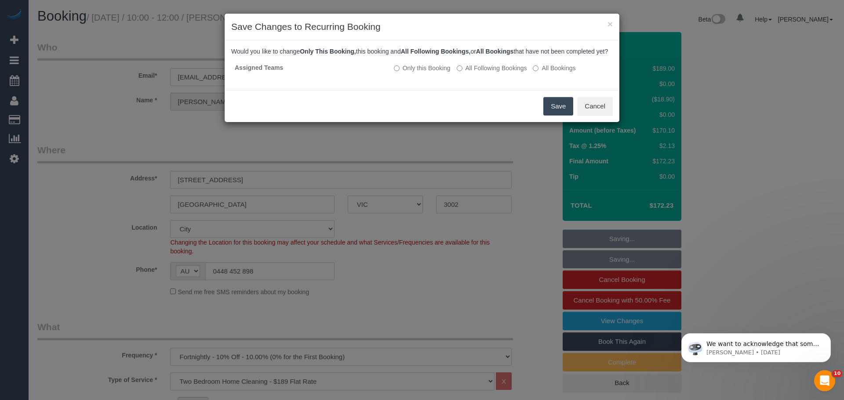
click at [554, 112] on button "Save" at bounding box center [558, 106] width 30 height 18
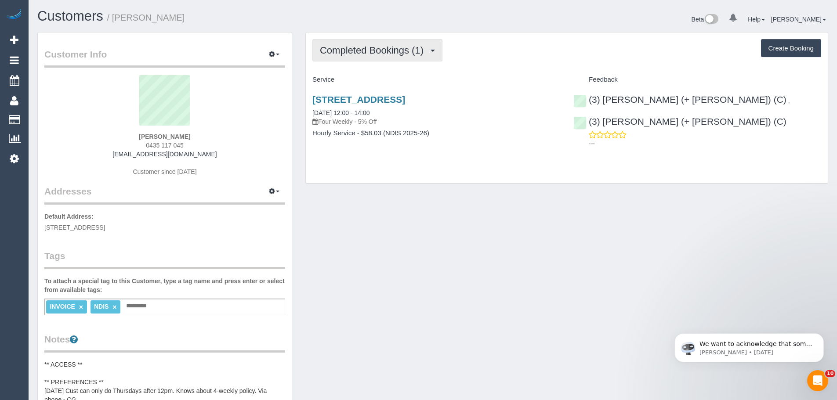
click at [384, 44] on button "Completed Bookings (1)" at bounding box center [378, 50] width 130 height 22
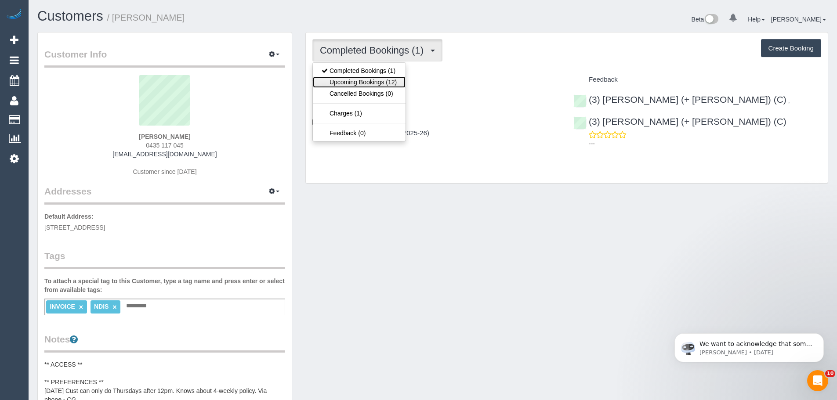
click at [375, 76] on link "Upcoming Bookings (12)" at bounding box center [359, 81] width 93 height 11
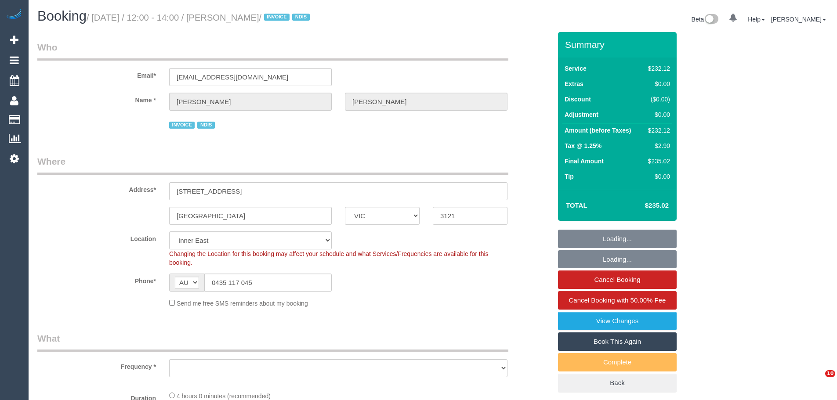
select select "VIC"
select select "object:690"
select select "240"
select select "number:28"
select select "number:14"
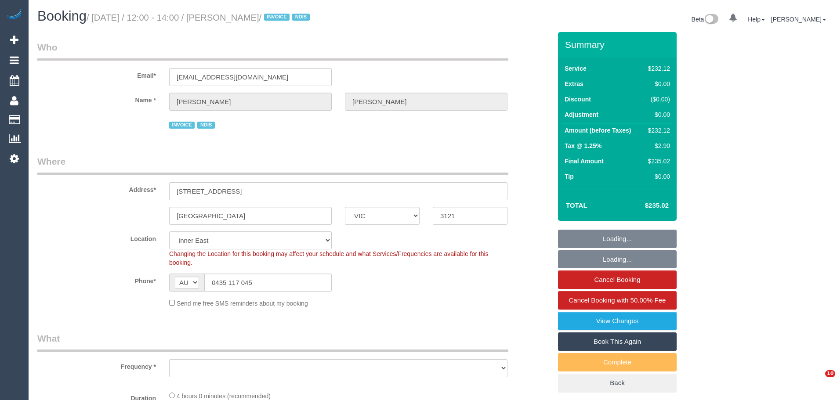
select select "number:19"
select select "number:36"
select select "spot1"
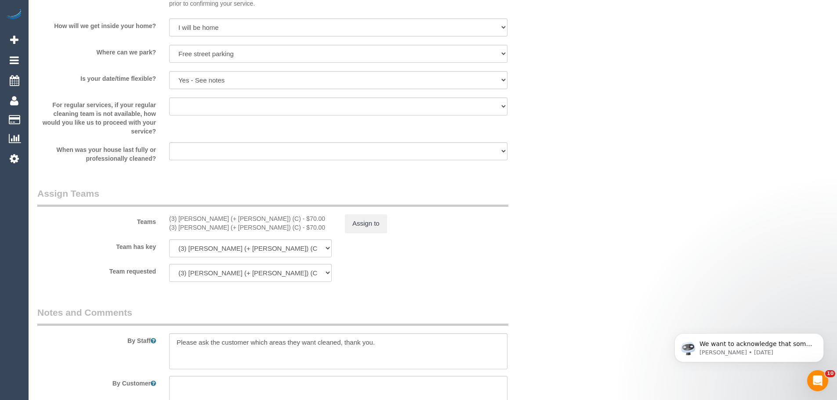
scroll to position [923, 0]
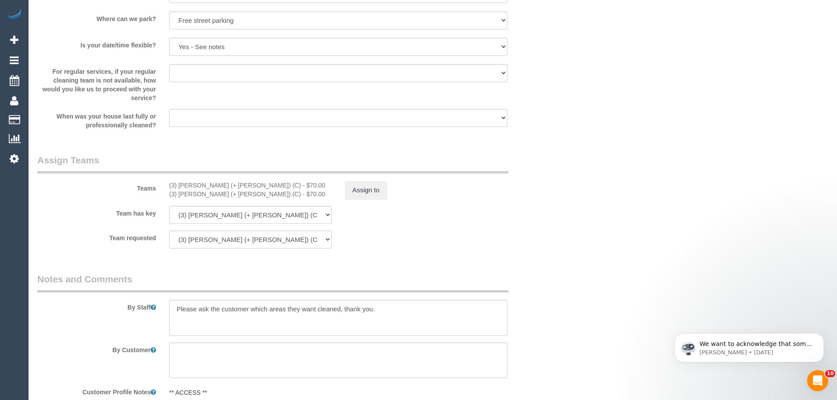
click at [387, 188] on div "Assign to" at bounding box center [426, 190] width 176 height 18
click at [376, 189] on button "Assign to" at bounding box center [366, 190] width 42 height 18
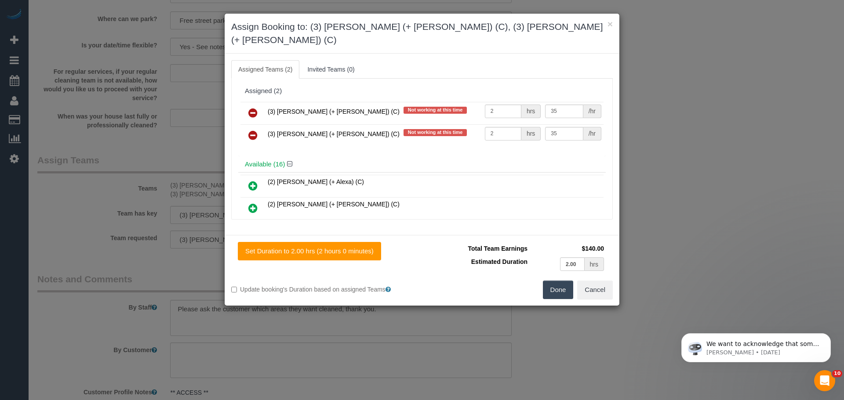
click at [254, 108] on icon at bounding box center [252, 113] width 9 height 11
click at [254, 130] on icon at bounding box center [252, 135] width 9 height 11
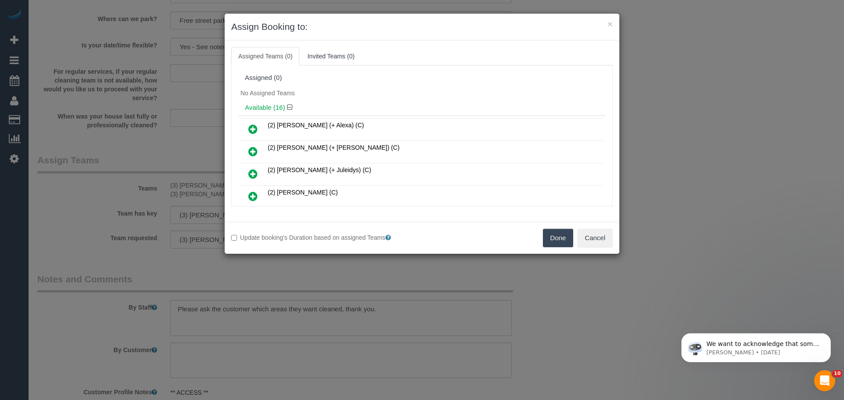
click at [549, 240] on button "Done" at bounding box center [558, 238] width 31 height 18
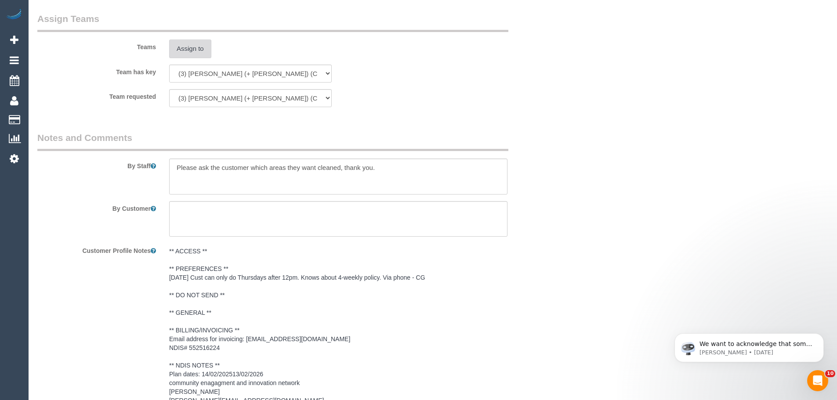
scroll to position [1187, 0]
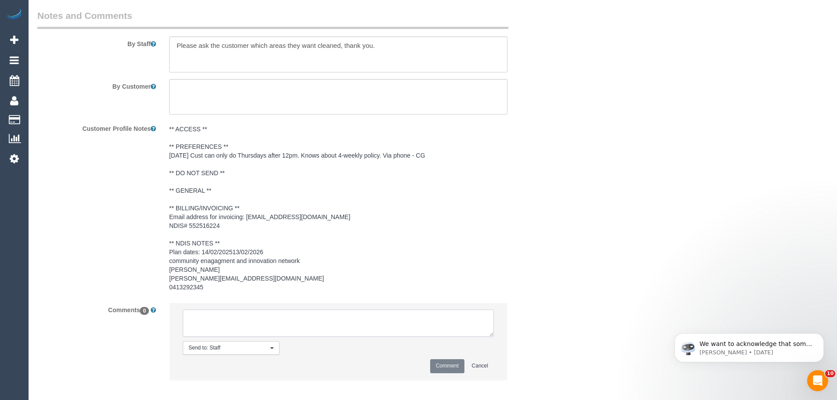
click at [291, 324] on textarea at bounding box center [338, 323] width 311 height 27
paste textarea "Cleaner(s) Unassigned: (3) [PERSON_NAME] (+ [PERSON_NAME]) (C) Reason Unassigne…"
type textarea "Cleaner(s) Unassigned: (3) [PERSON_NAME] (+ [PERSON_NAME]) (C) Reason Unassigne…"
click at [445, 367] on button "Comment" at bounding box center [447, 367] width 34 height 14
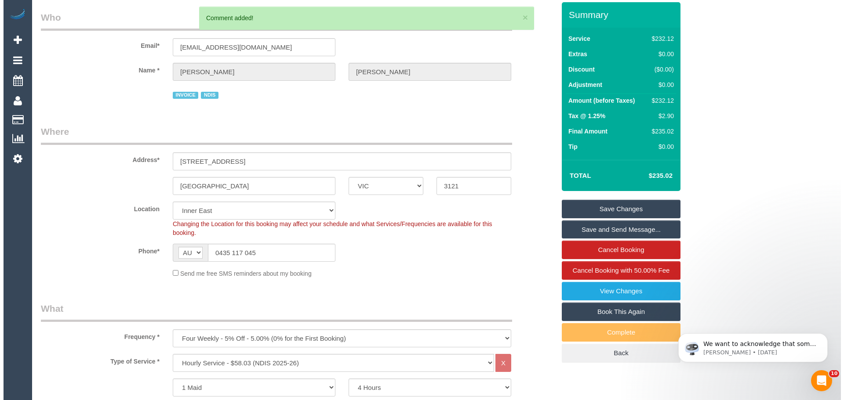
scroll to position [0, 0]
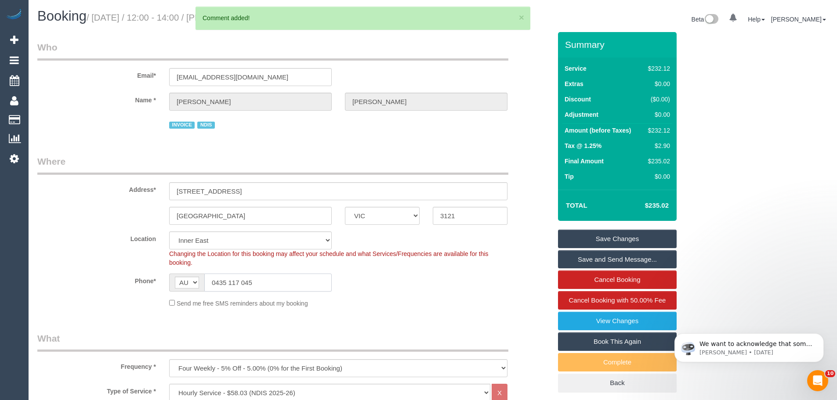
drag, startPoint x: 282, startPoint y: 284, endPoint x: 45, endPoint y: 263, distance: 237.9
click at [46, 263] on sui-booking-location "Location [GEOGRAPHIC_DATA] (North) East (South) [GEOGRAPHIC_DATA] (East) [GEOGR…" at bounding box center [294, 270] width 514 height 76
click at [641, 239] on link "Save Changes" at bounding box center [617, 239] width 119 height 18
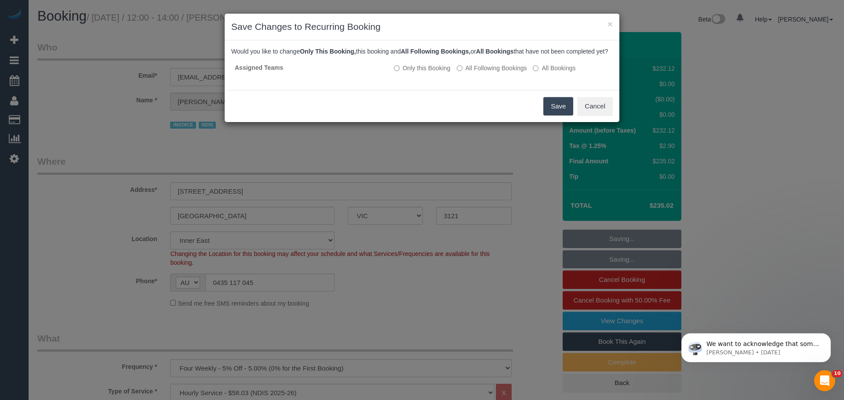
click at [549, 116] on button "Save" at bounding box center [558, 106] width 30 height 18
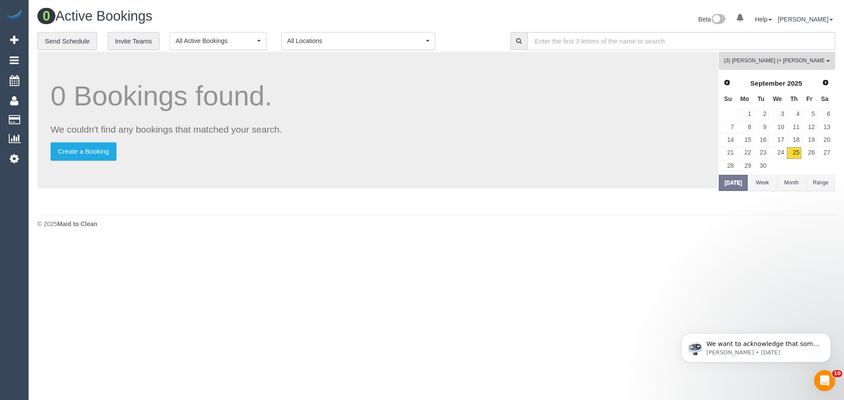
click at [775, 60] on span "(3) [PERSON_NAME] (+ [PERSON_NAME]) (C) , (3) [PERSON_NAME] (+ [PERSON_NAME]) (…" at bounding box center [774, 60] width 100 height 7
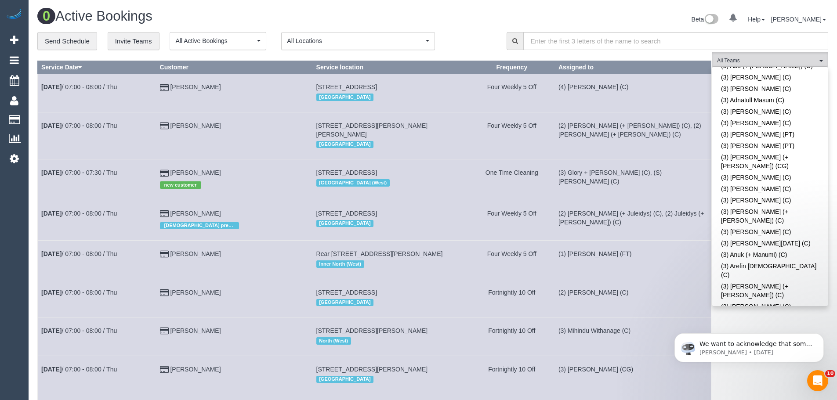
scroll to position [1168, 0]
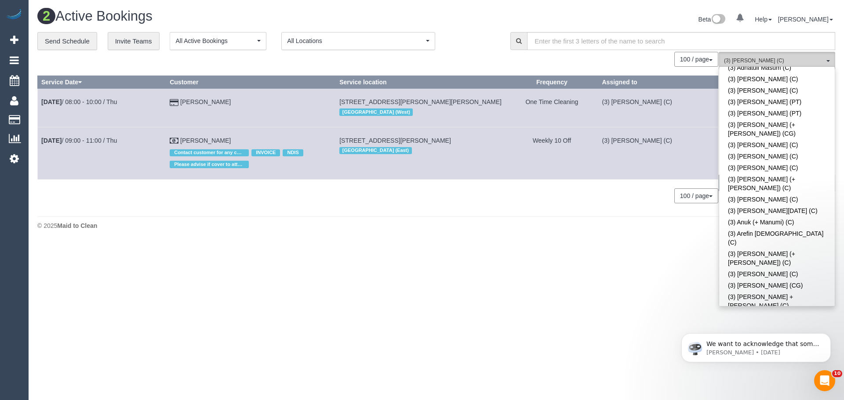
click at [763, 62] on span "(3) [PERSON_NAME] (C)" at bounding box center [774, 60] width 100 height 7
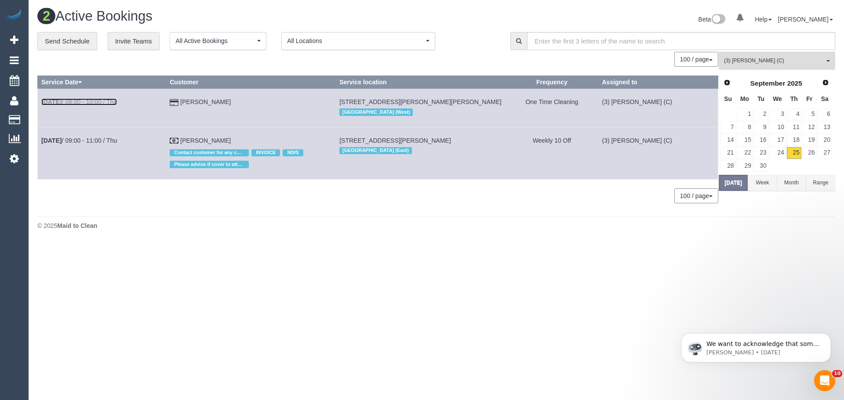
click at [51, 99] on b "[DATE]" at bounding box center [51, 101] width 20 height 7
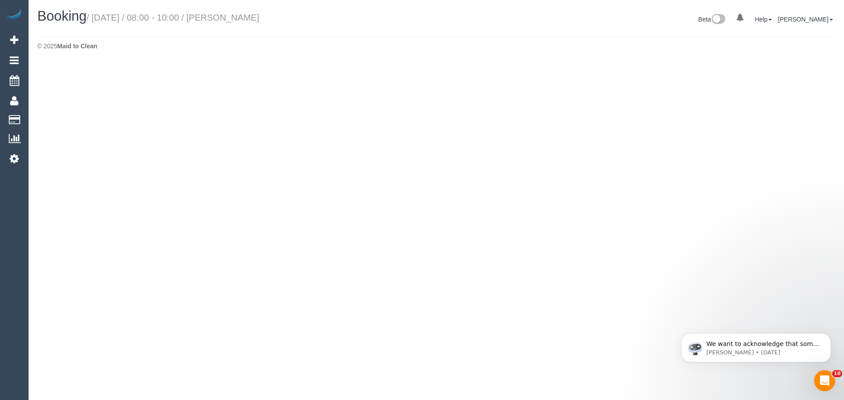
select select "VIC"
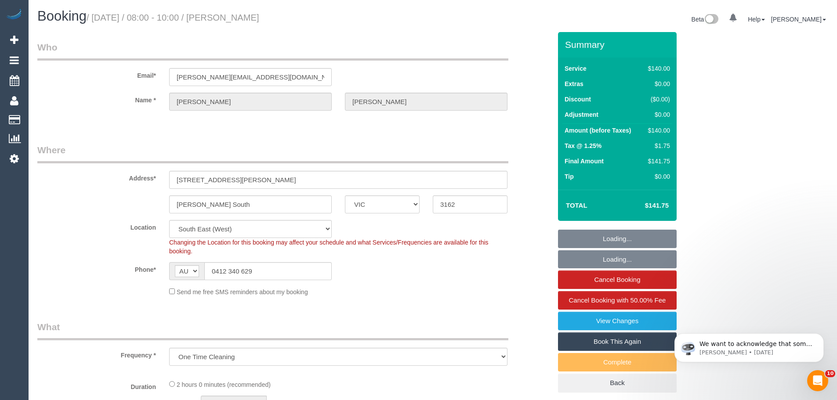
select select "object:6548"
select select "string:stripe-pm_1PB4Ag2GScqysDRVhSA8nfQy"
select select "spot6"
select select "number:28"
select select "number:14"
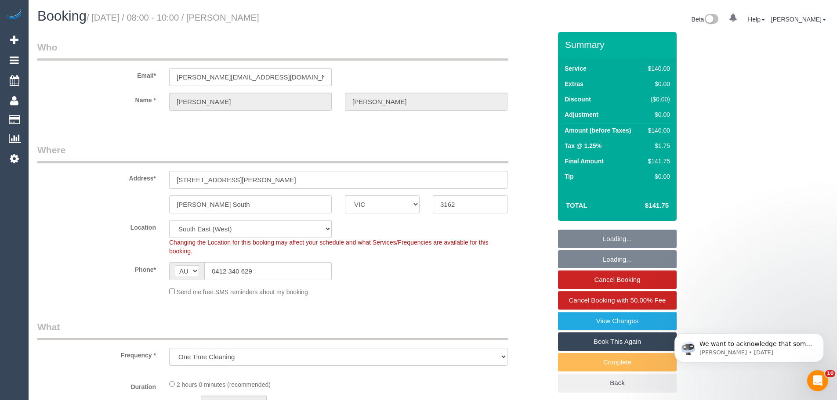
select select "number:19"
select select "number:24"
drag, startPoint x: 287, startPoint y: 275, endPoint x: 55, endPoint y: 274, distance: 231.2
click at [55, 274] on div "Phone* AF AL DZ AD AO AI AQ AG AR AM AW AU AT AZ BS BH BD BB BY BE BZ BJ BM BT …" at bounding box center [294, 271] width 527 height 18
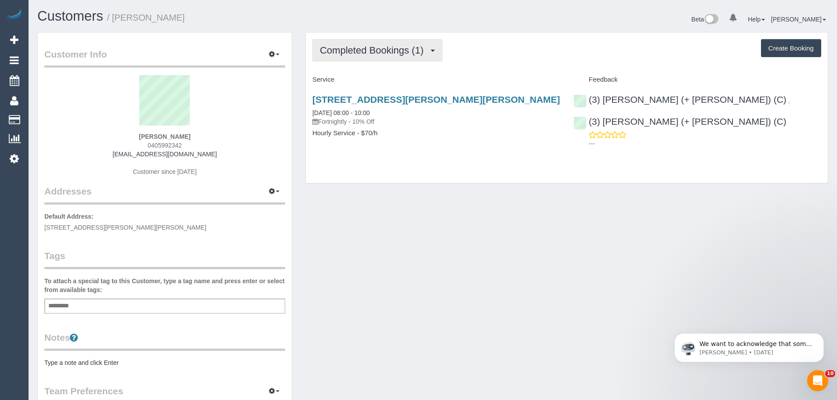
click at [356, 45] on span "Completed Bookings (1)" at bounding box center [374, 50] width 108 height 11
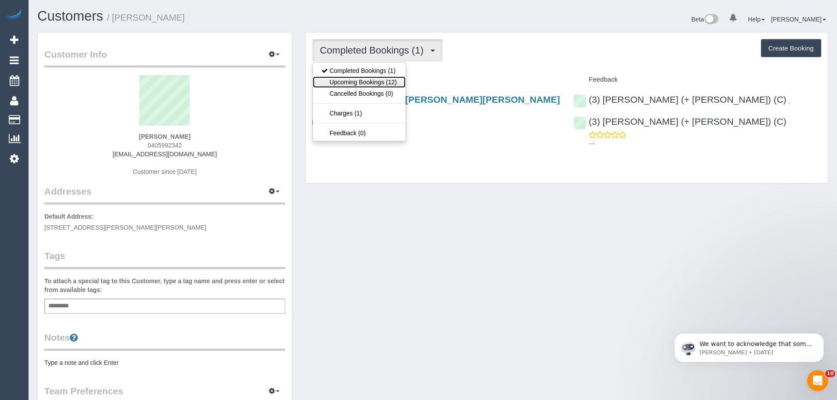
click at [367, 87] on link "Upcoming Bookings (12)" at bounding box center [359, 81] width 93 height 11
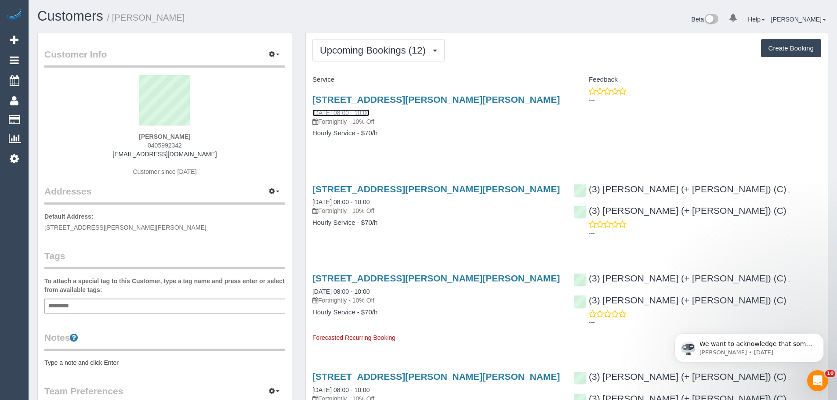
click at [352, 112] on link "[DATE] 08:00 - 10:00" at bounding box center [341, 112] width 57 height 7
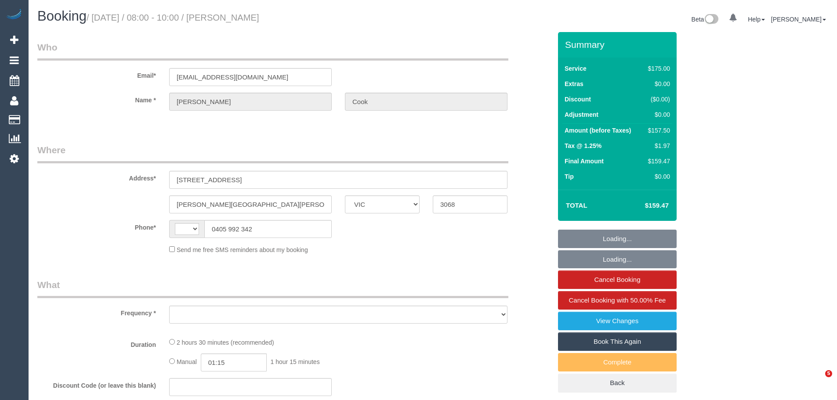
select select "VIC"
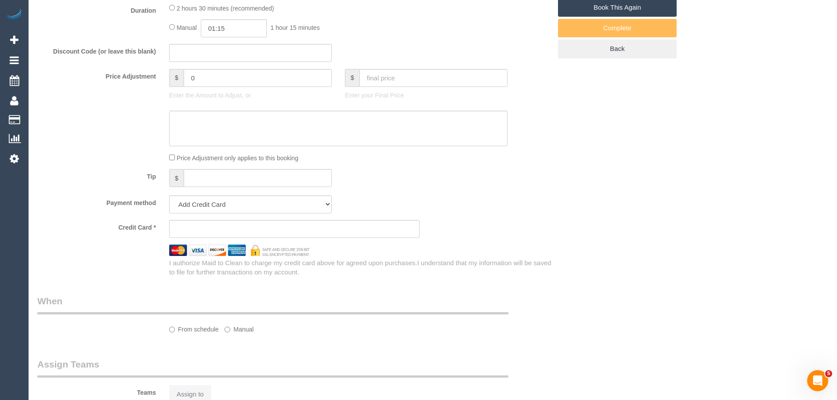
select select "string:AU"
select select "object:711"
select select "string:stripe-pm_1S4shO2GScqysDRVIlFUhuG6"
select select "150"
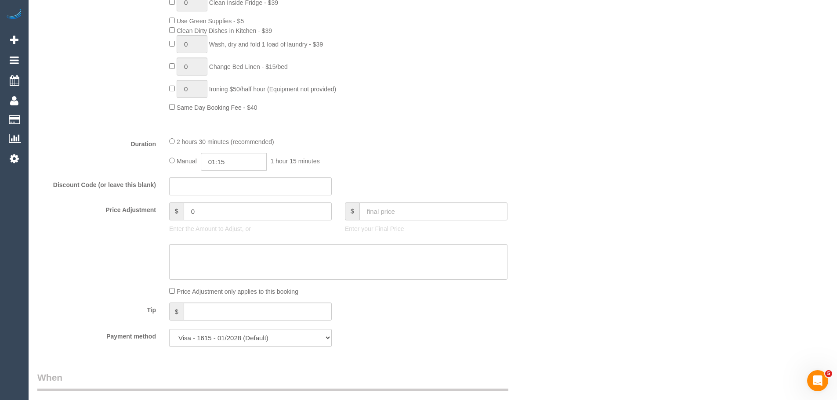
select select "number:28"
select select "number:16"
select select "number:19"
select select "number:22"
select select "number:33"
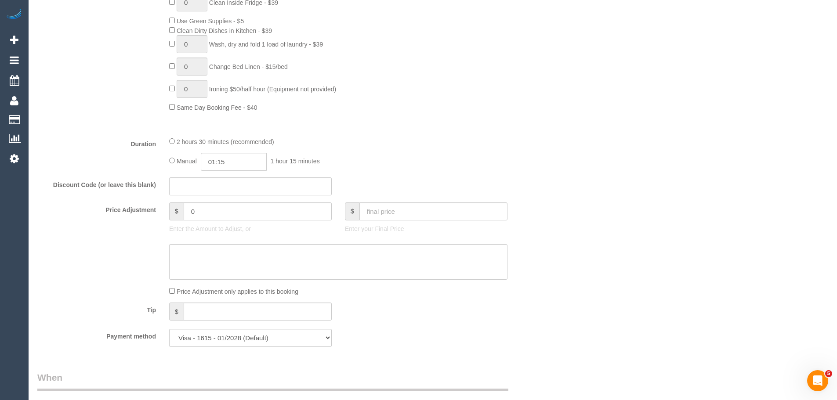
select select "number:12"
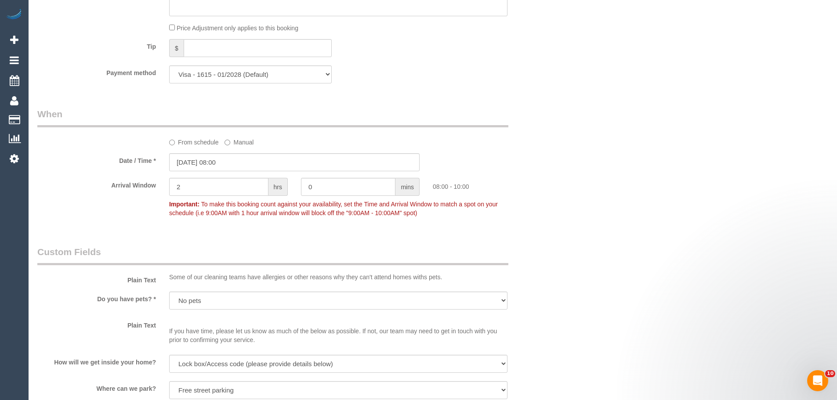
select select "object:878"
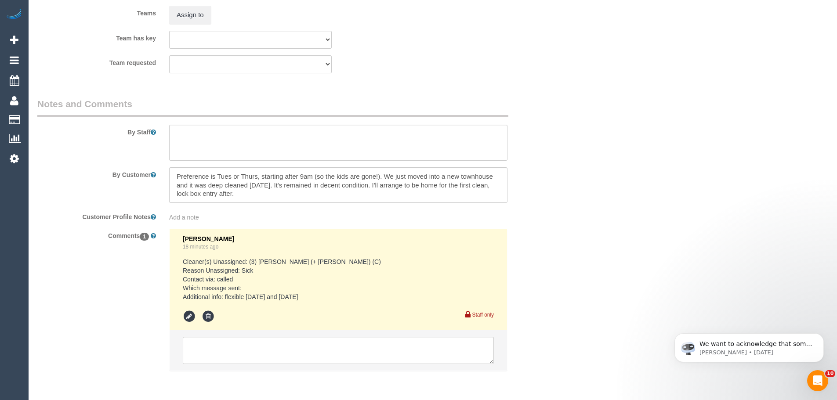
scroll to position [1429, 0]
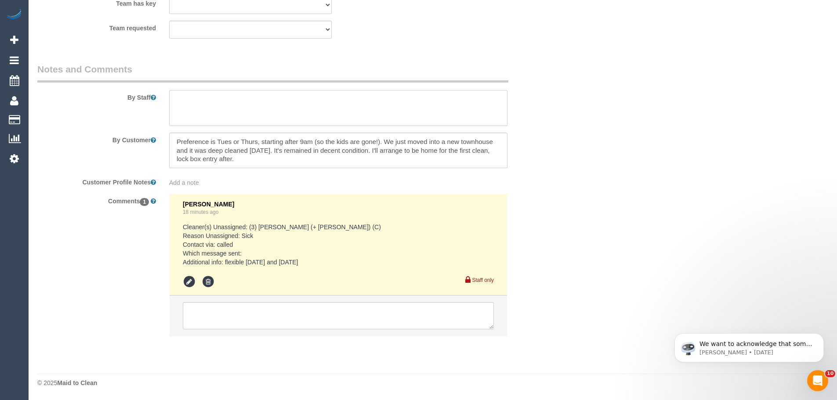
click at [216, 111] on textarea at bounding box center [338, 108] width 338 height 36
paste textarea "Here are the priorities for the team (in order pending time), thanks for passin…"
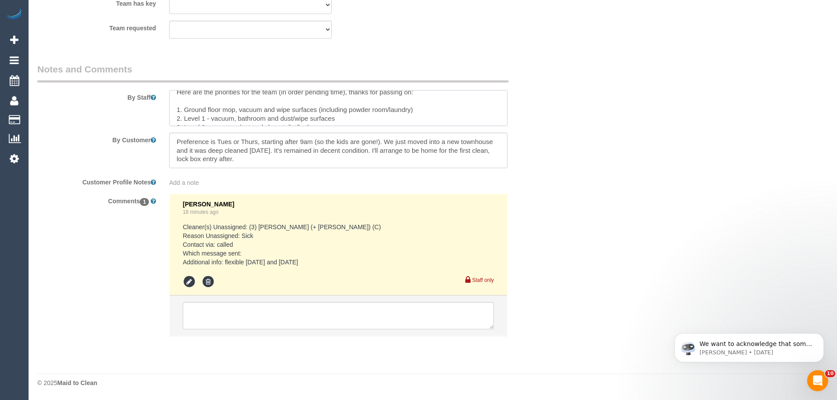
scroll to position [0, 0]
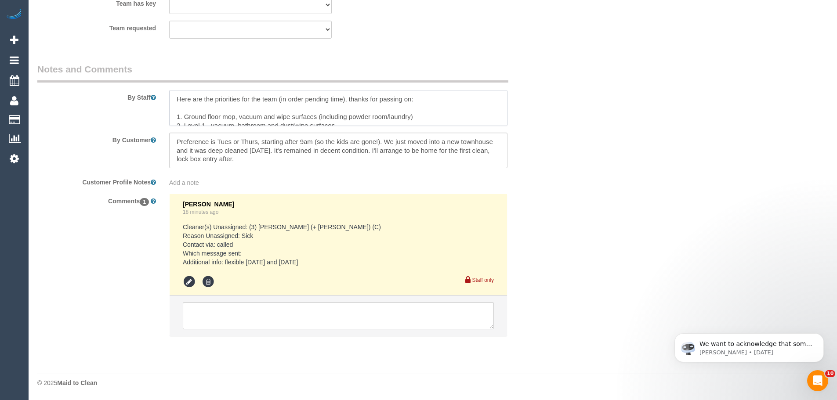
drag, startPoint x: 242, startPoint y: 99, endPoint x: 279, endPoint y: 100, distance: 37.4
click at [279, 100] on textarea at bounding box center [338, 108] width 338 height 36
drag, startPoint x: 313, startPoint y: 99, endPoint x: 375, endPoint y: 95, distance: 63.0
click at [375, 95] on textarea at bounding box center [338, 108] width 338 height 36
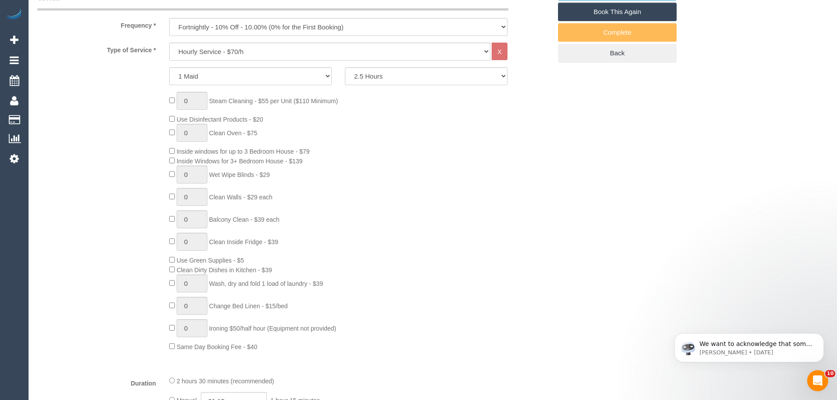
scroll to position [110, 0]
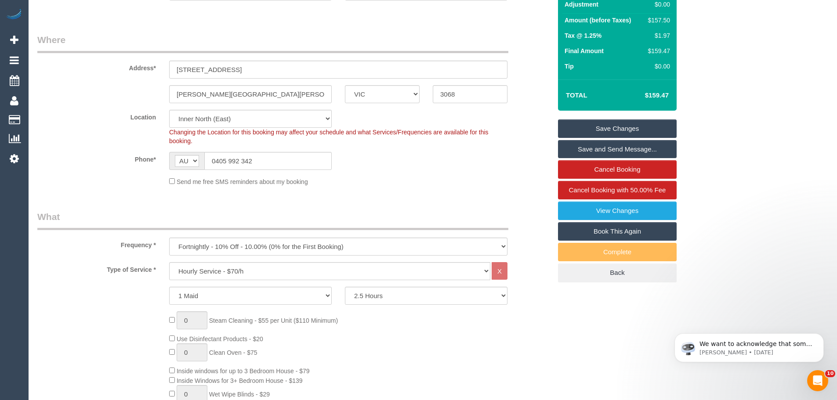
type textarea "Here are the priorities (in order pending time) : 1. Ground floor mop, vacuum a…"
click at [610, 129] on link "Save Changes" at bounding box center [617, 129] width 119 height 18
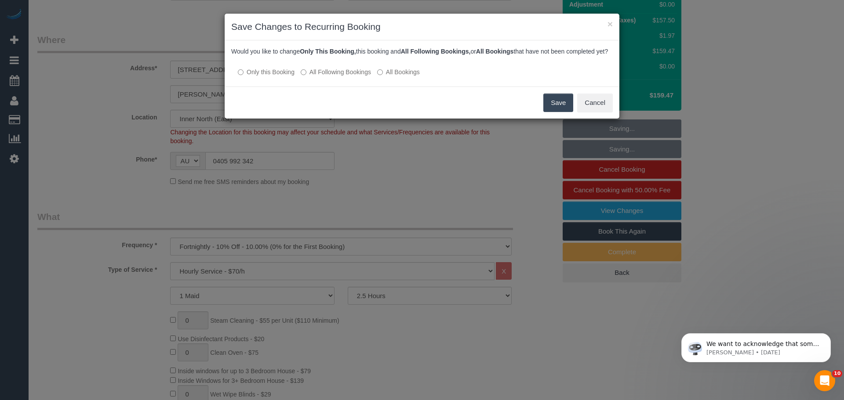
click at [560, 109] on button "Save" at bounding box center [558, 103] width 30 height 18
